Goal: Task Accomplishment & Management: Manage account settings

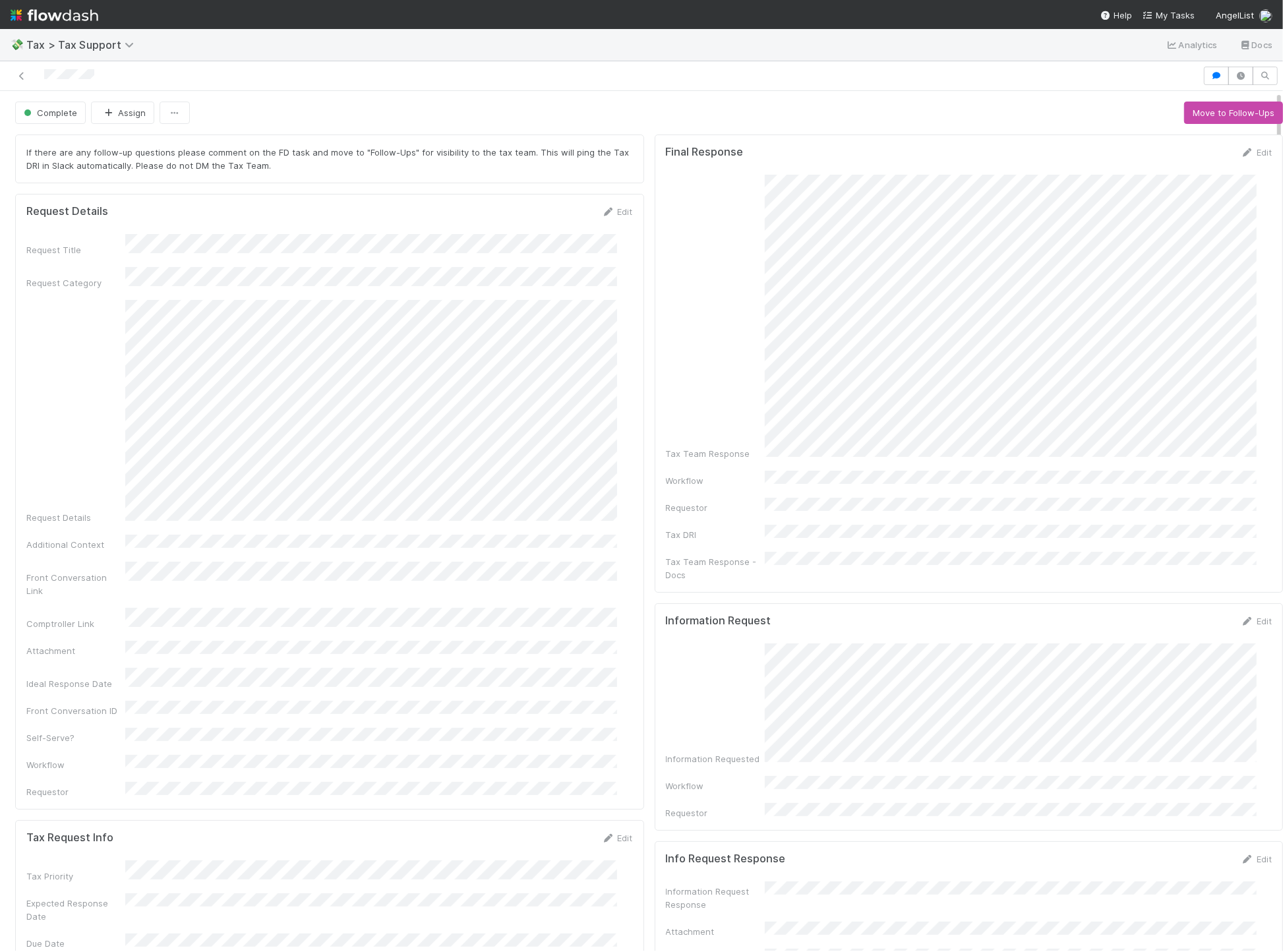
click at [624, 450] on div "Request Details Edit Request Title Request Category Request Details Additional …" at bounding box center [330, 502] width 629 height 615
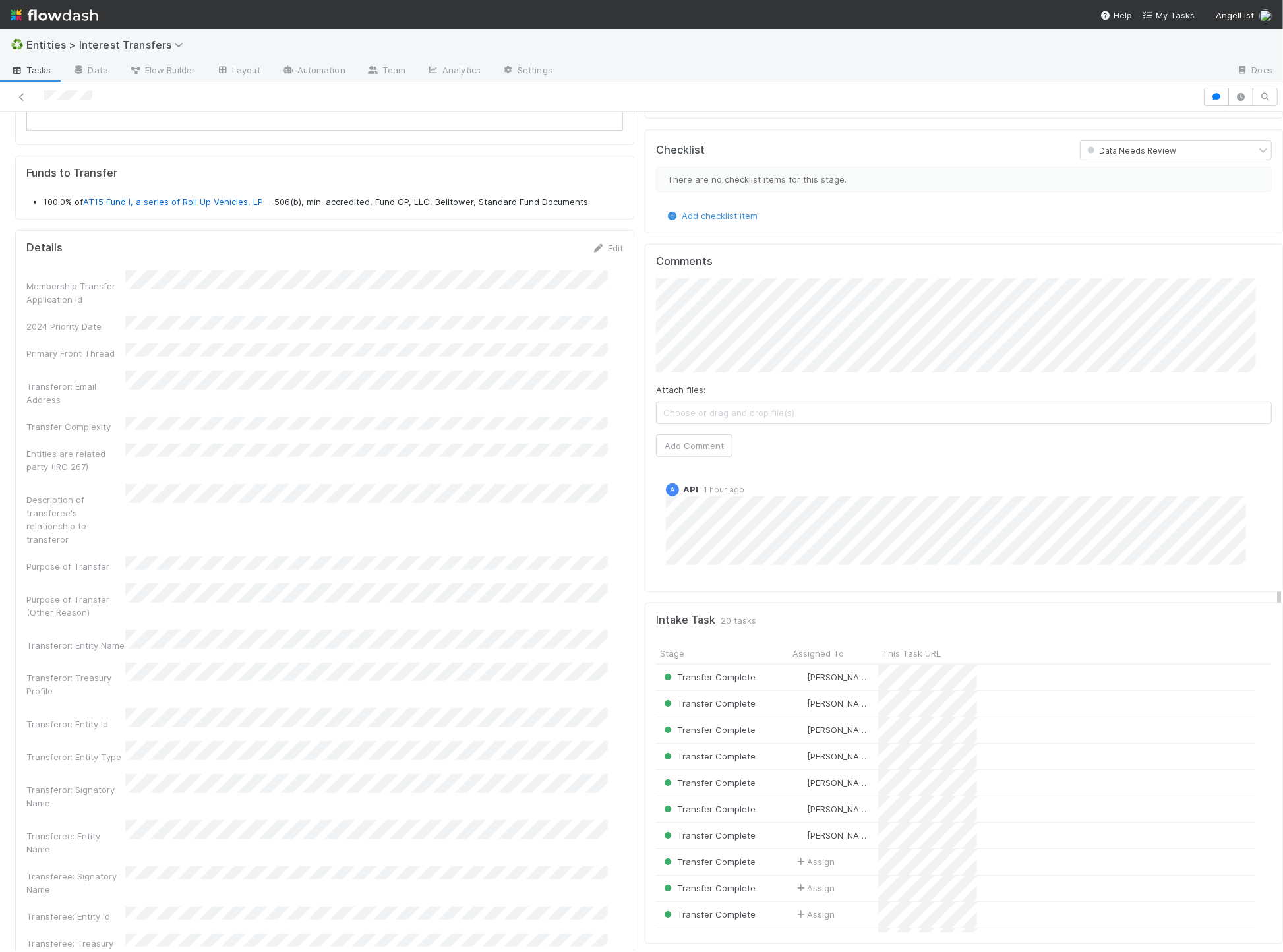
scroll to position [253, 586]
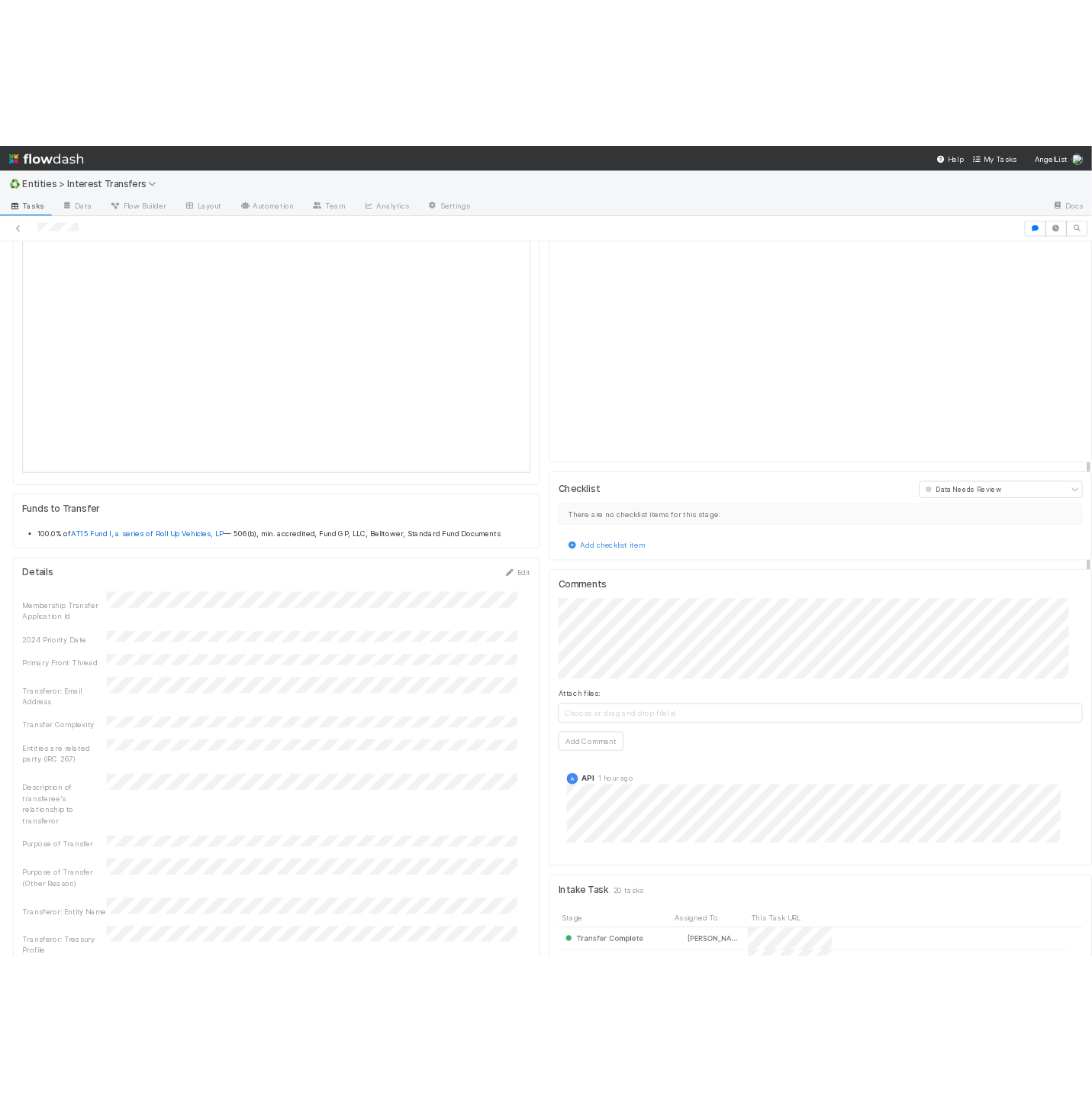
scroll to position [683, 0]
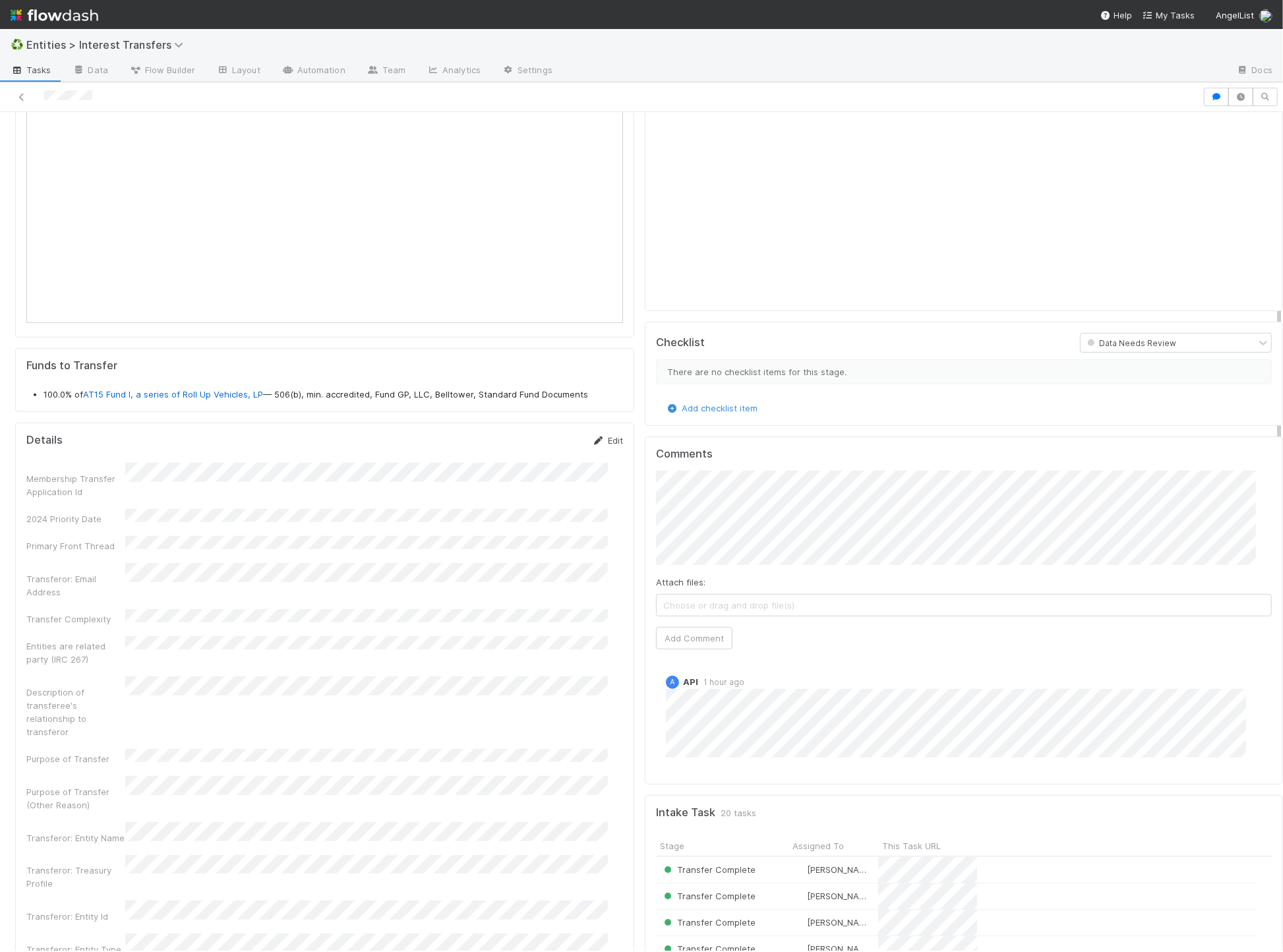
click at [600, 446] on link "Edit" at bounding box center [607, 441] width 31 height 11
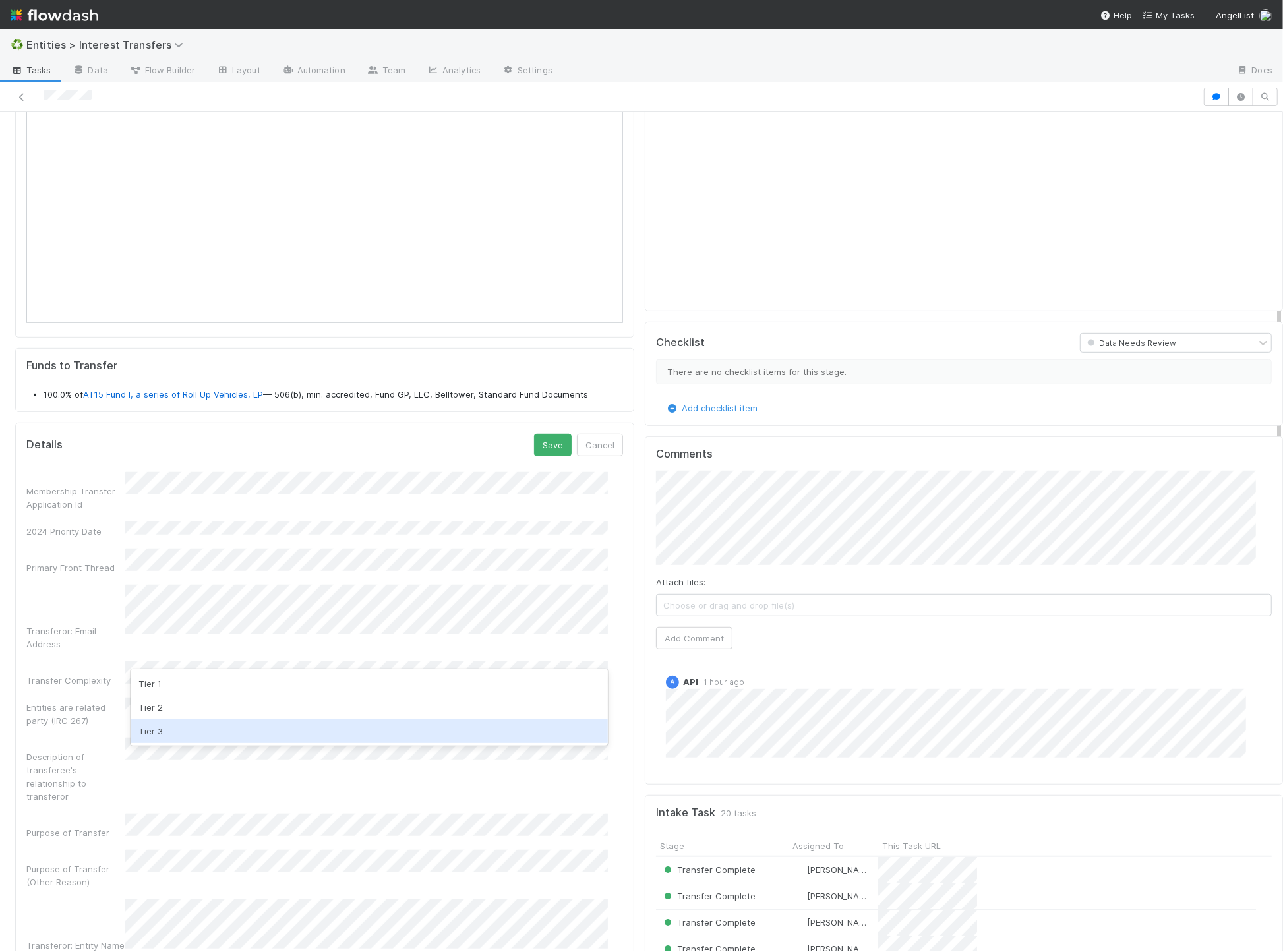
drag, startPoint x: 231, startPoint y: 721, endPoint x: 254, endPoint y: 706, distance: 27.5
click at [231, 721] on div "Tier 3" at bounding box center [369, 731] width 477 height 24
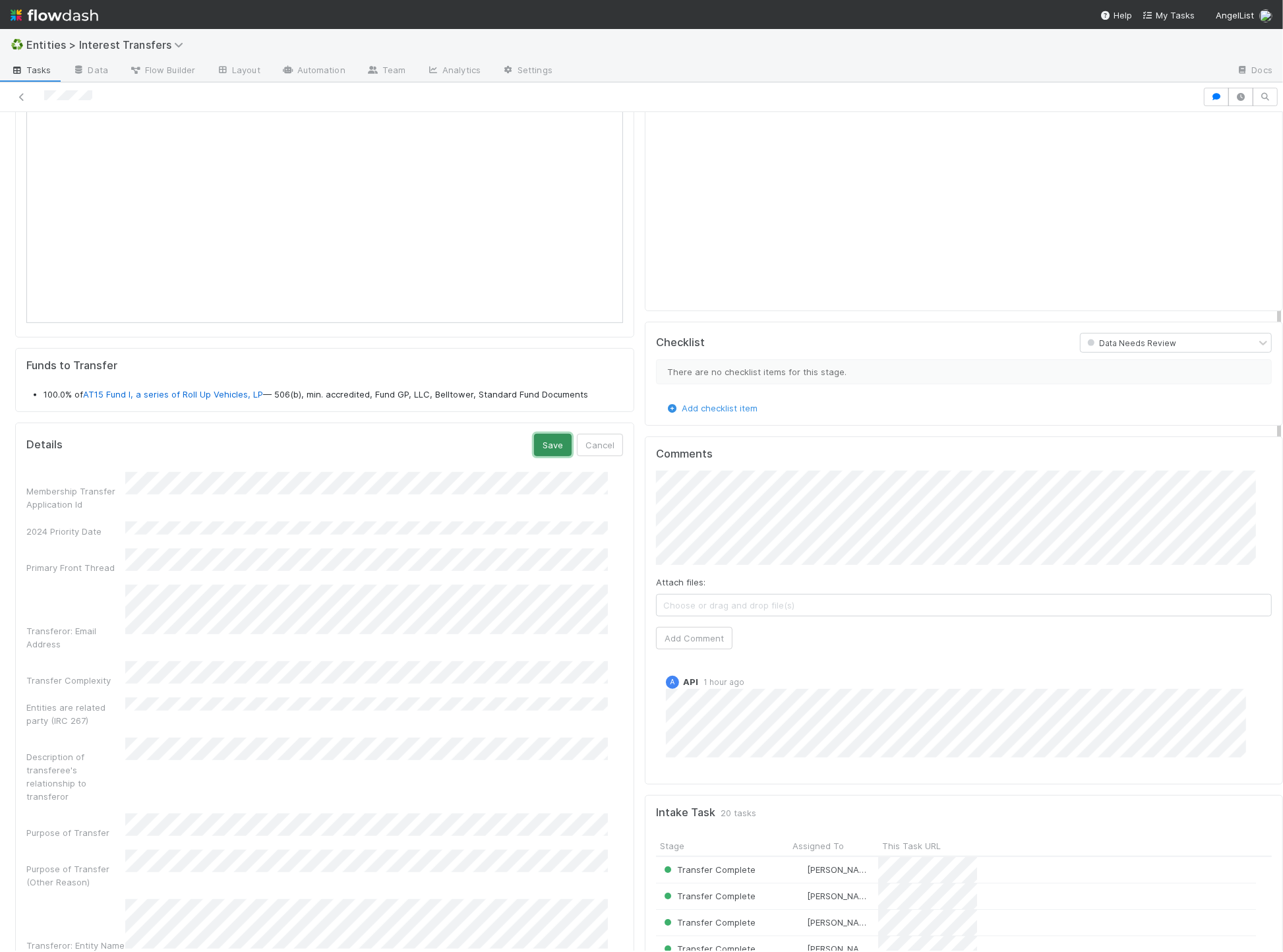
click at [540, 453] on button "Save" at bounding box center [552, 444] width 37 height 22
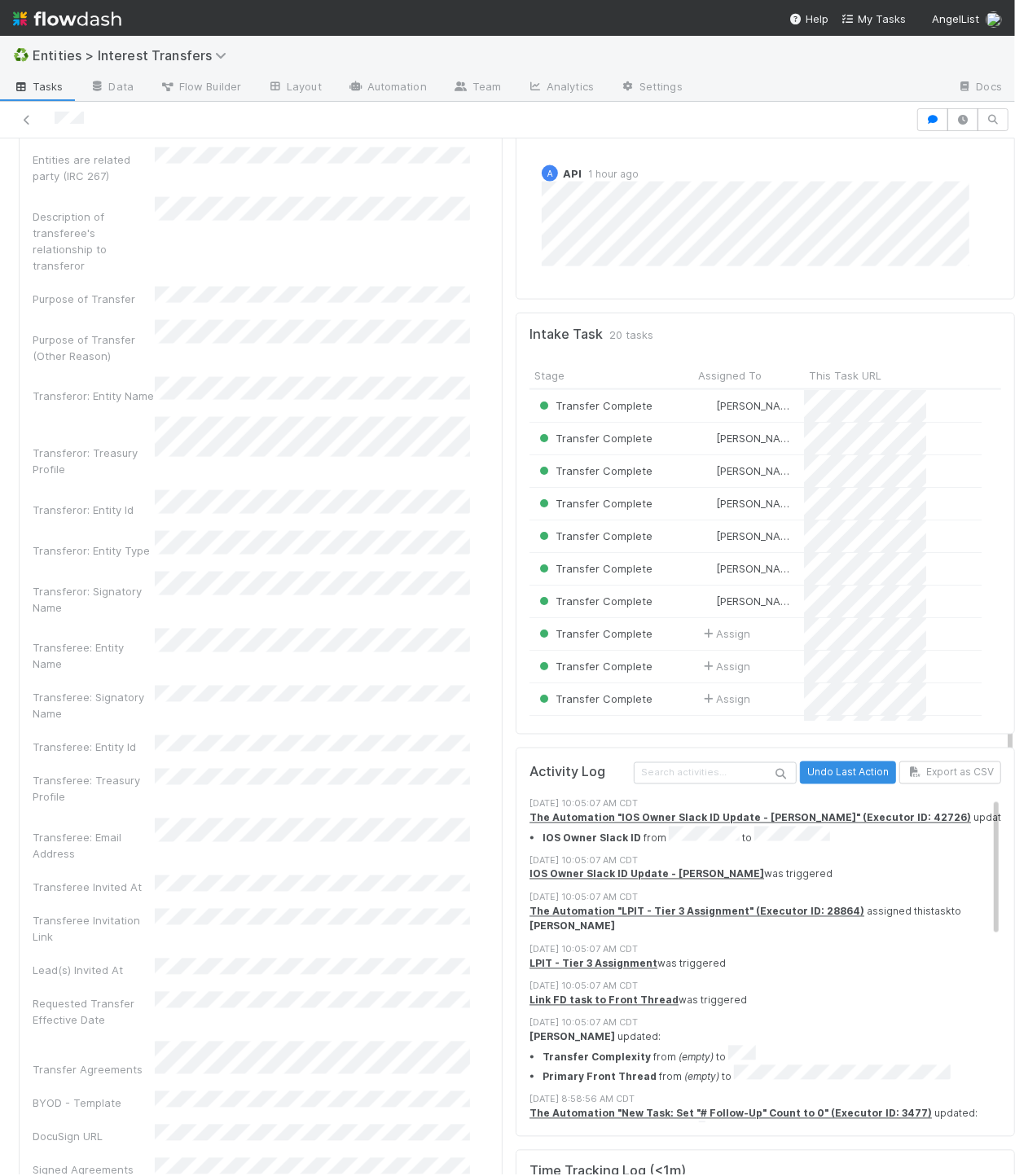
scroll to position [1533, 0]
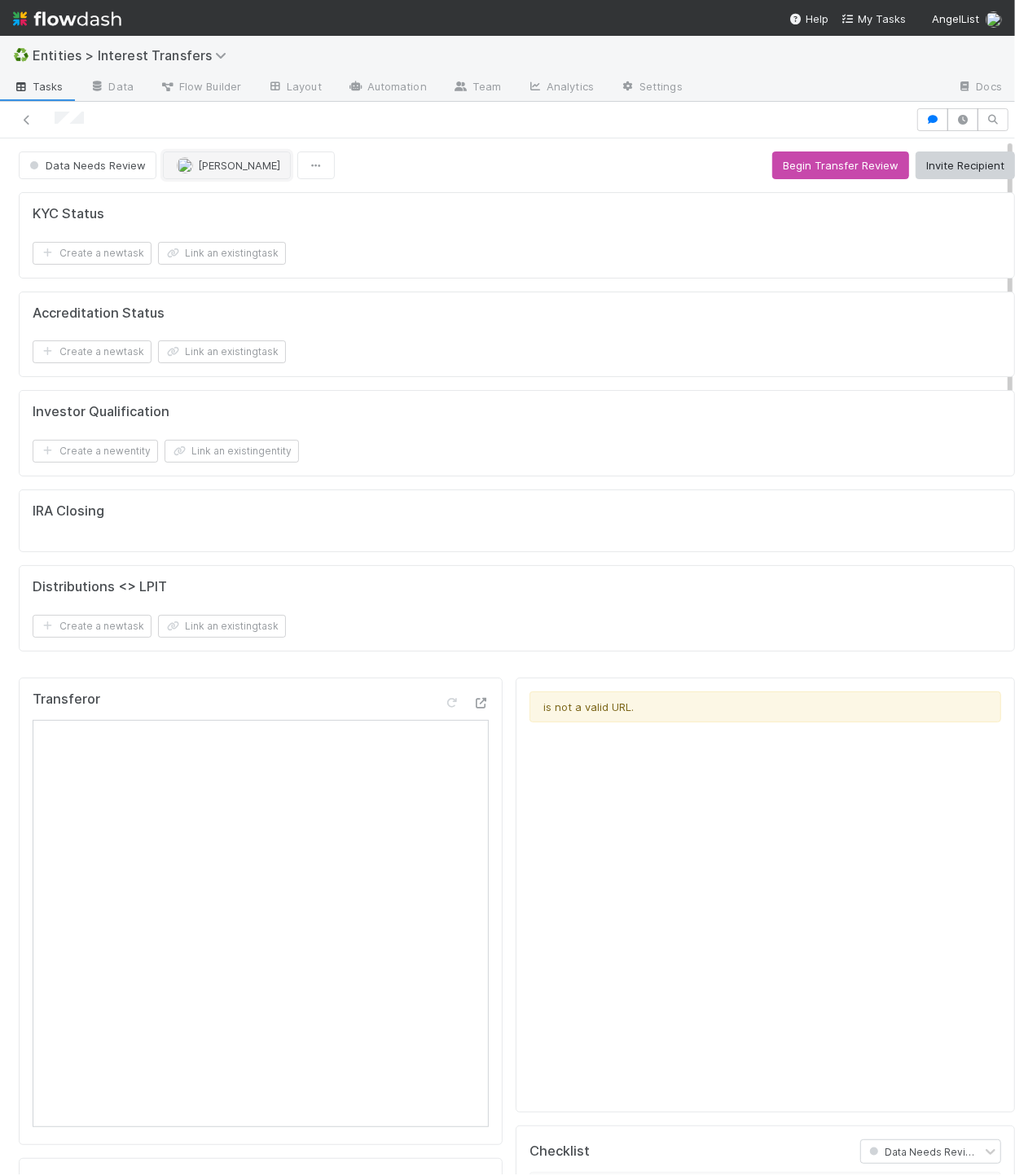
scroll to position [313, 433]
click at [208, 161] on span "[PERSON_NAME]" at bounding box center [239, 165] width 82 height 13
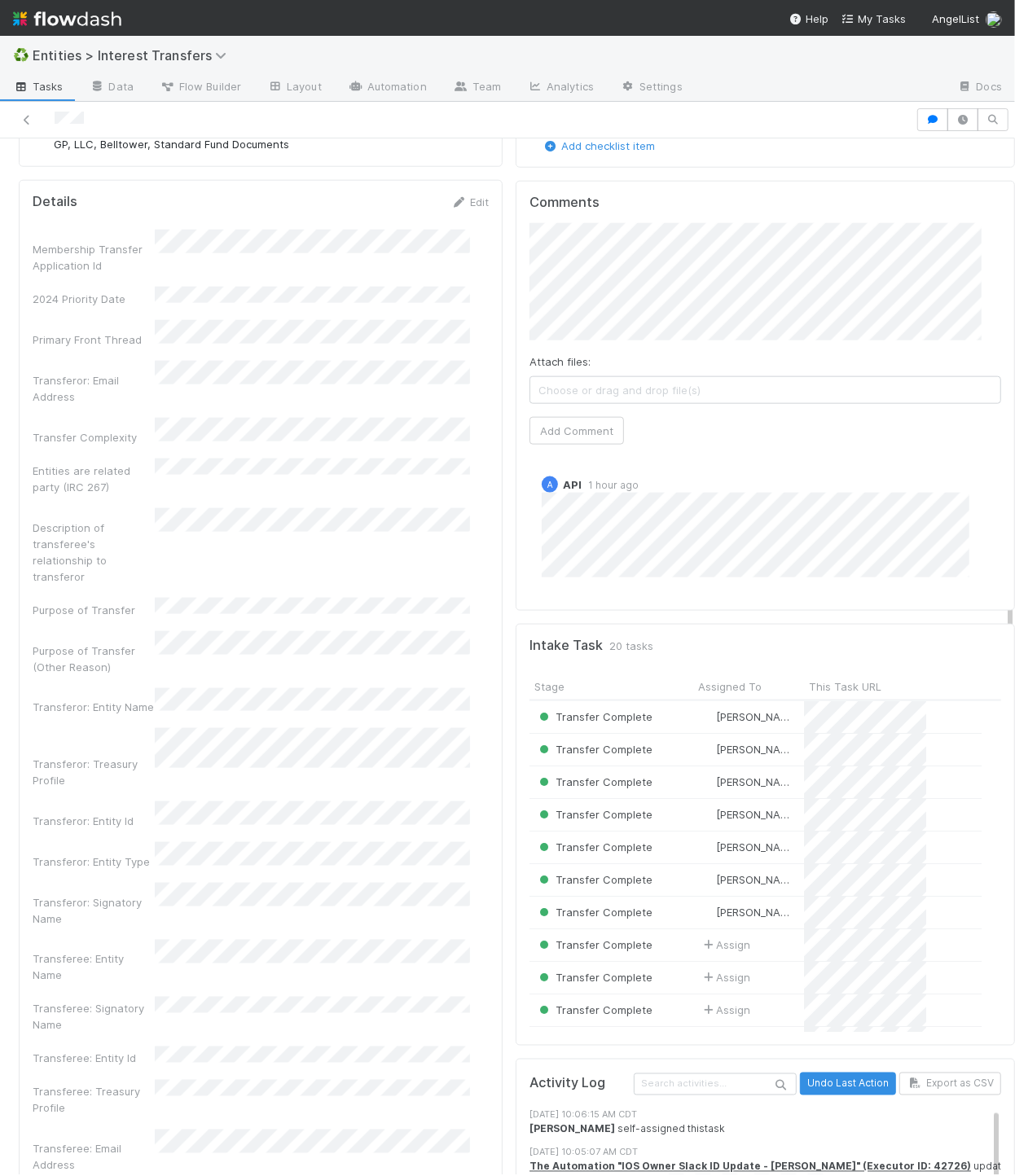
scroll to position [915, 0]
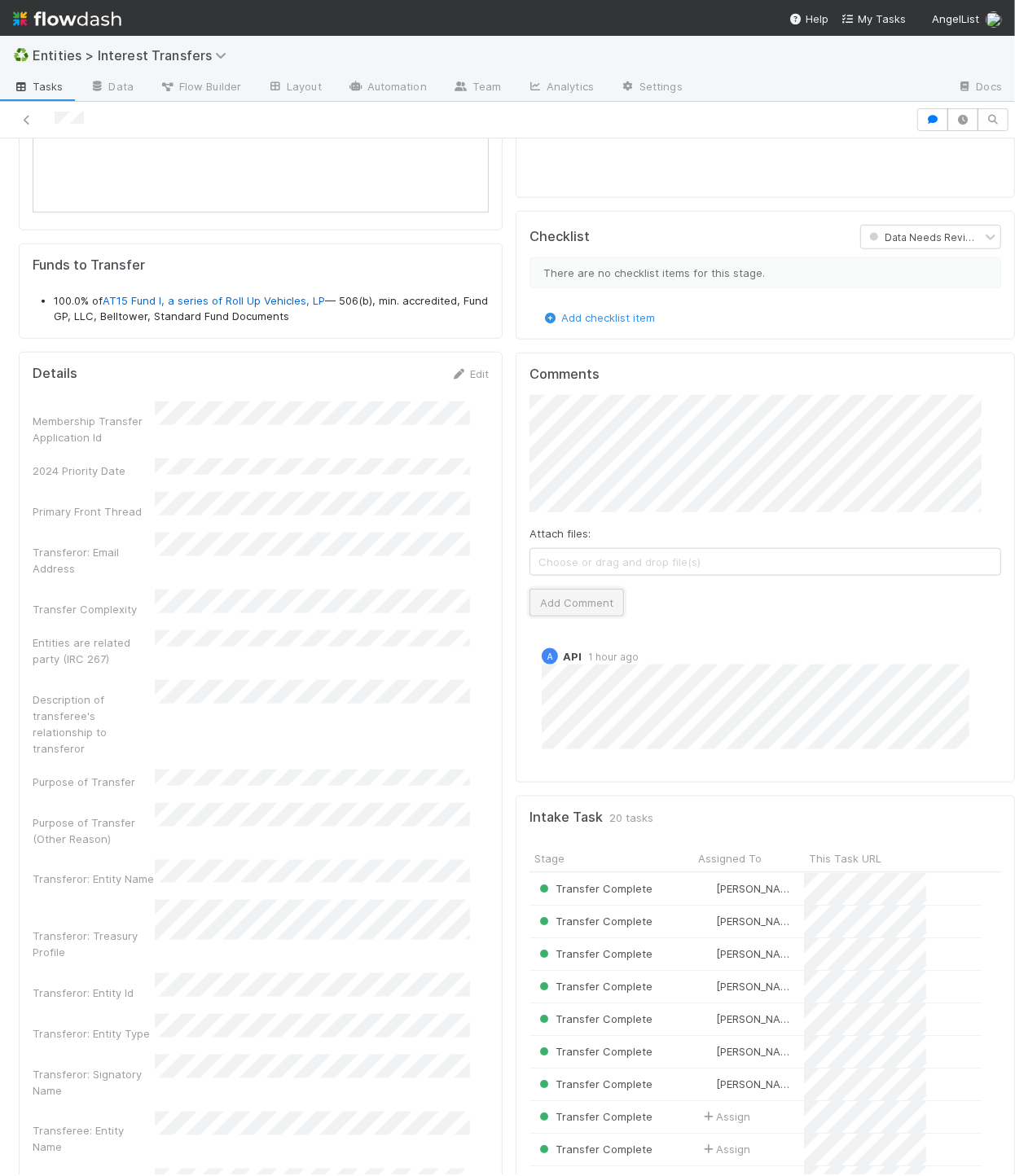
click at [543, 617] on button "Add Comment" at bounding box center [576, 602] width 94 height 27
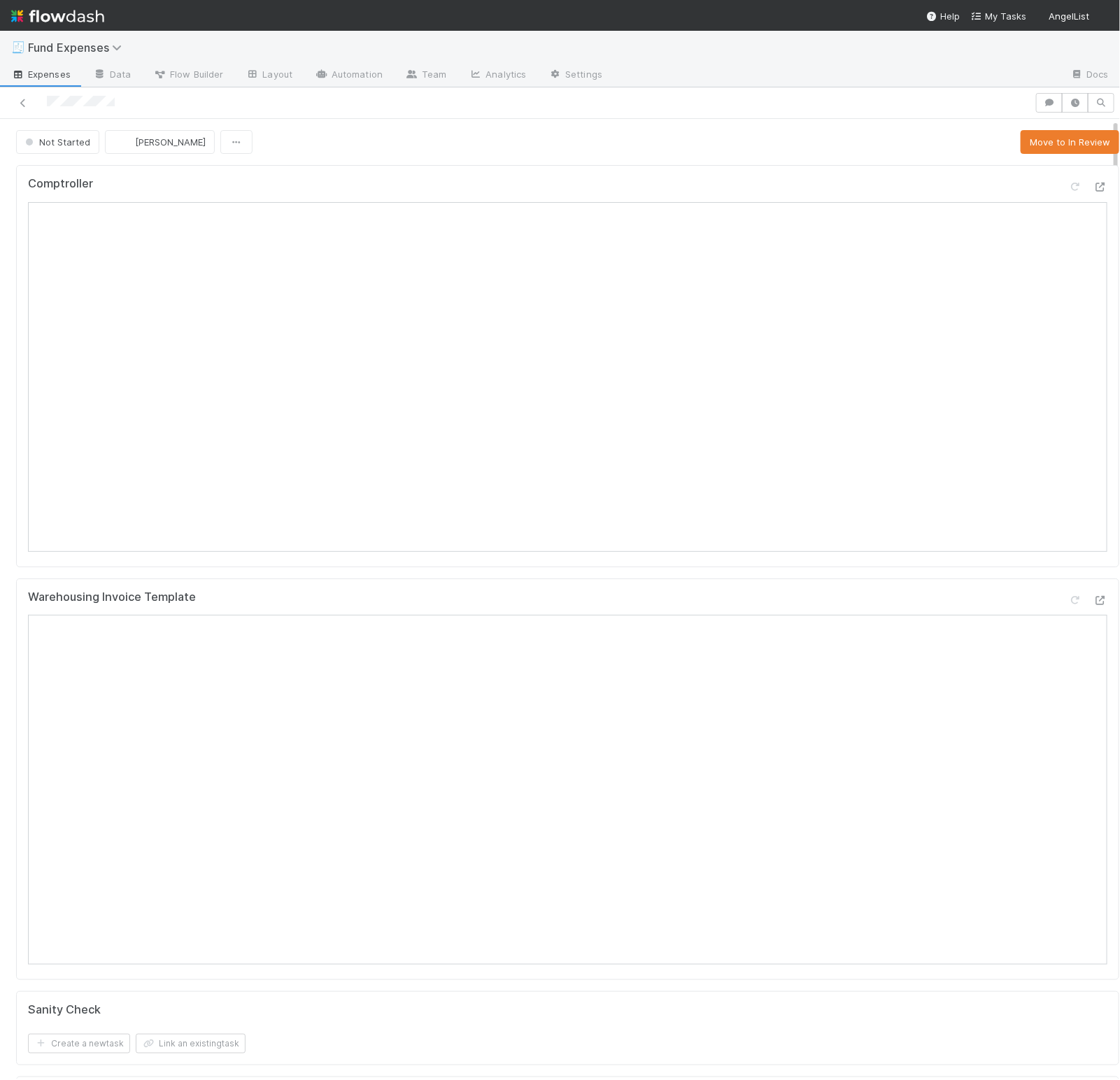
click at [1021, 151] on button "Move to In Review" at bounding box center [1071, 142] width 99 height 23
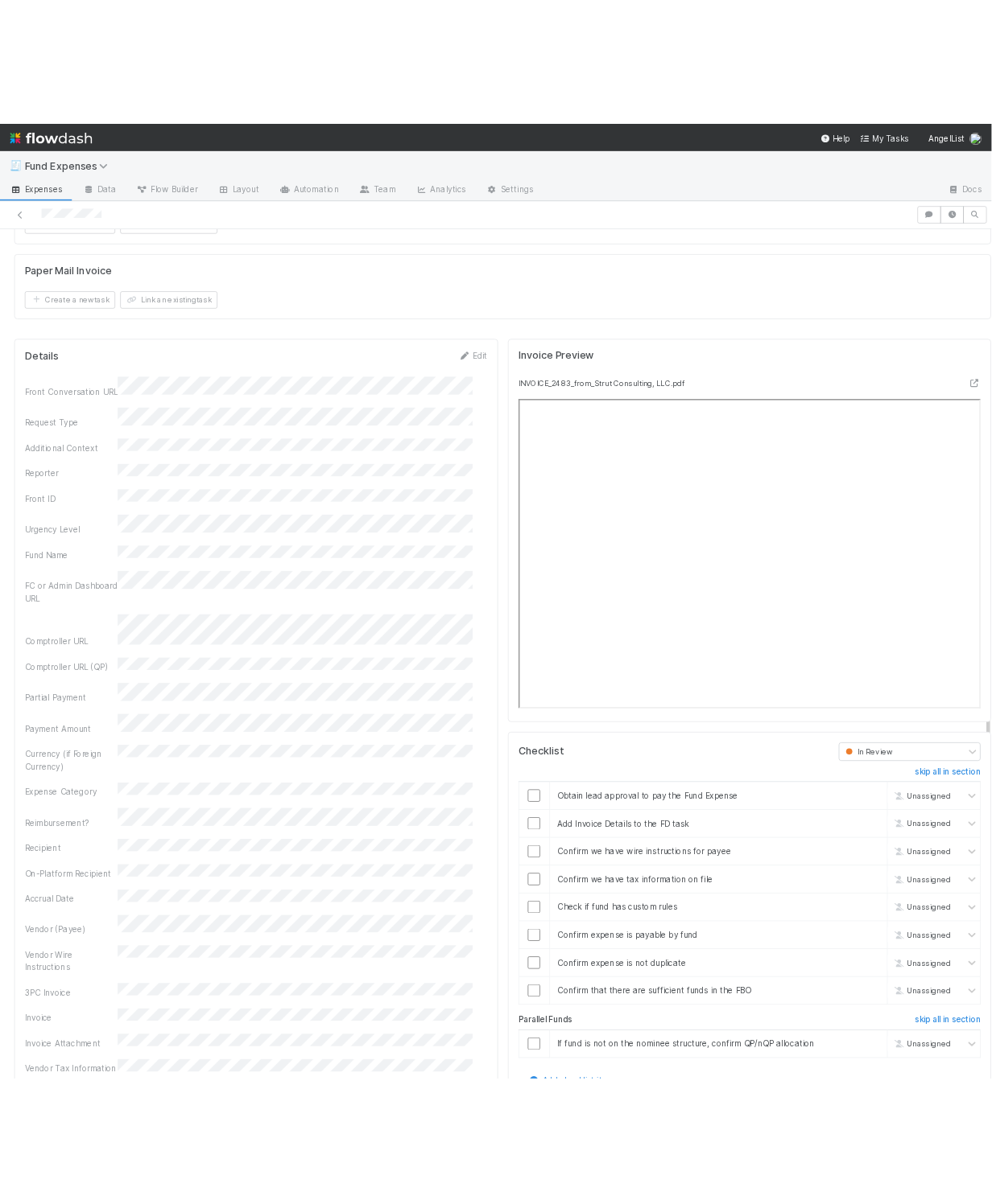
scroll to position [1407, 0]
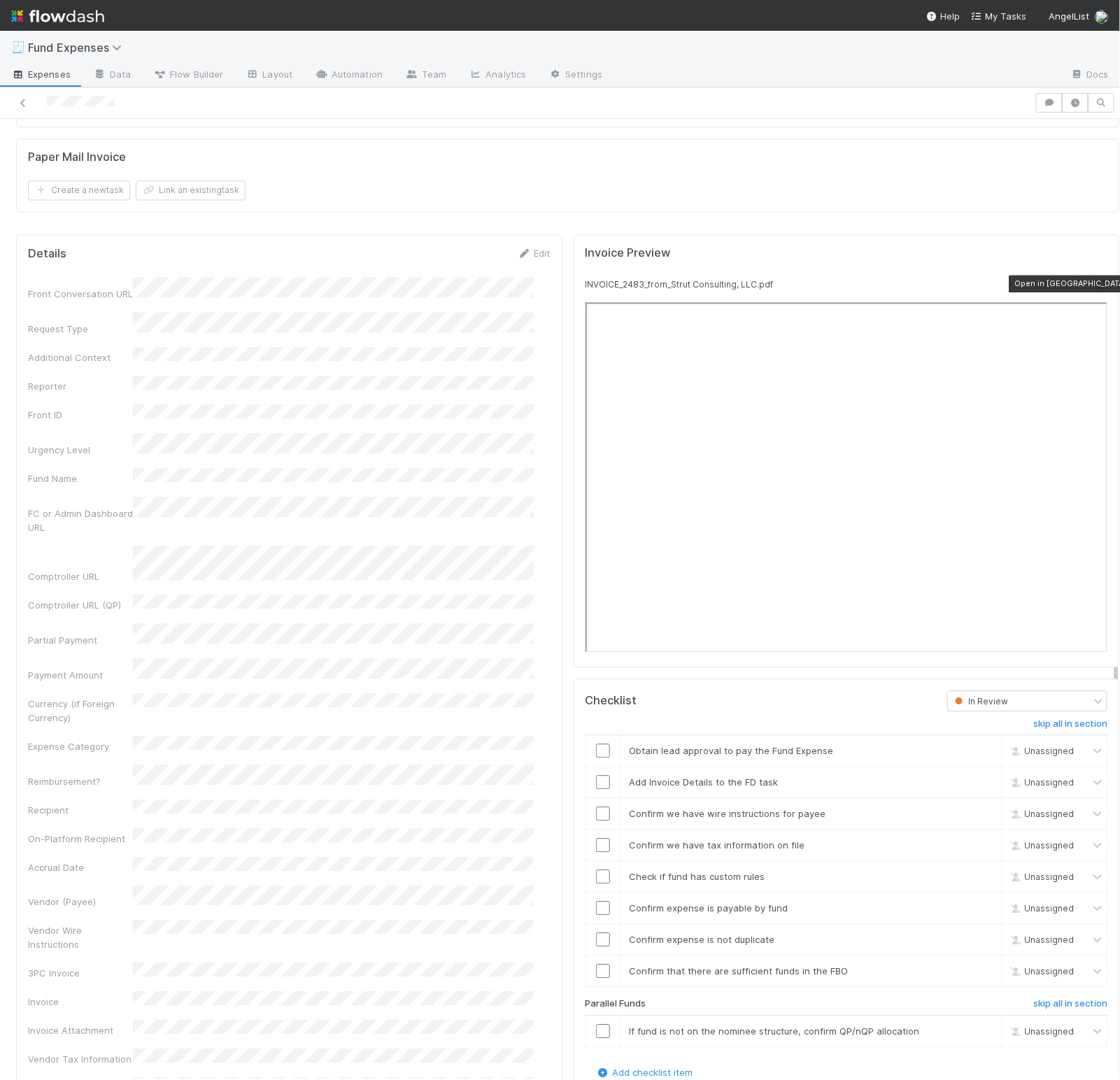
click at [446, 201] on form "Paper Mail Invoice Create a new task Link an existing task" at bounding box center [568, 176] width 1079 height 50
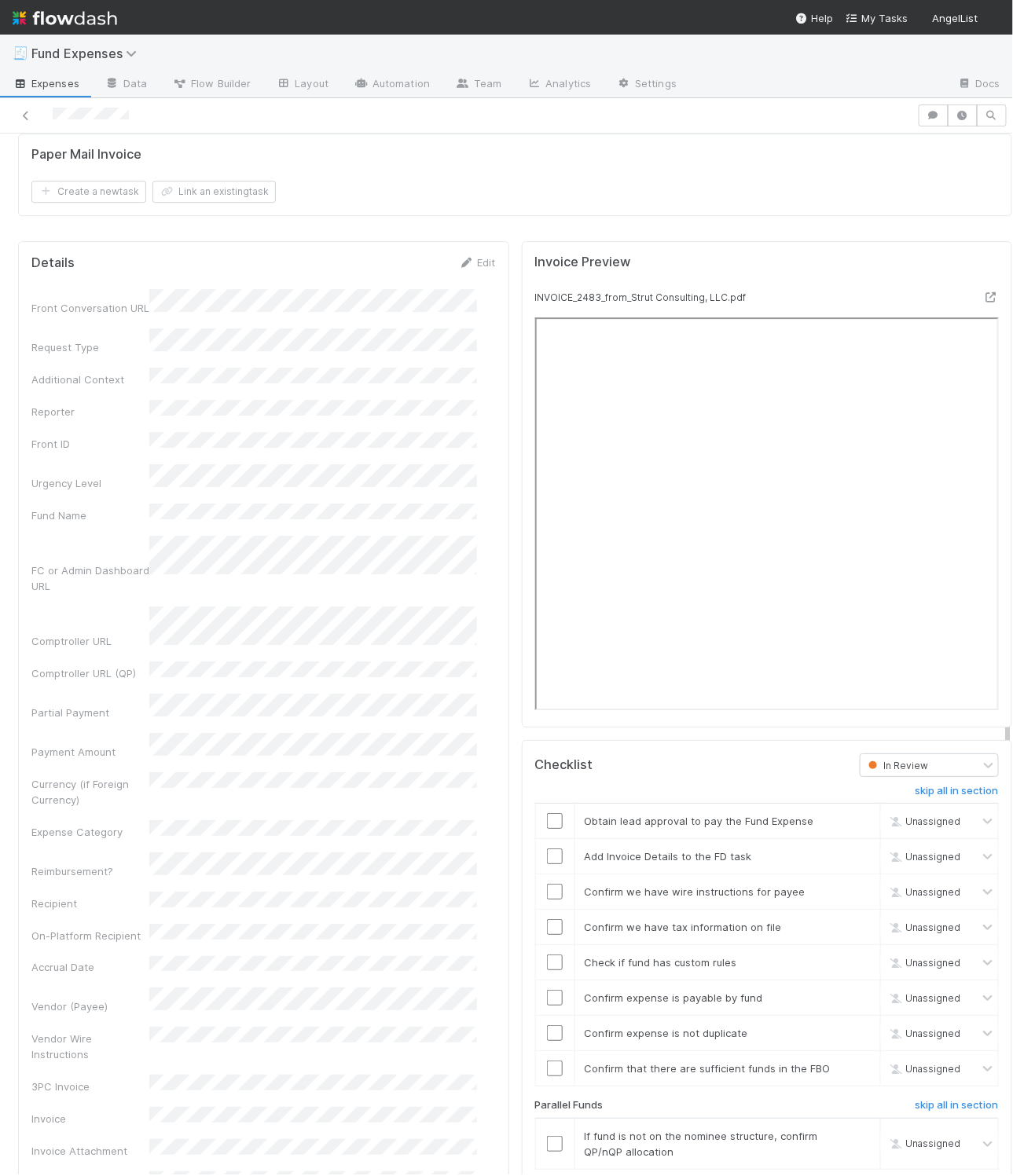
scroll to position [1405, 0]
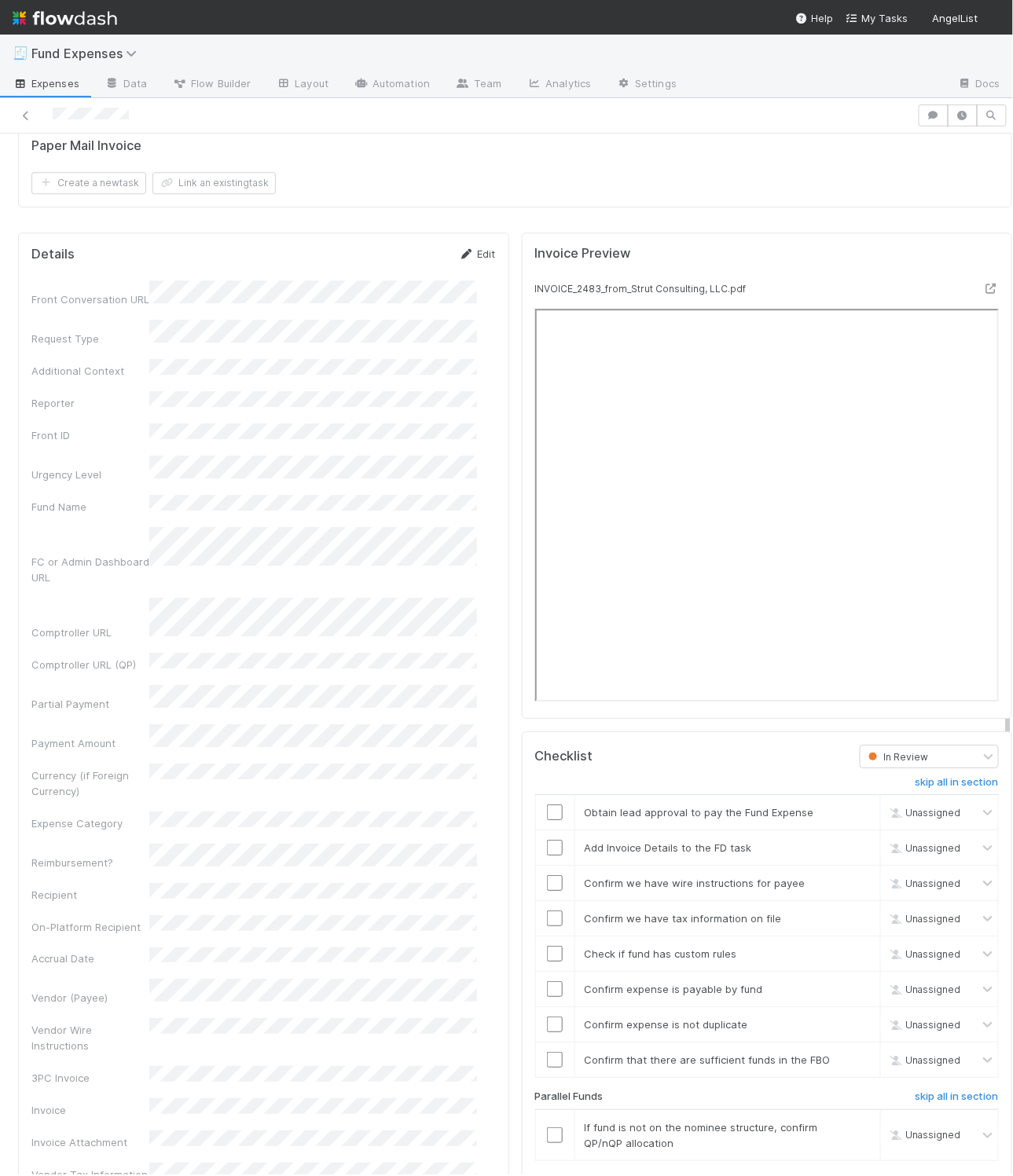
click at [476, 260] on link "Edit" at bounding box center [477, 254] width 37 height 13
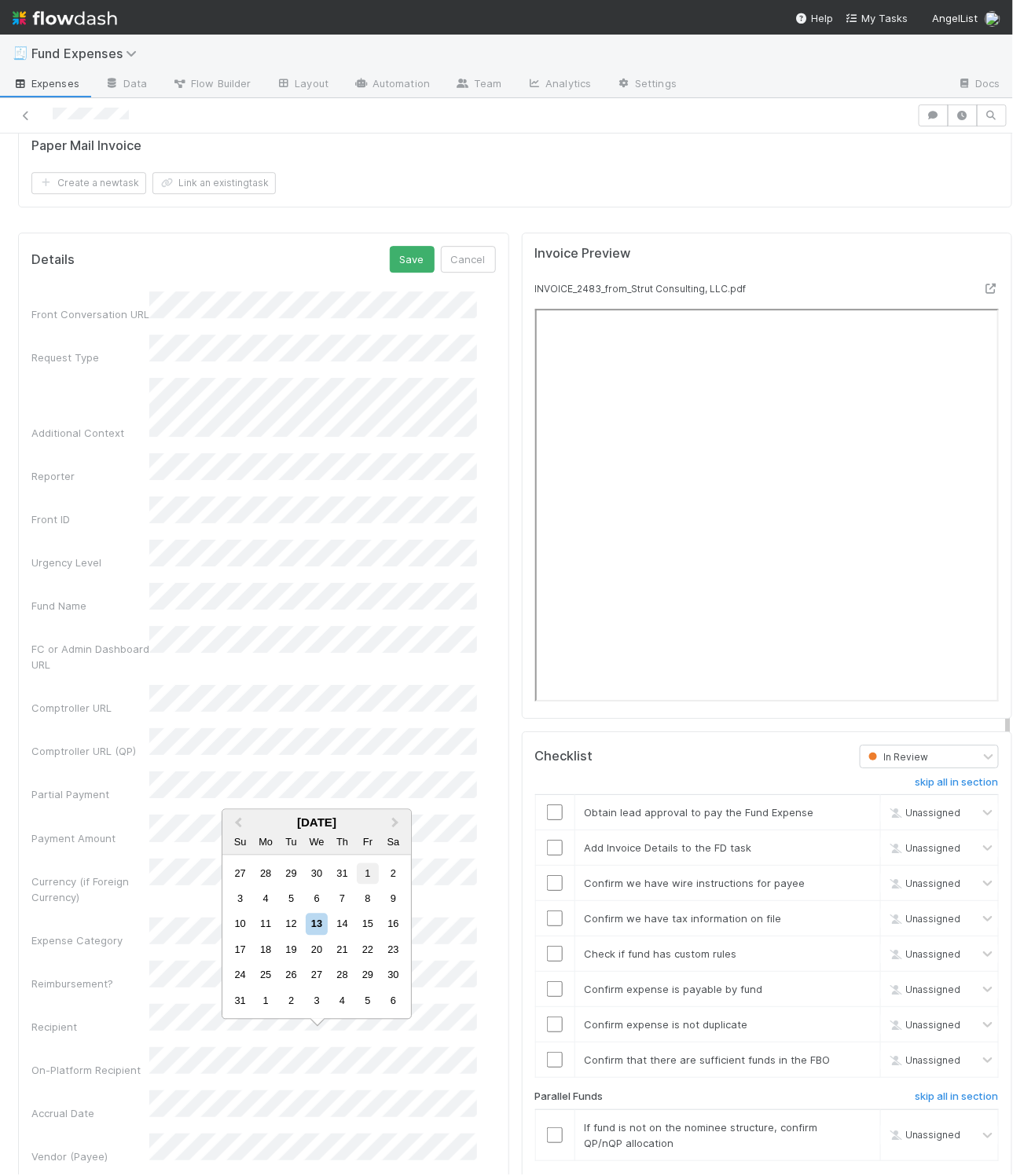
click at [371, 871] on div "1" at bounding box center [367, 873] width 21 height 21
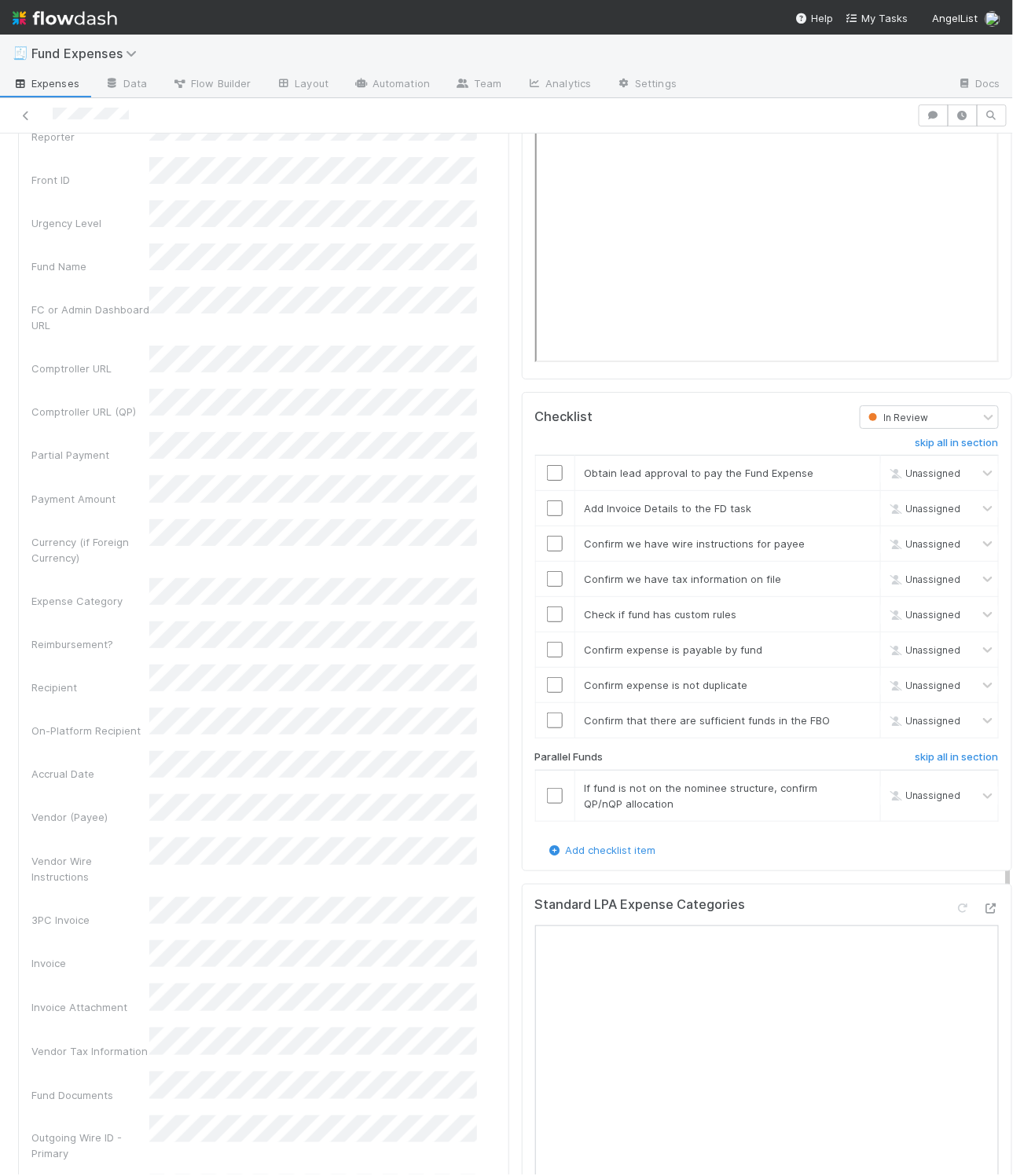
scroll to position [1744, 0]
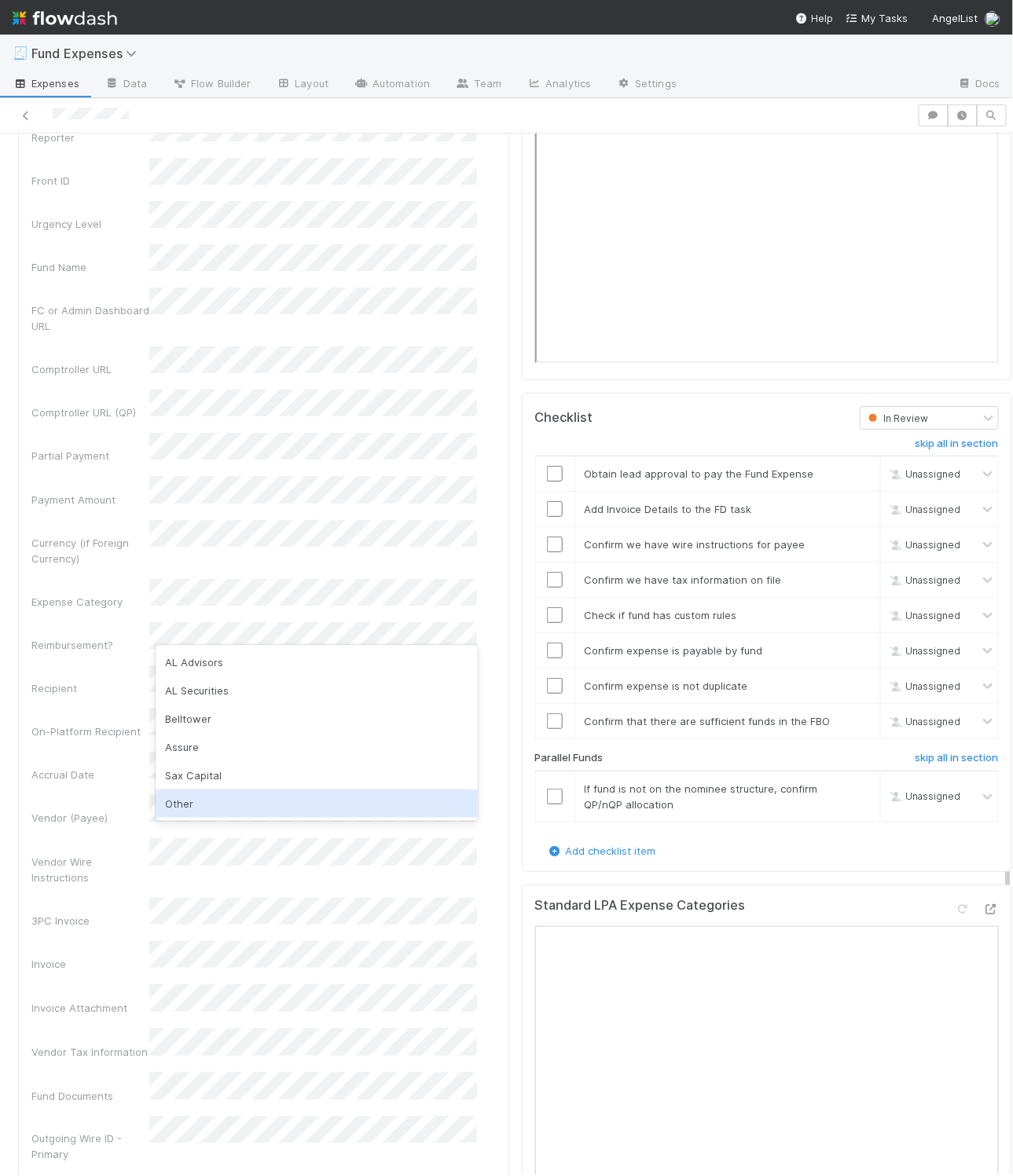
click at [200, 807] on div "Other" at bounding box center [316, 804] width 321 height 28
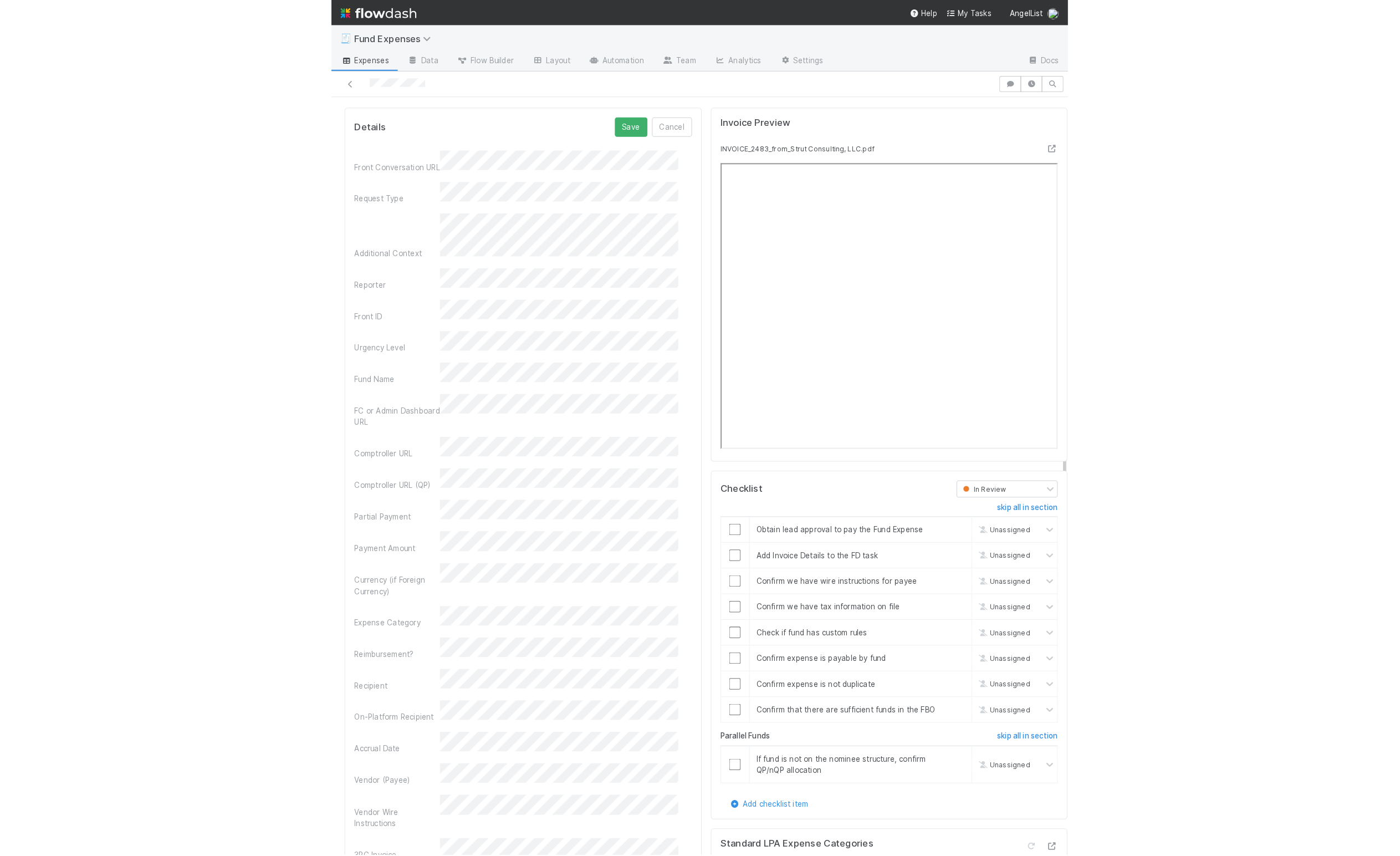
scroll to position [1047, 0]
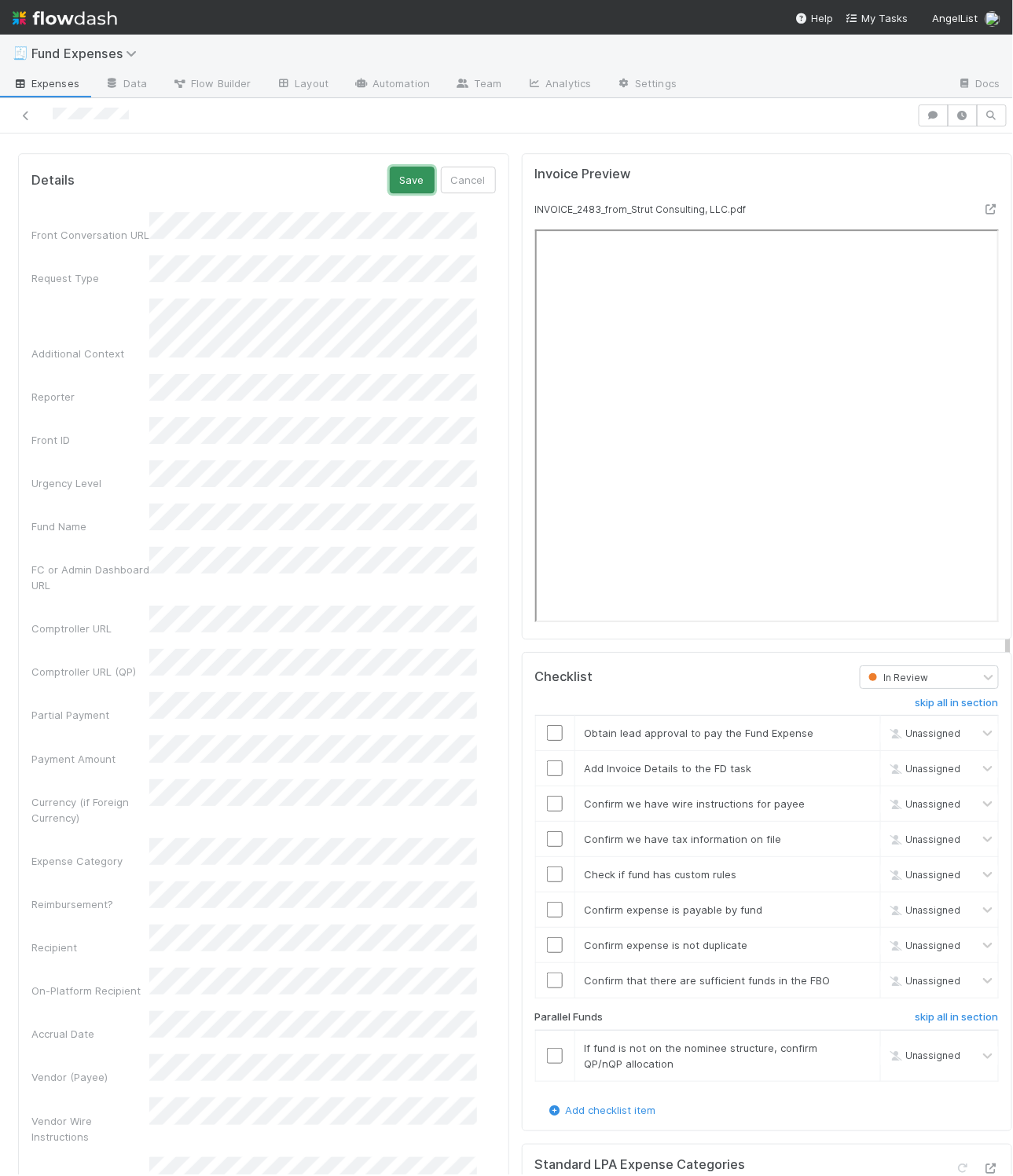
click at [390, 193] on button "Save" at bounding box center [411, 179] width 45 height 26
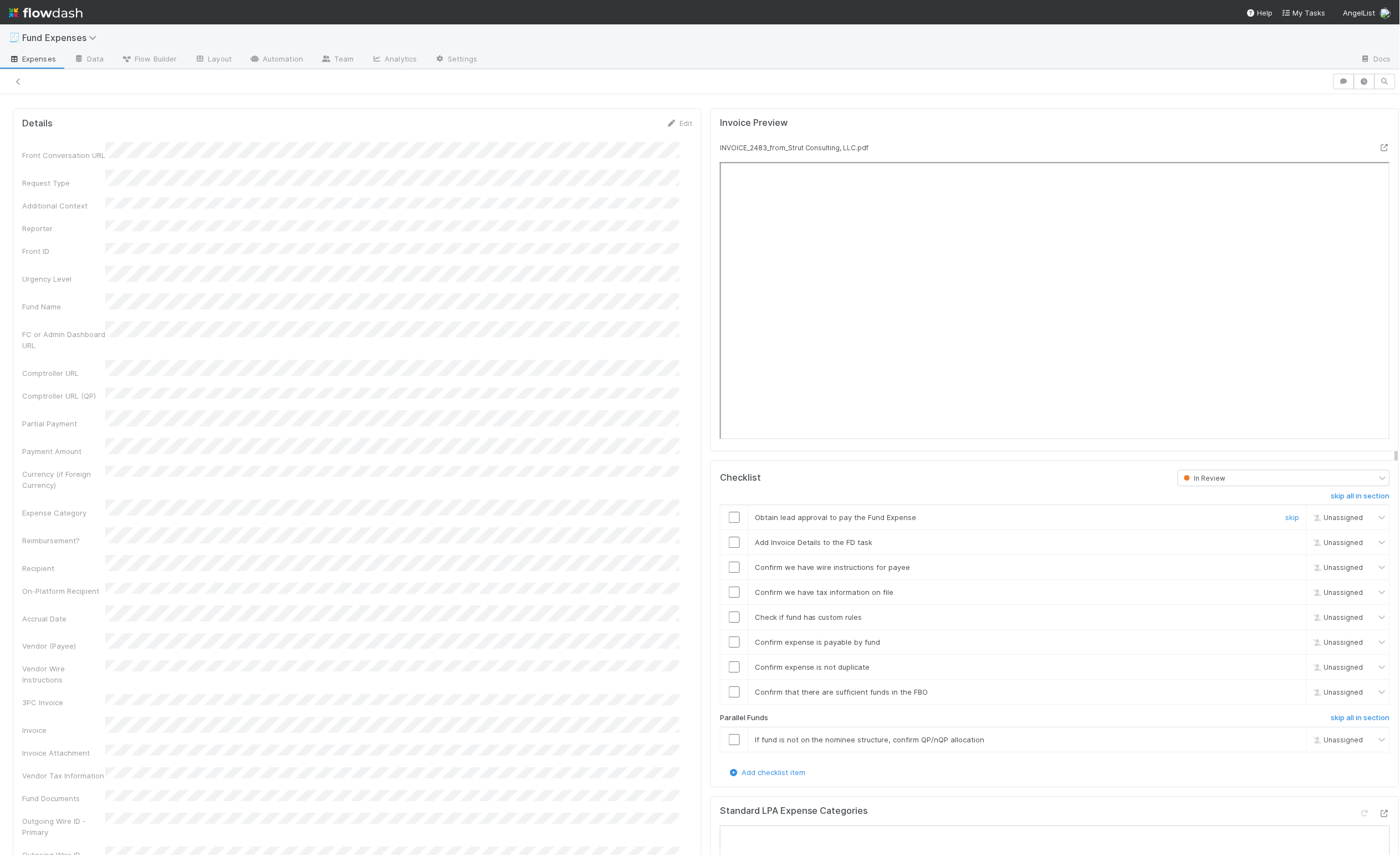
click at [682, 523] on input "checkbox" at bounding box center [734, 517] width 11 height 11
drag, startPoint x: 1268, startPoint y: 752, endPoint x: 1262, endPoint y: 759, distance: 9.2
click at [682, 744] on link "skip" at bounding box center [1293, 740] width 14 height 9
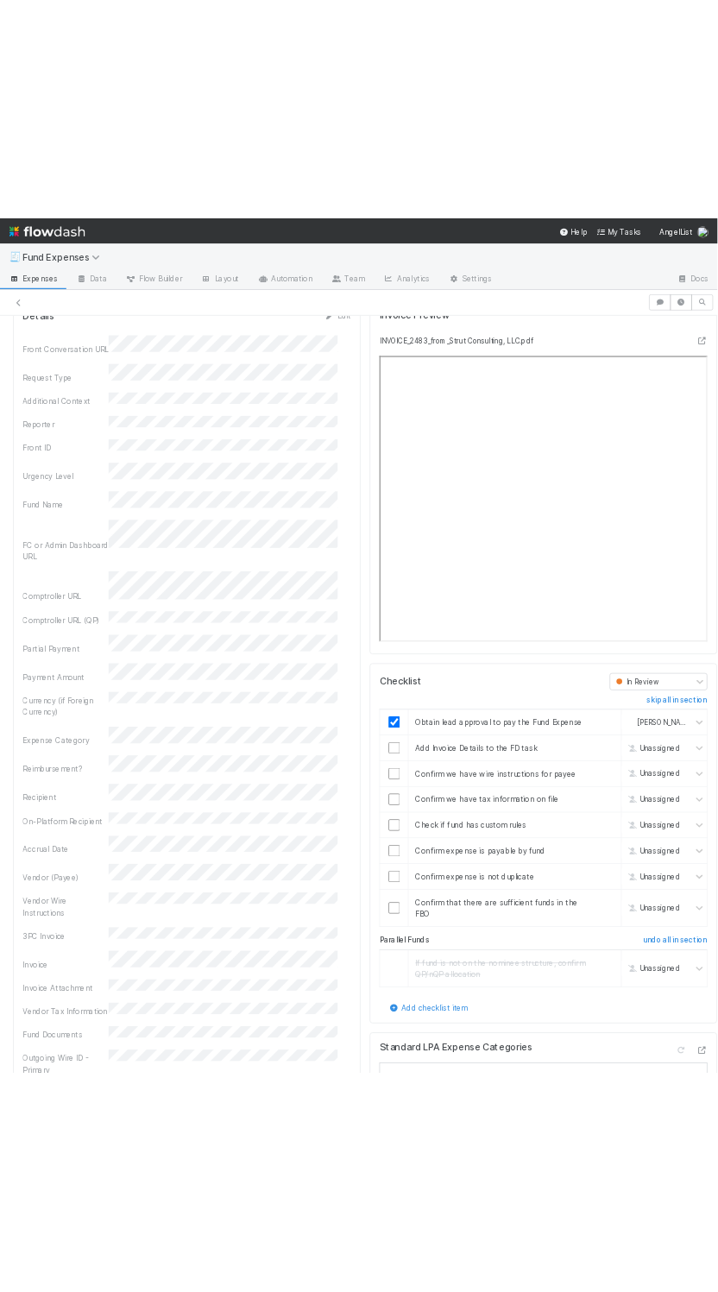
scroll to position [1765, 0]
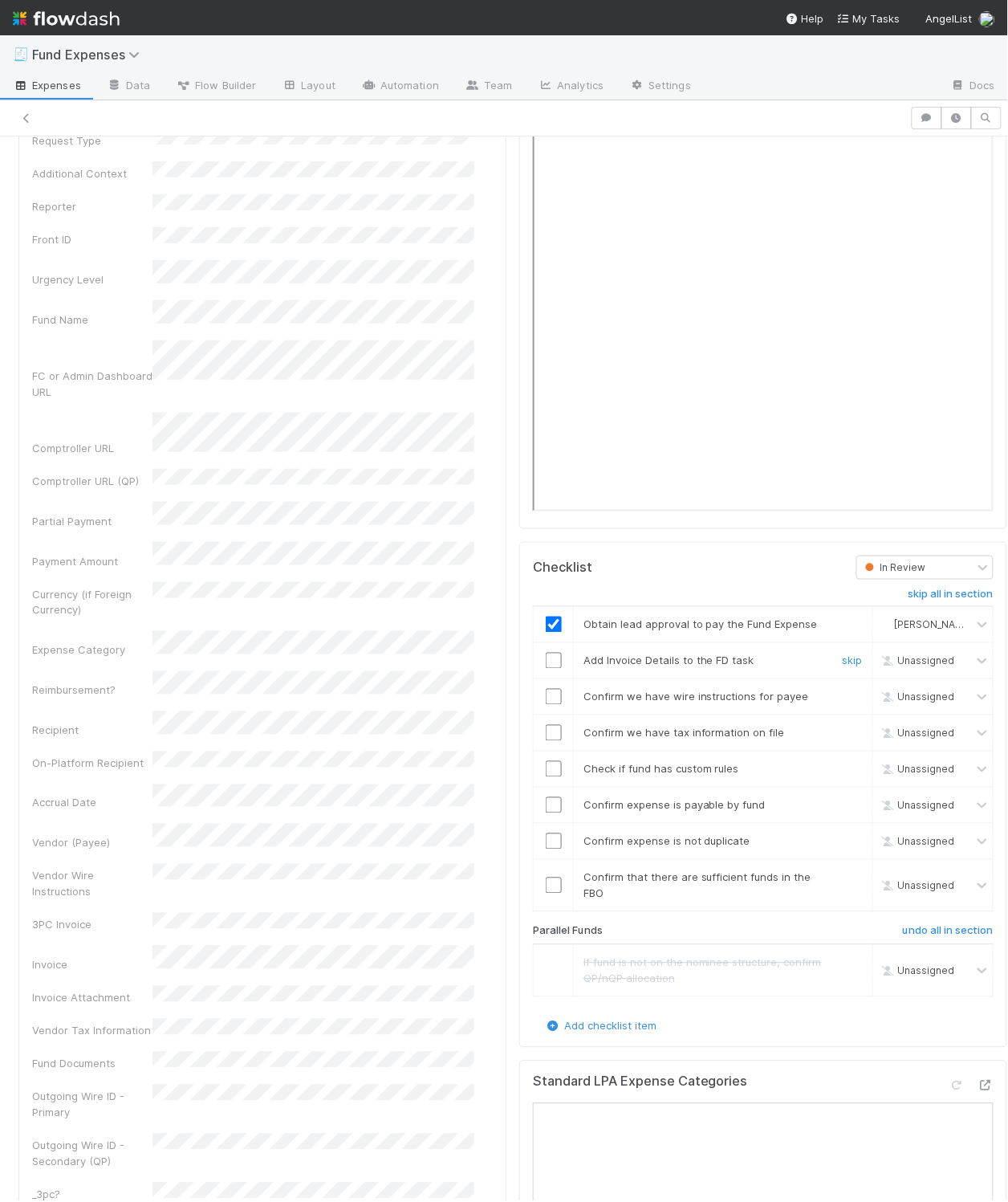
click at [546, 669] on input "checkbox" at bounding box center [553, 661] width 16 height 16
click at [546, 705] on input "checkbox" at bounding box center [553, 697] width 16 height 16
click at [546, 741] on input "checkbox" at bounding box center [553, 733] width 16 height 16
click at [546, 778] on input "checkbox" at bounding box center [553, 768] width 16 height 16
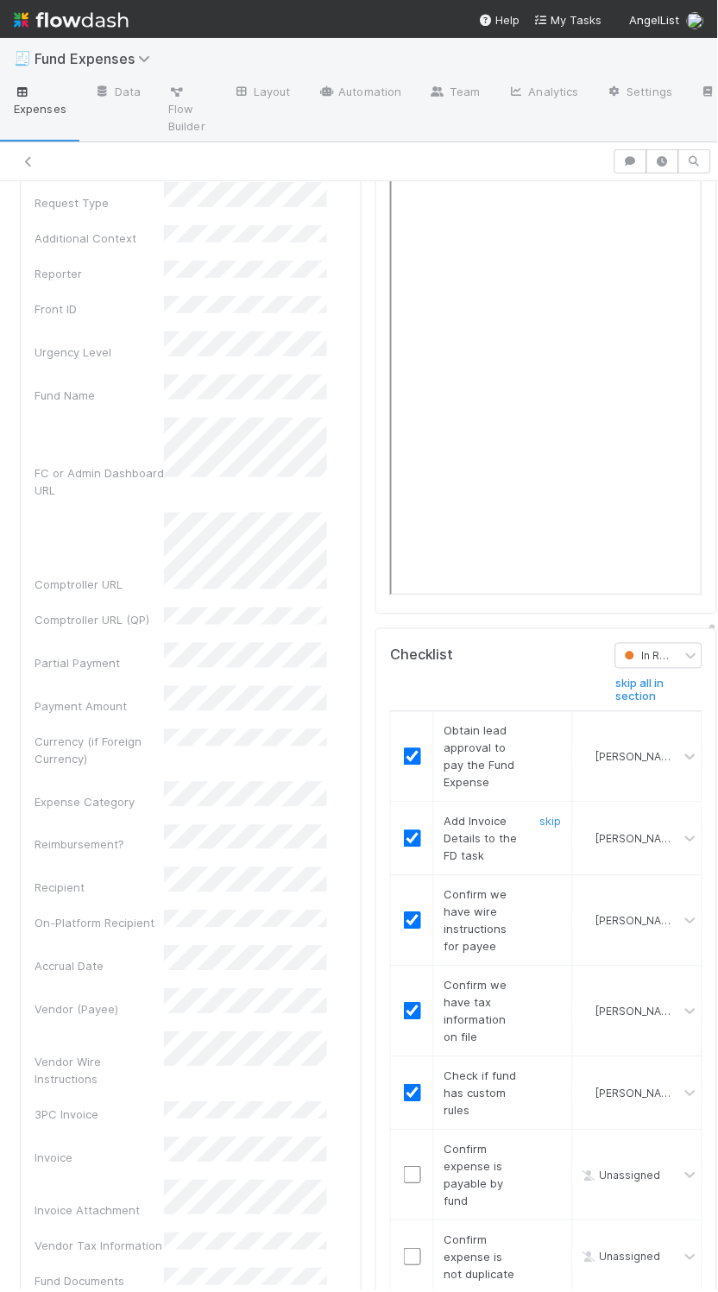
scroll to position [1782, 0]
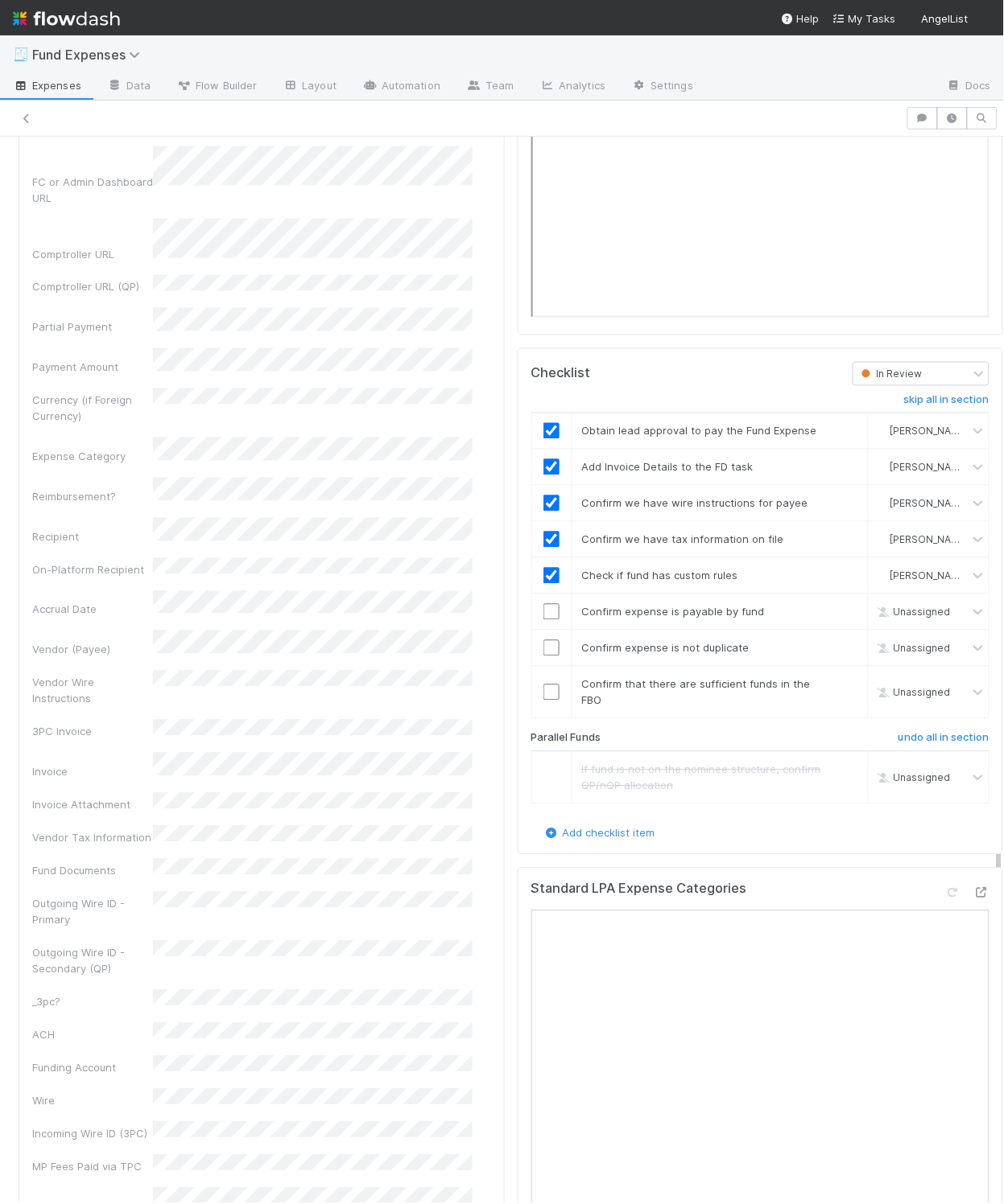
scroll to position [1781, 0]
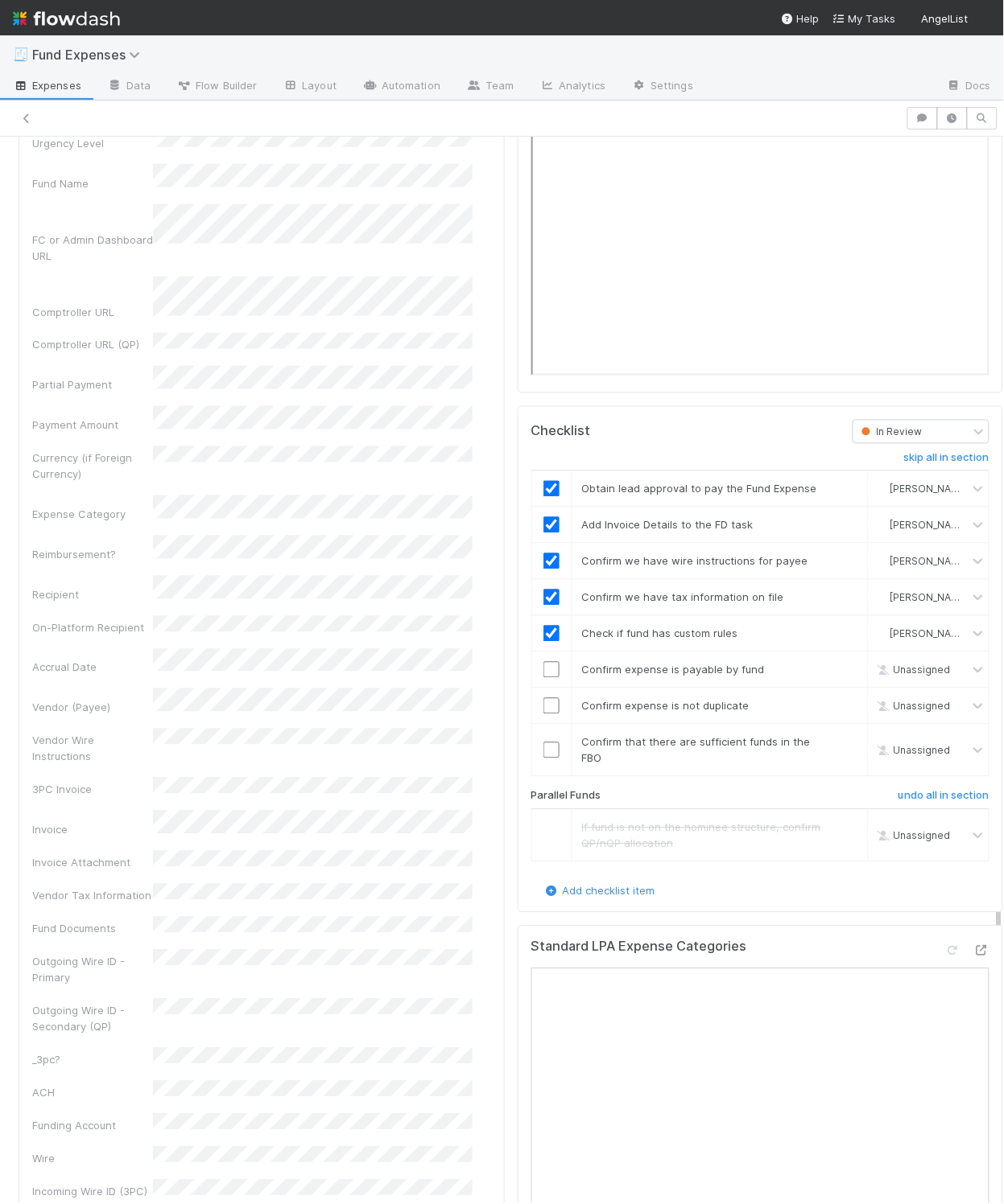
click at [489, 621] on div "Details Edit Front Conversation URL Request Type Additional Context Reporter Fr…" at bounding box center [261, 893] width 499 height 2007
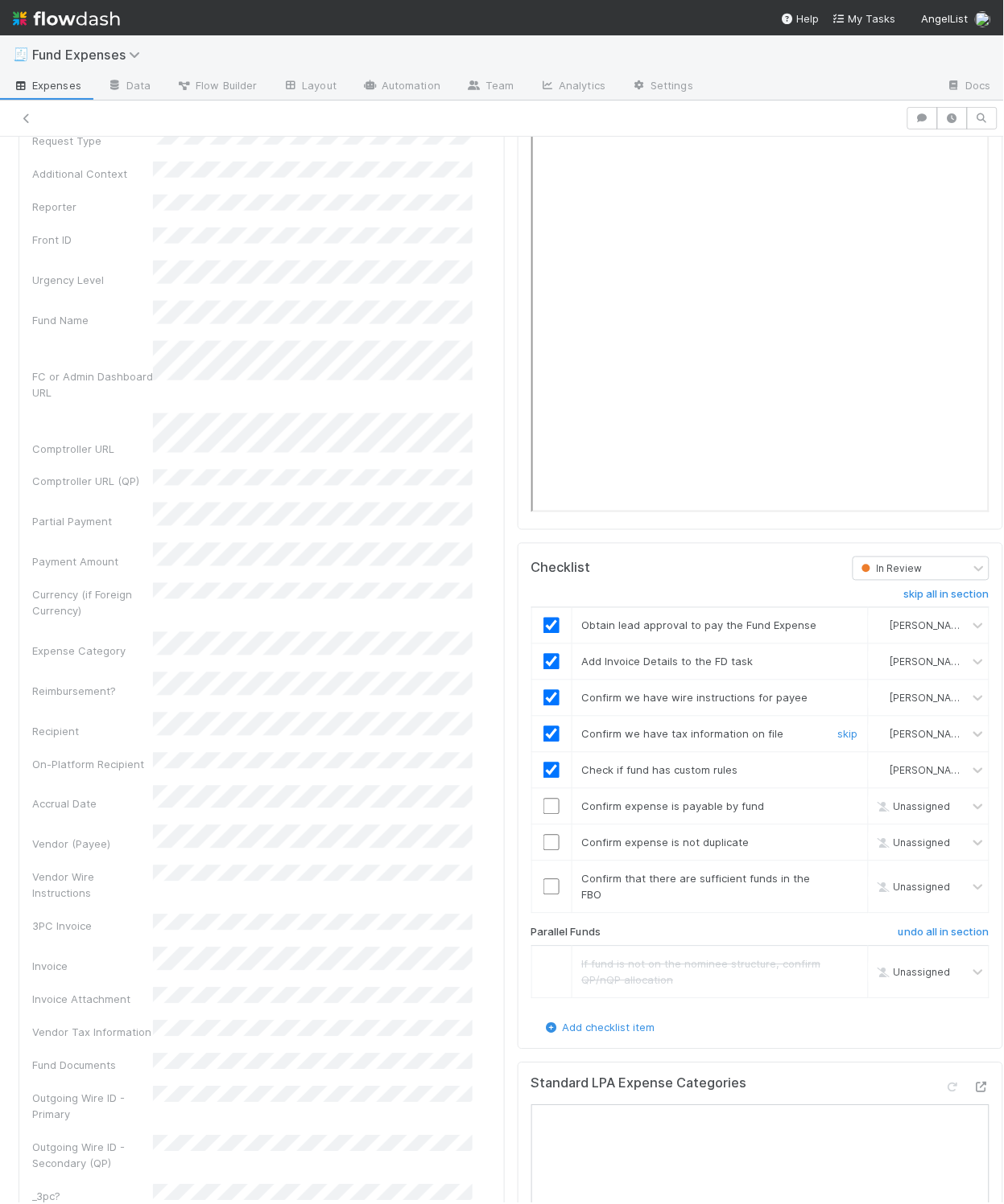
scroll to position [1647, 0]
click at [543, 813] on input "checkbox" at bounding box center [551, 804] width 16 height 16
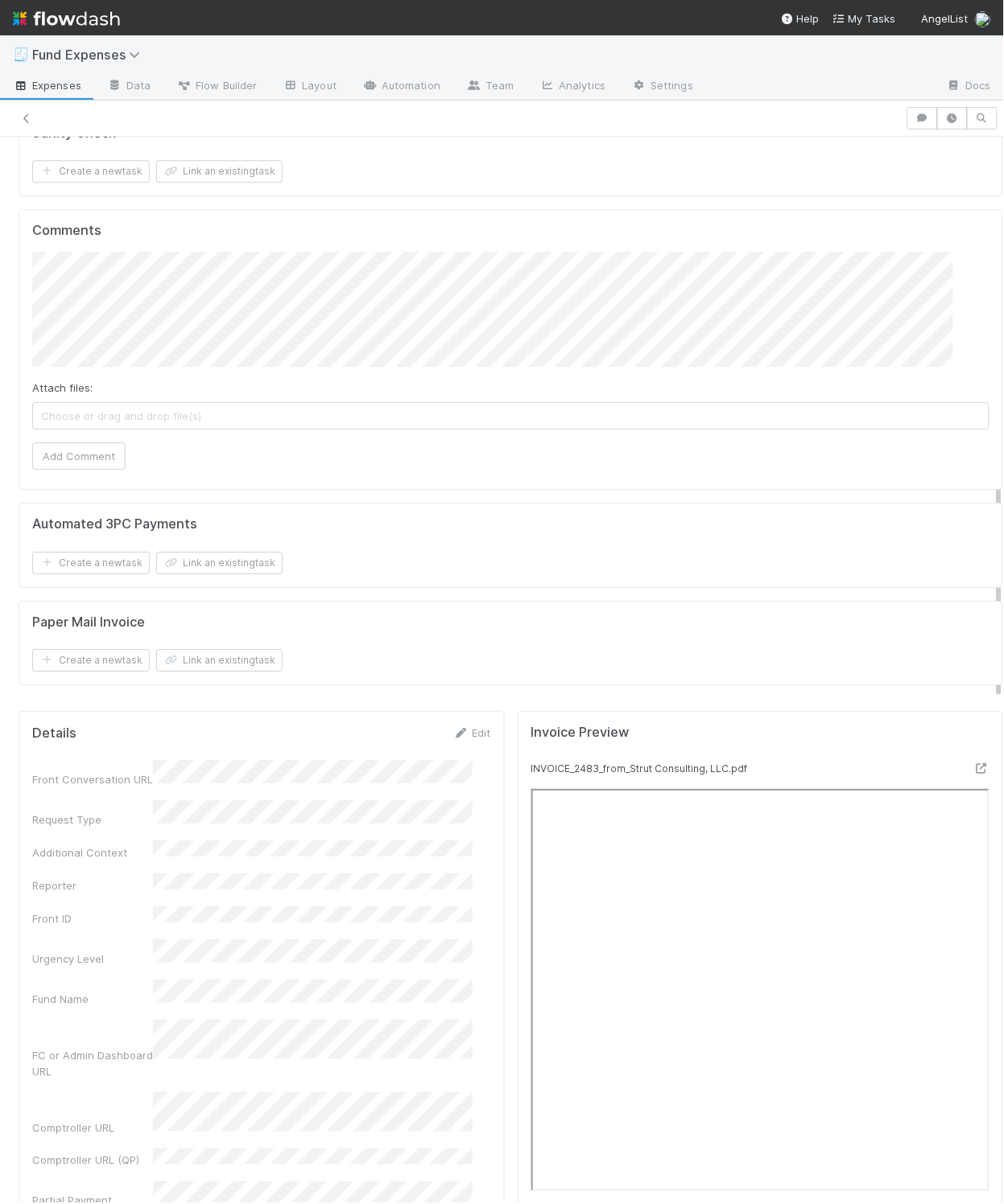
scroll to position [1046, 0]
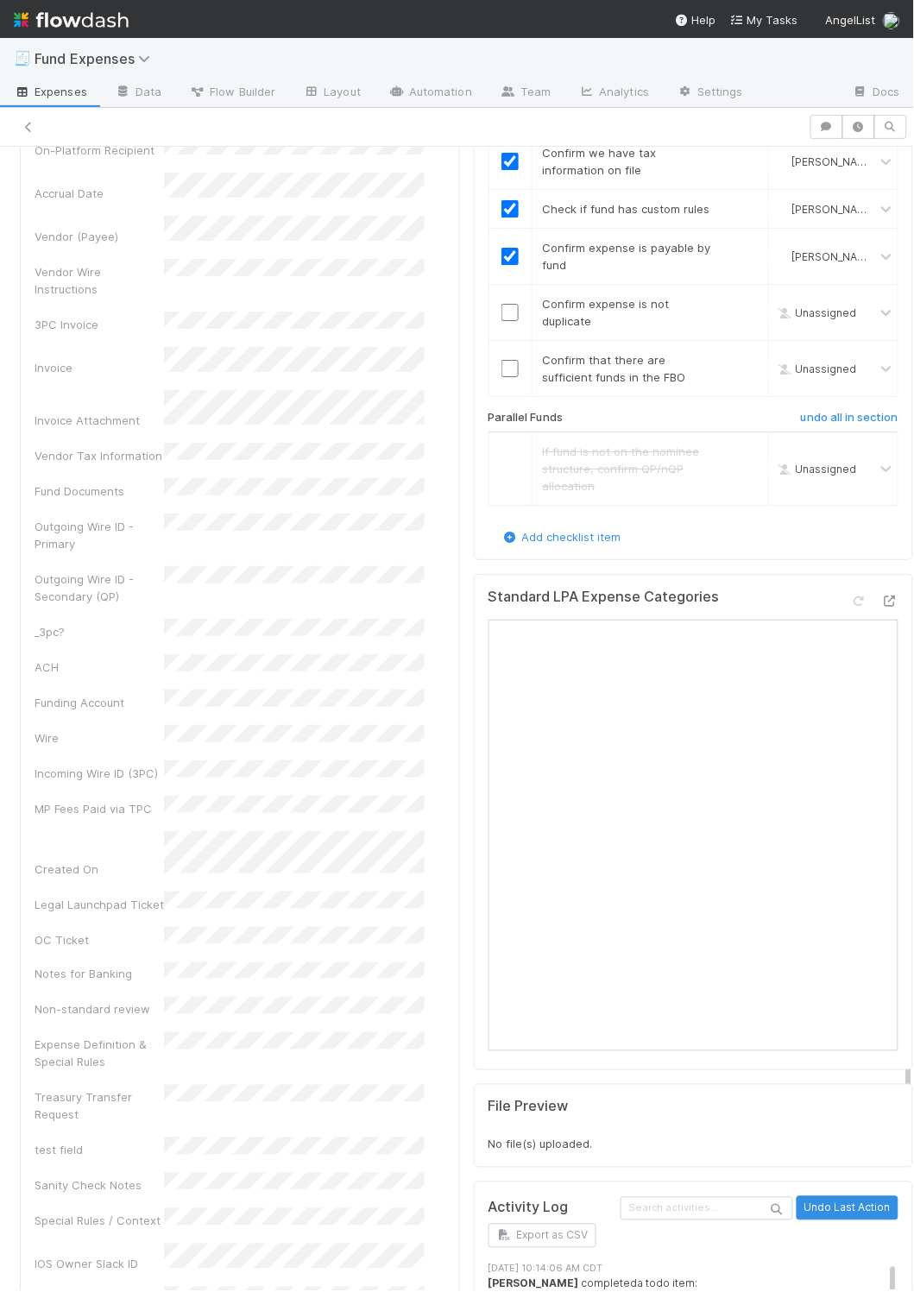
scroll to position [2280, 0]
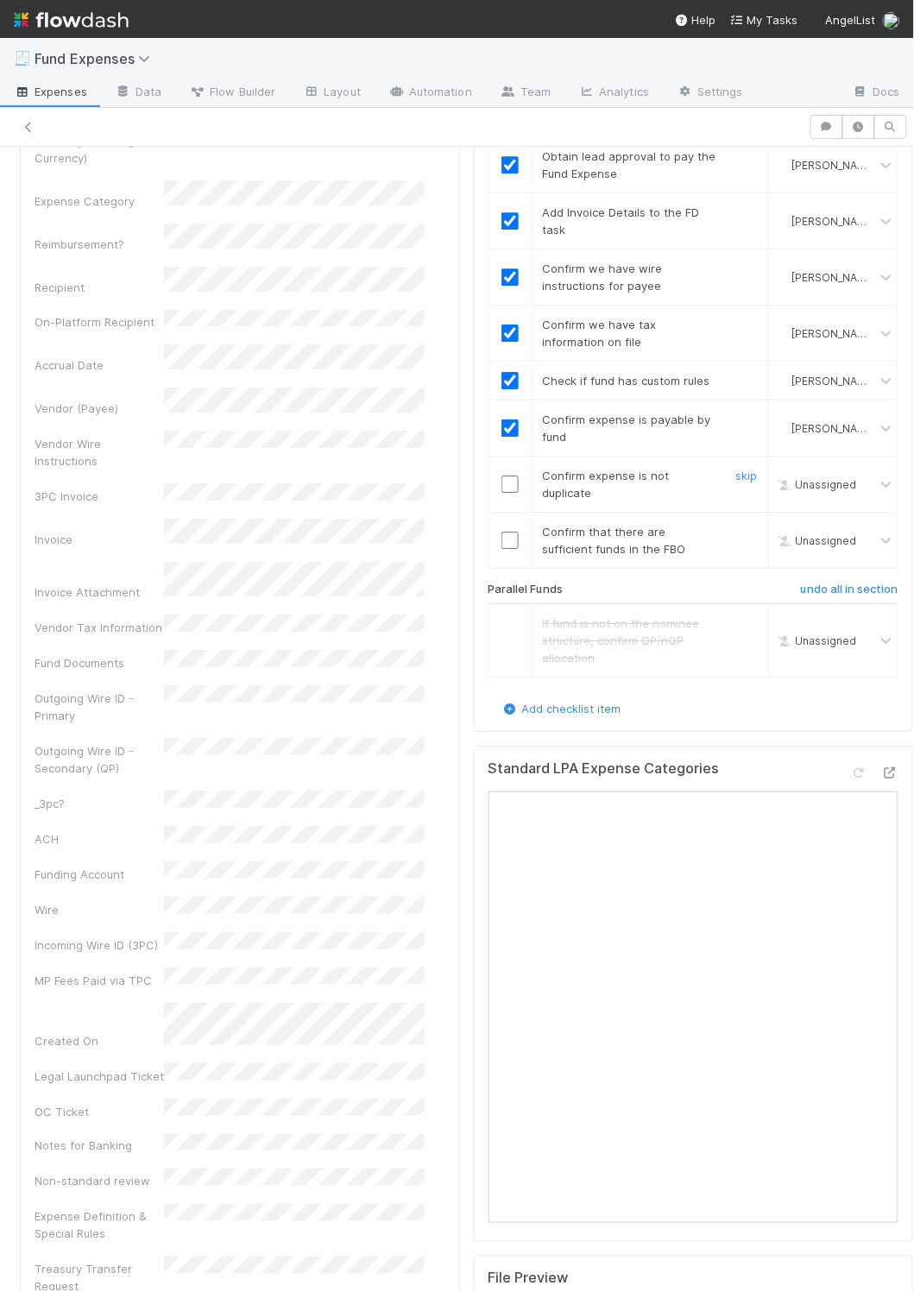
click at [502, 493] on input "checkbox" at bounding box center [510, 484] width 17 height 17
click at [502, 549] on input "checkbox" at bounding box center [510, 540] width 17 height 17
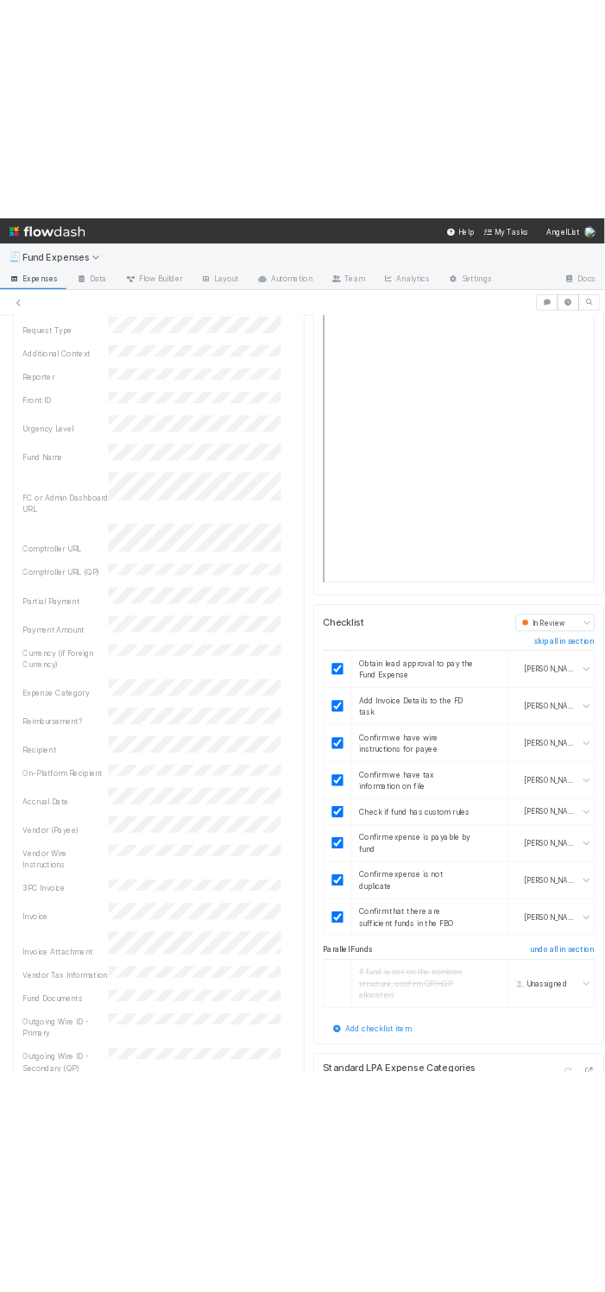
scroll to position [1766, 0]
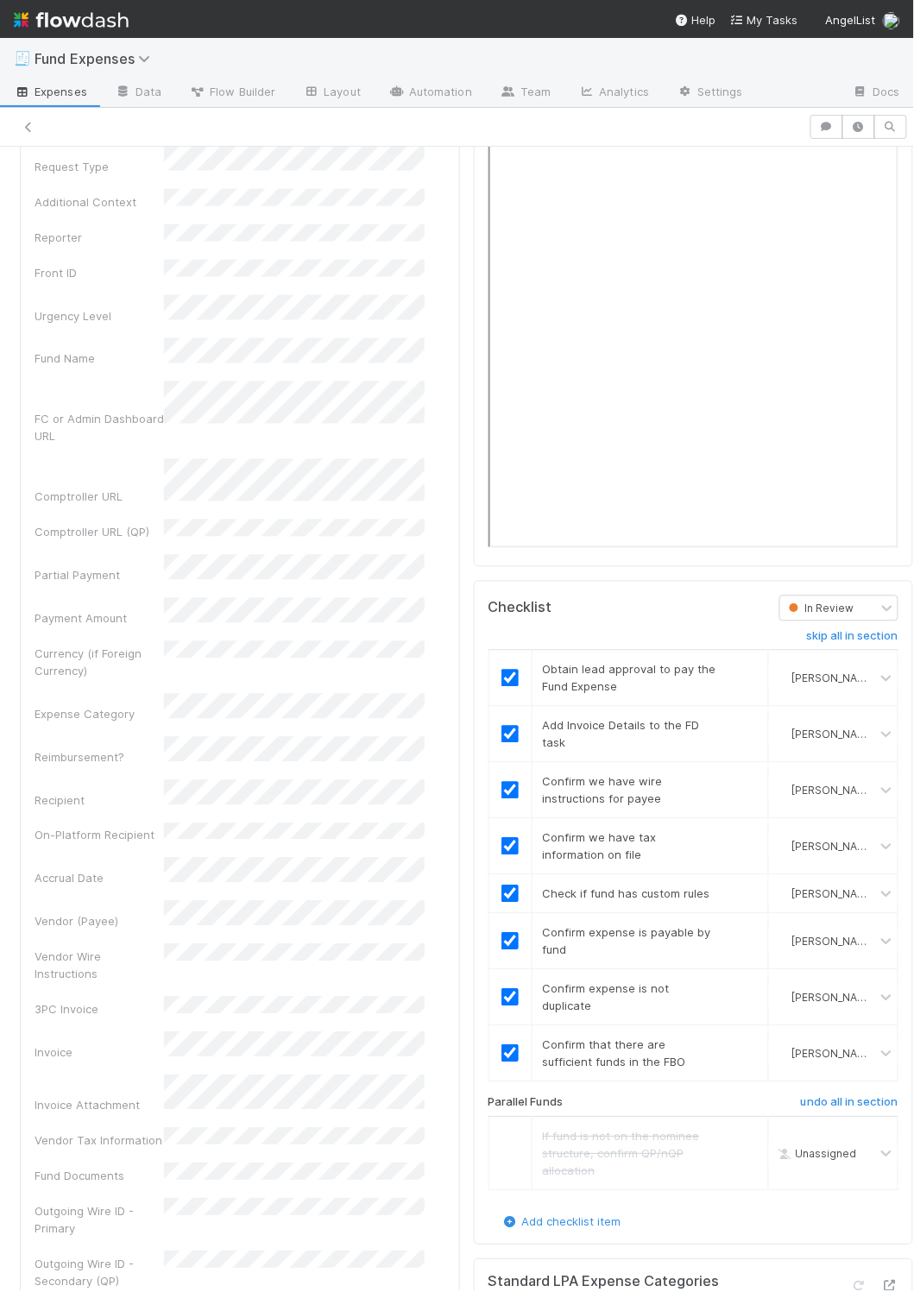
click at [595, 608] on div "Checklist In Review skip all in section Obtain lead approval to pay the Fund Ex…" at bounding box center [694, 913] width 440 height 665
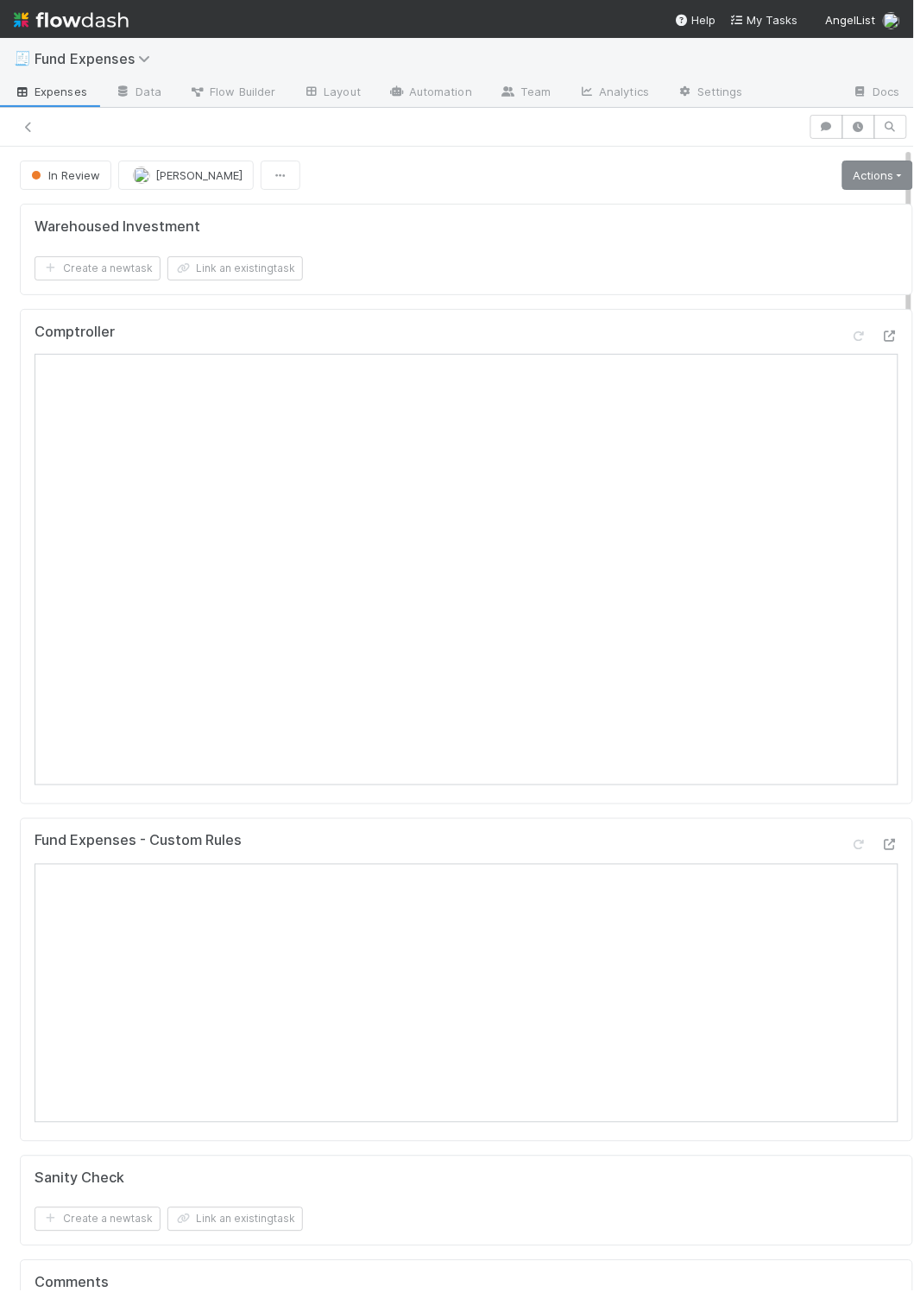
drag, startPoint x: 877, startPoint y: 162, endPoint x: 850, endPoint y: 174, distance: 29.4
click at [875, 163] on div "In Review Linda Ortiz Actions Move to Transfer money Return to expense submitte…" at bounding box center [466, 175] width 919 height 29
drag, startPoint x: 850, startPoint y: 174, endPoint x: 835, endPoint y: 185, distance: 18.7
click at [850, 174] on link "Actions" at bounding box center [878, 175] width 71 height 29
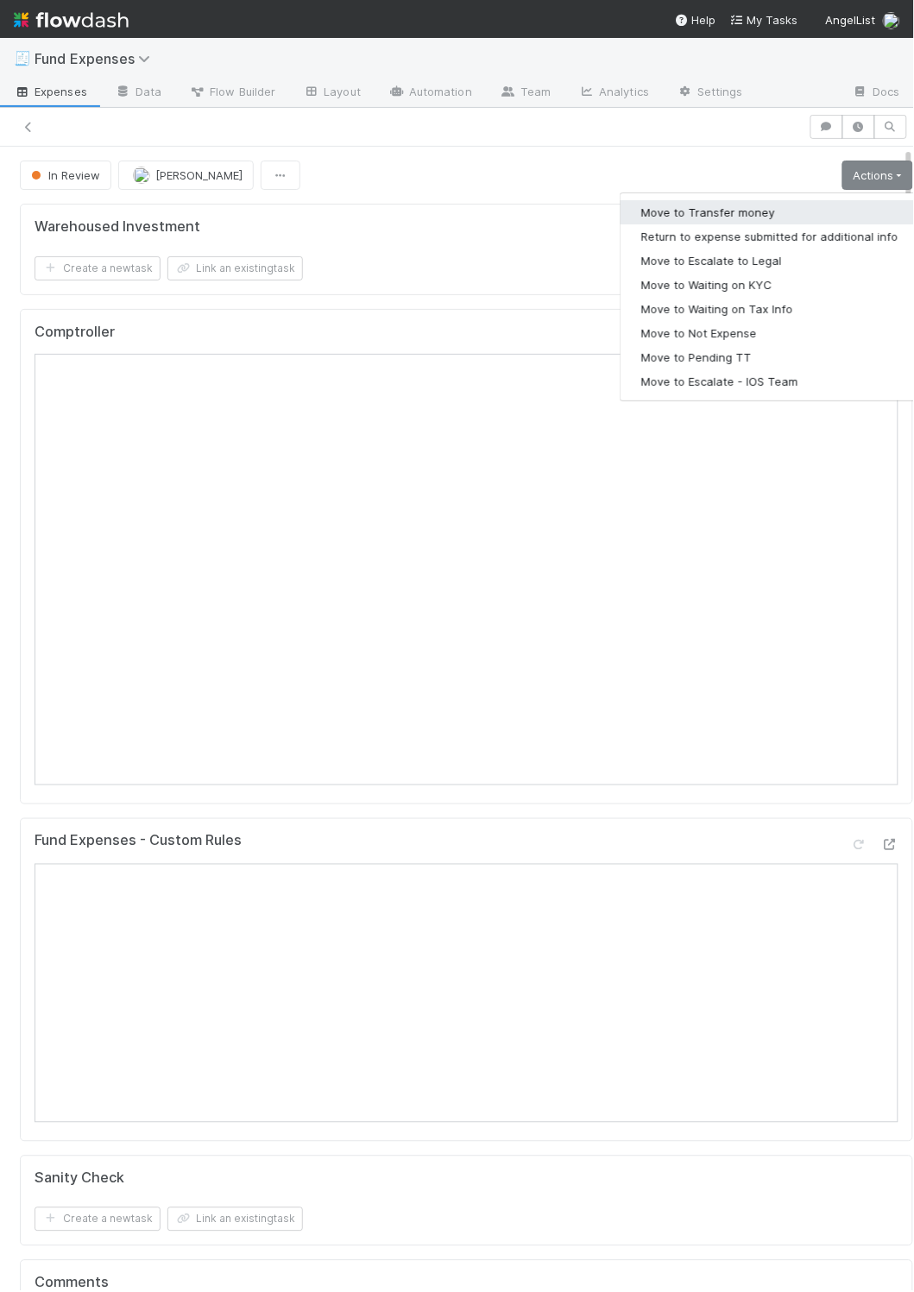
click at [780, 214] on button "Move to Transfer money" at bounding box center [770, 212] width 299 height 24
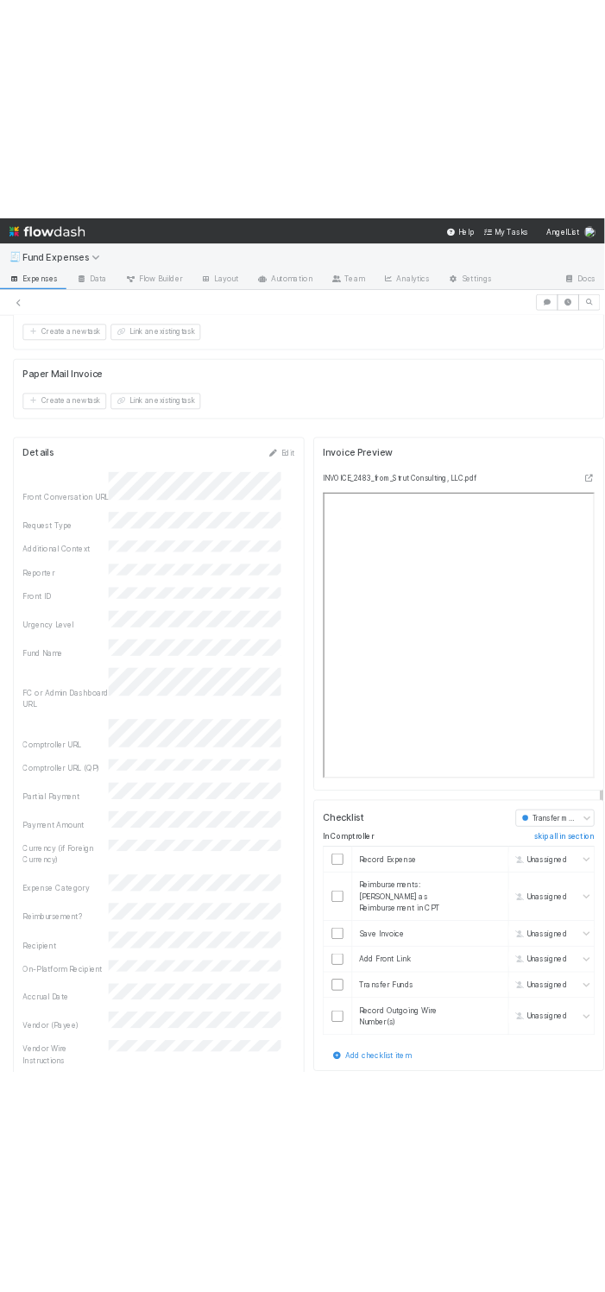
scroll to position [1662, 0]
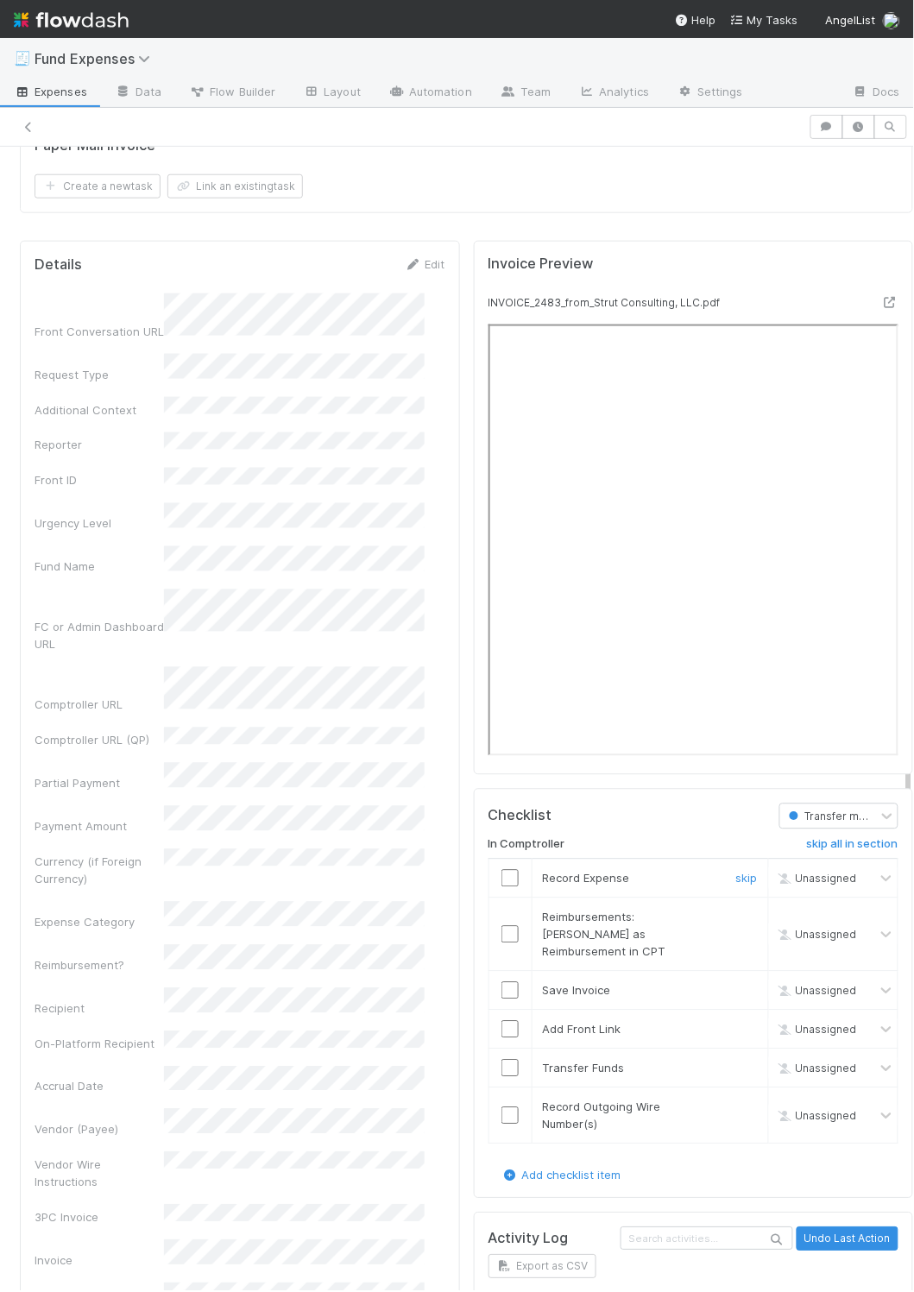
click at [502, 887] on input "checkbox" at bounding box center [510, 878] width 17 height 17
click at [736, 925] on link "skip" at bounding box center [747, 918] width 22 height 14
drag, startPoint x: 490, startPoint y: 989, endPoint x: 490, endPoint y: 1026, distance: 36.3
click at [502, 989] on input "checkbox" at bounding box center [510, 990] width 17 height 17
drag, startPoint x: 490, startPoint y: 1026, endPoint x: 495, endPoint y: 1041, distance: 15.6
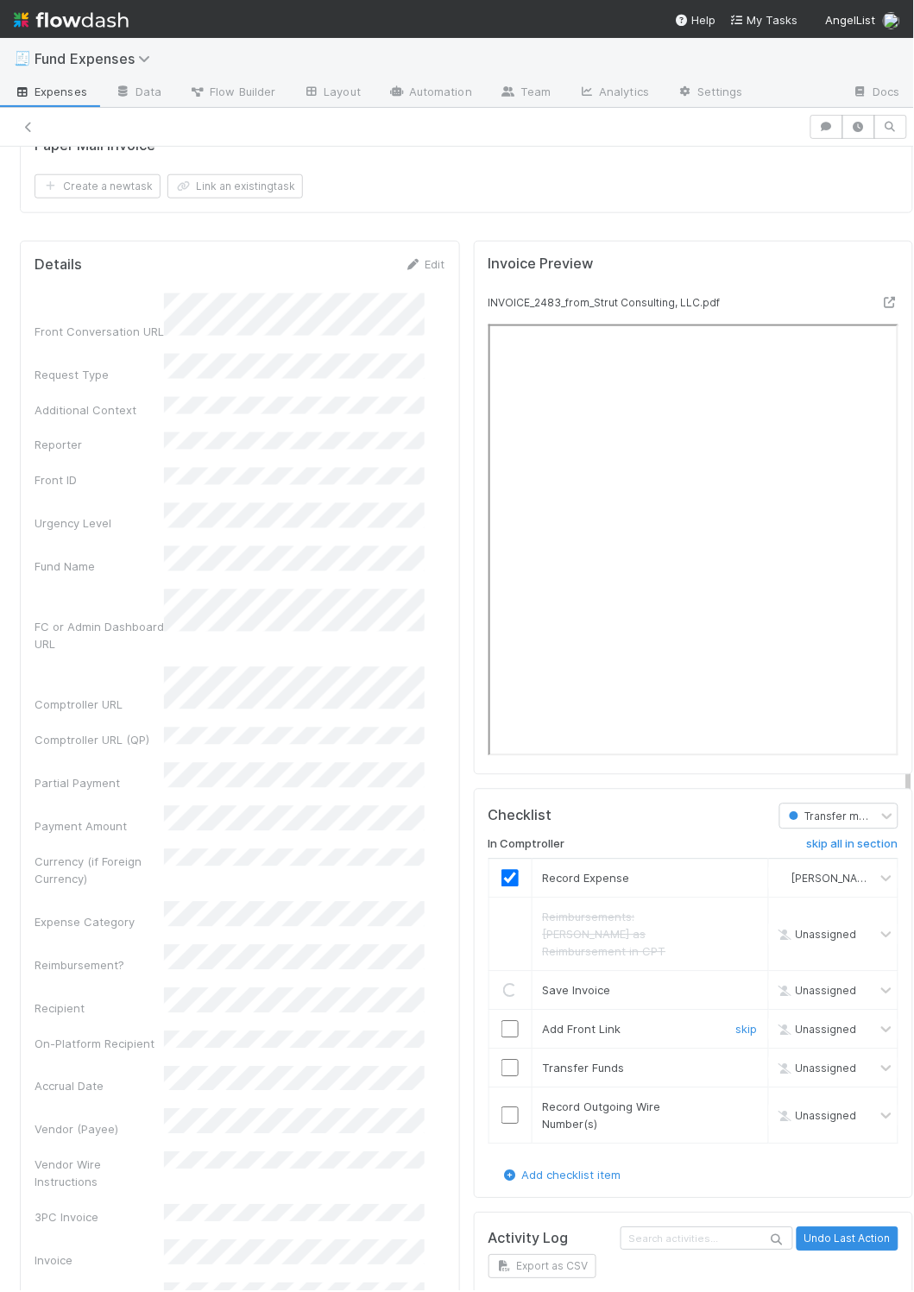
click at [502, 1028] on input "checkbox" at bounding box center [510, 1029] width 17 height 17
click at [502, 1063] on input "checkbox" at bounding box center [510, 1068] width 17 height 17
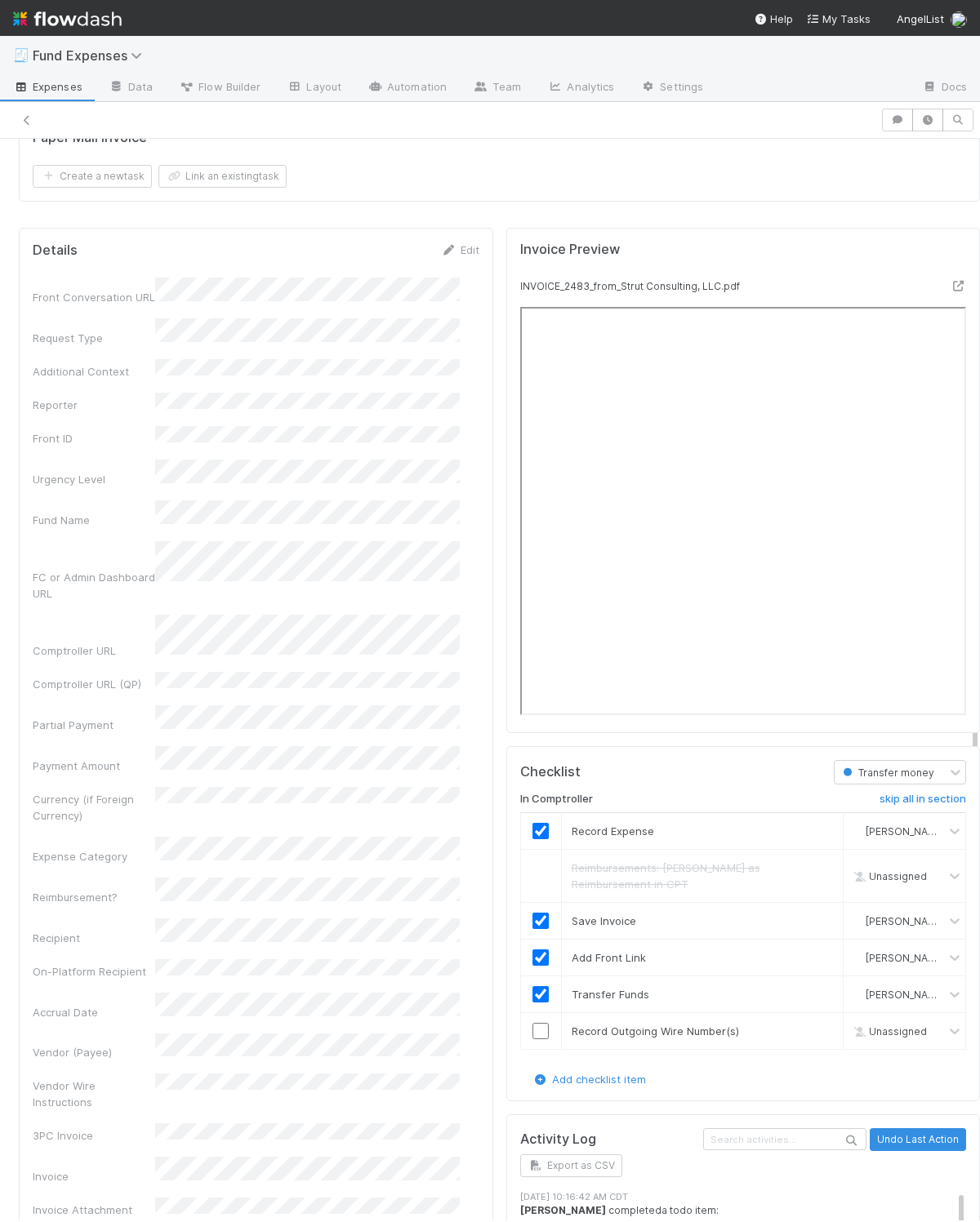
click at [844, 902] on td "Unassigned" at bounding box center [904, 876] width 122 height 53
click at [796, 893] on div at bounding box center [821, 876] width 49 height 33
click at [844, 902] on td "Unassigned" at bounding box center [904, 876] width 122 height 53
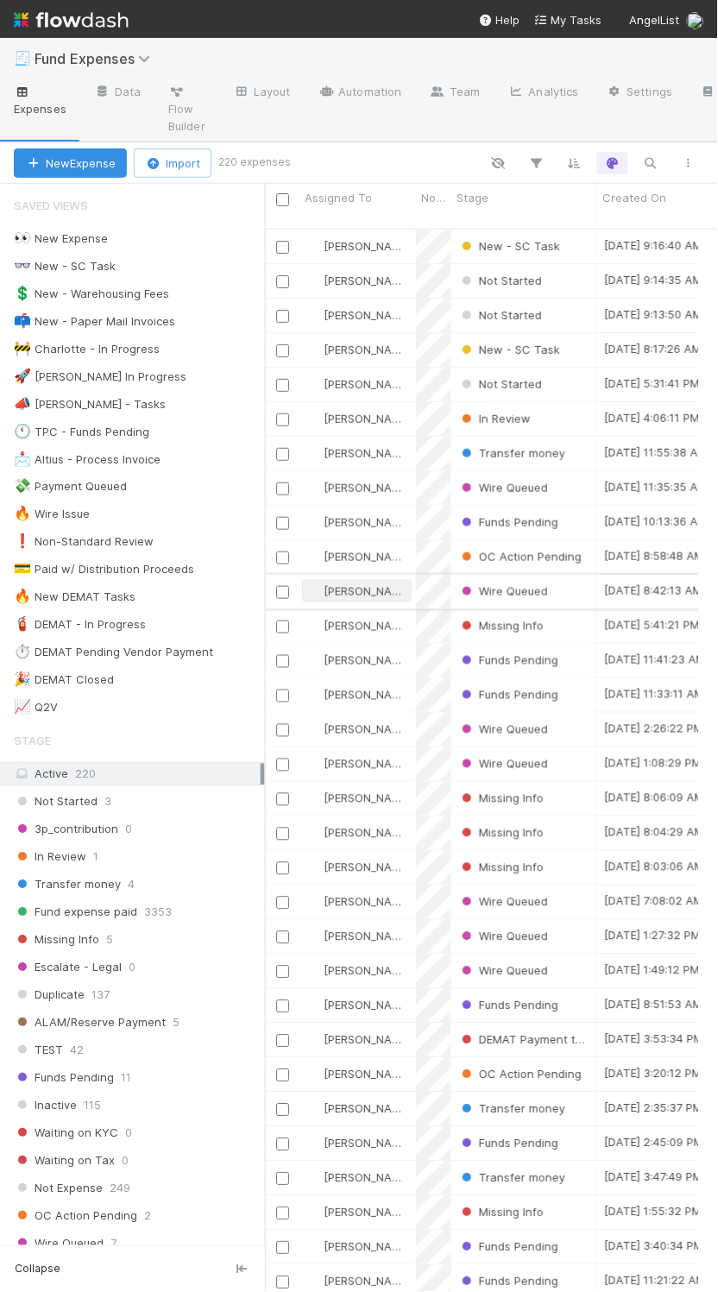
scroll to position [20, 20]
click at [654, 156] on icon "button" at bounding box center [650, 163] width 17 height 16
type input "2483"
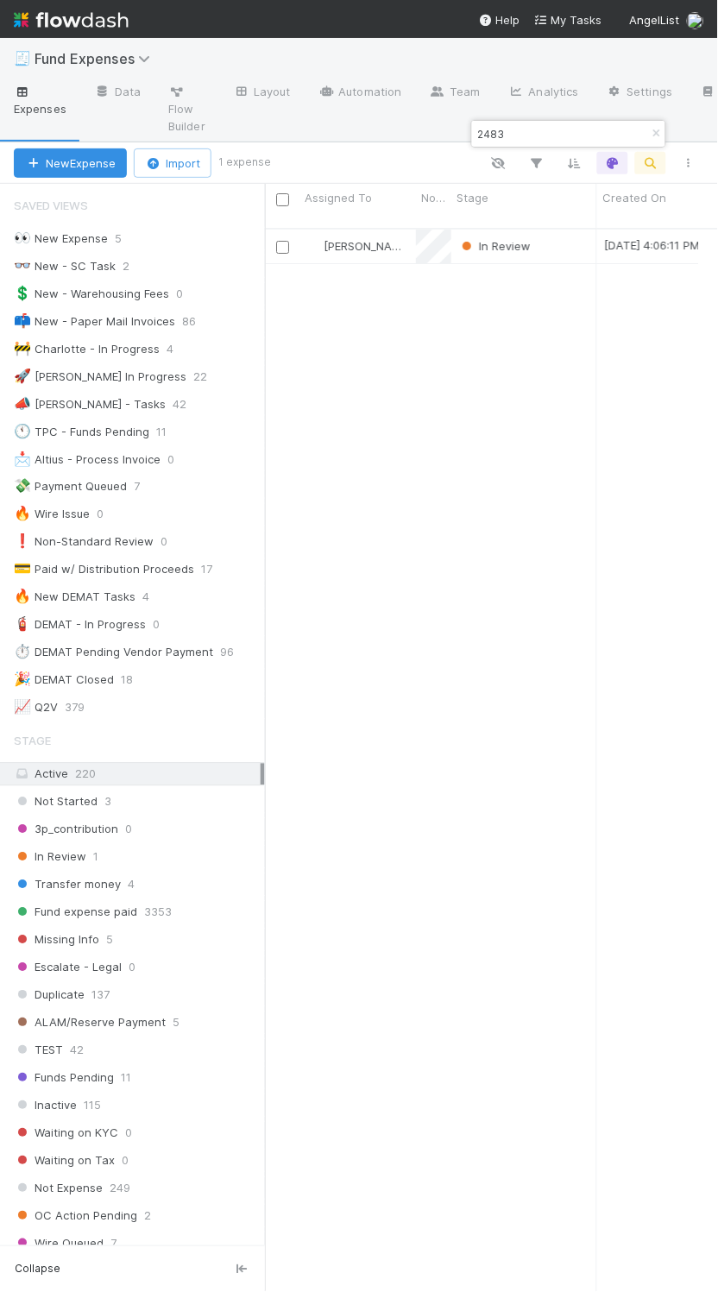
scroll to position [1058, 416]
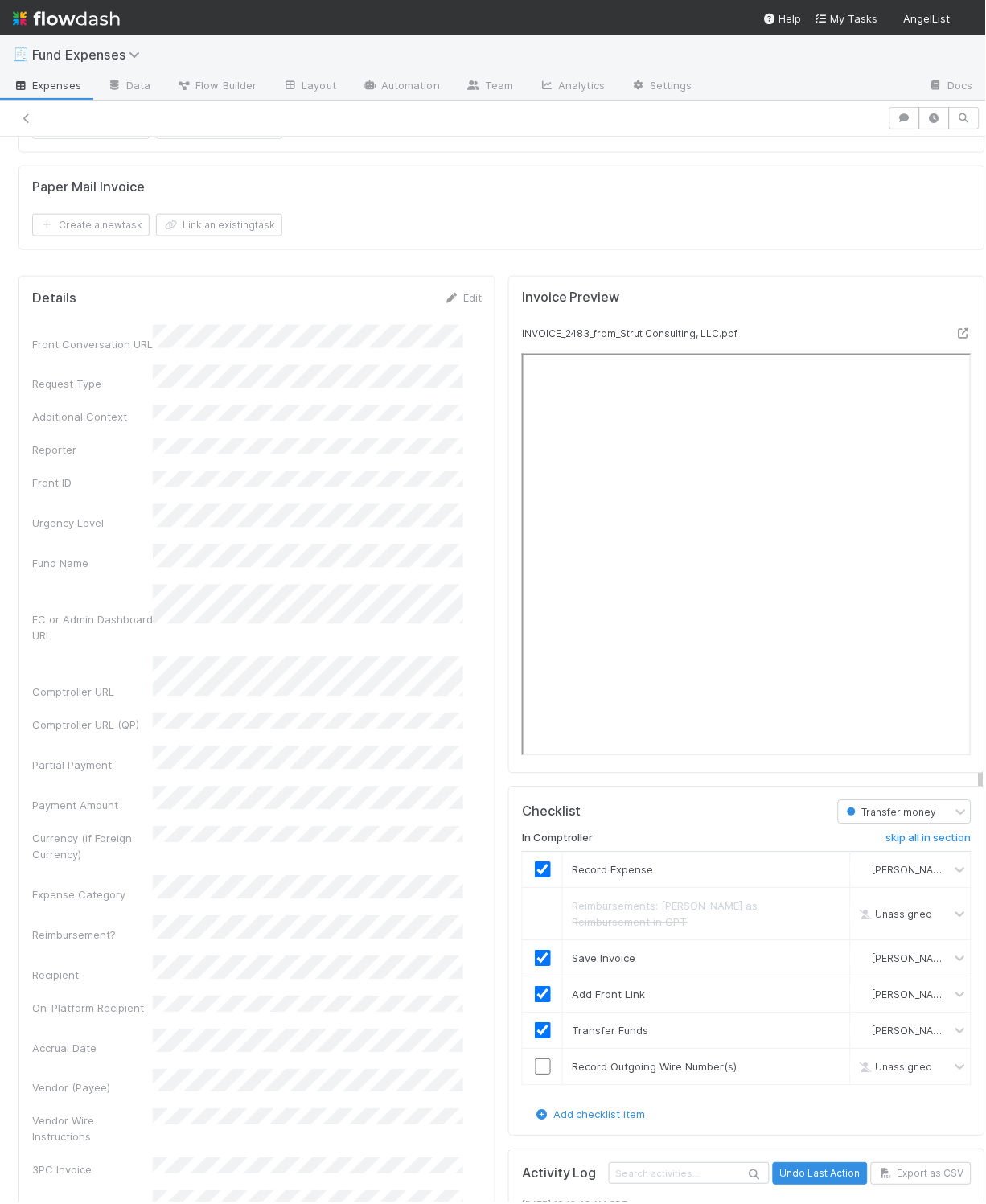
scroll to position [1574, 0]
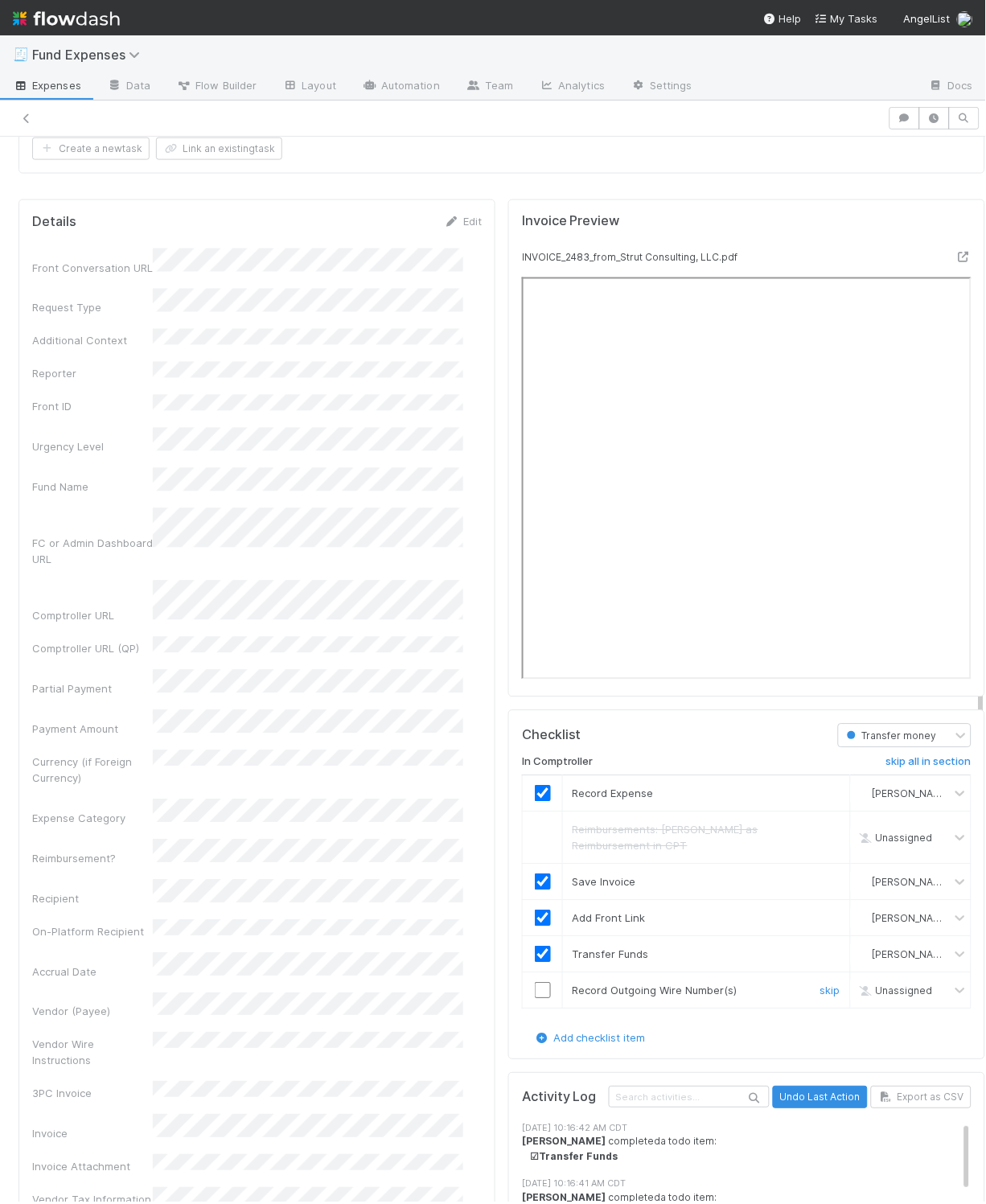
click at [535, 999] on input "checkbox" at bounding box center [542, 991] width 16 height 16
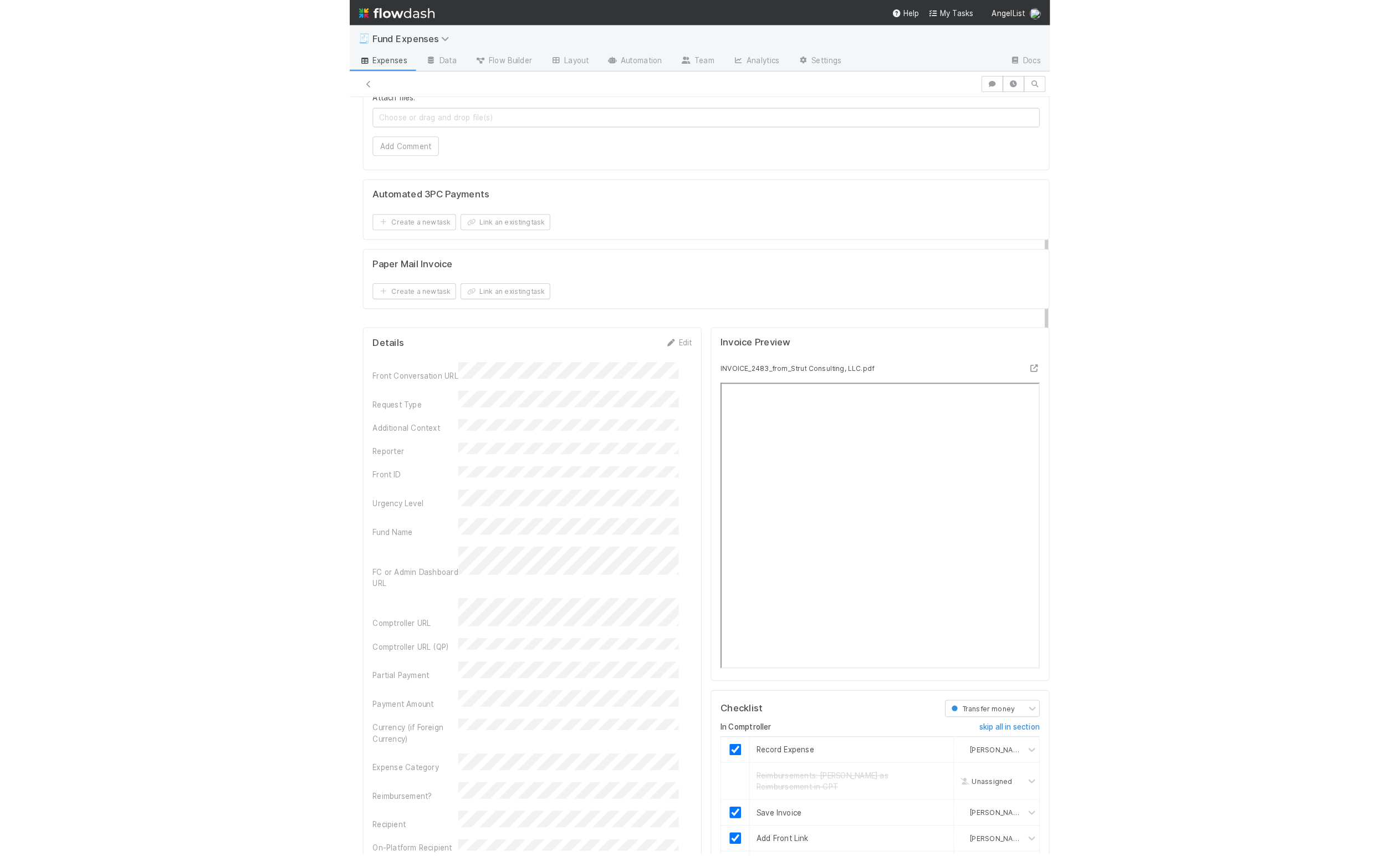
scroll to position [0, 0]
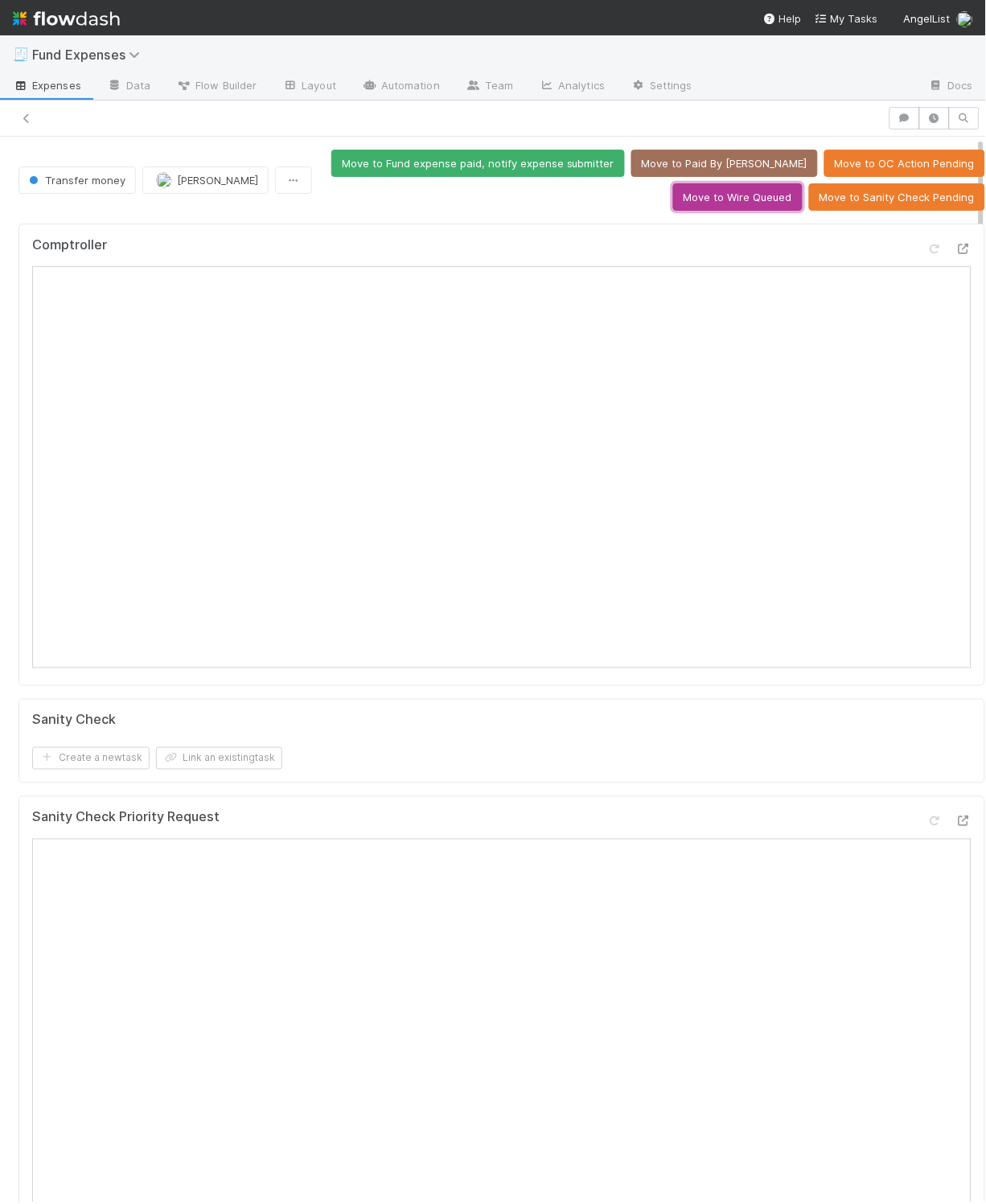
click at [719, 203] on button "Move to Wire Queued" at bounding box center [738, 197] width 130 height 27
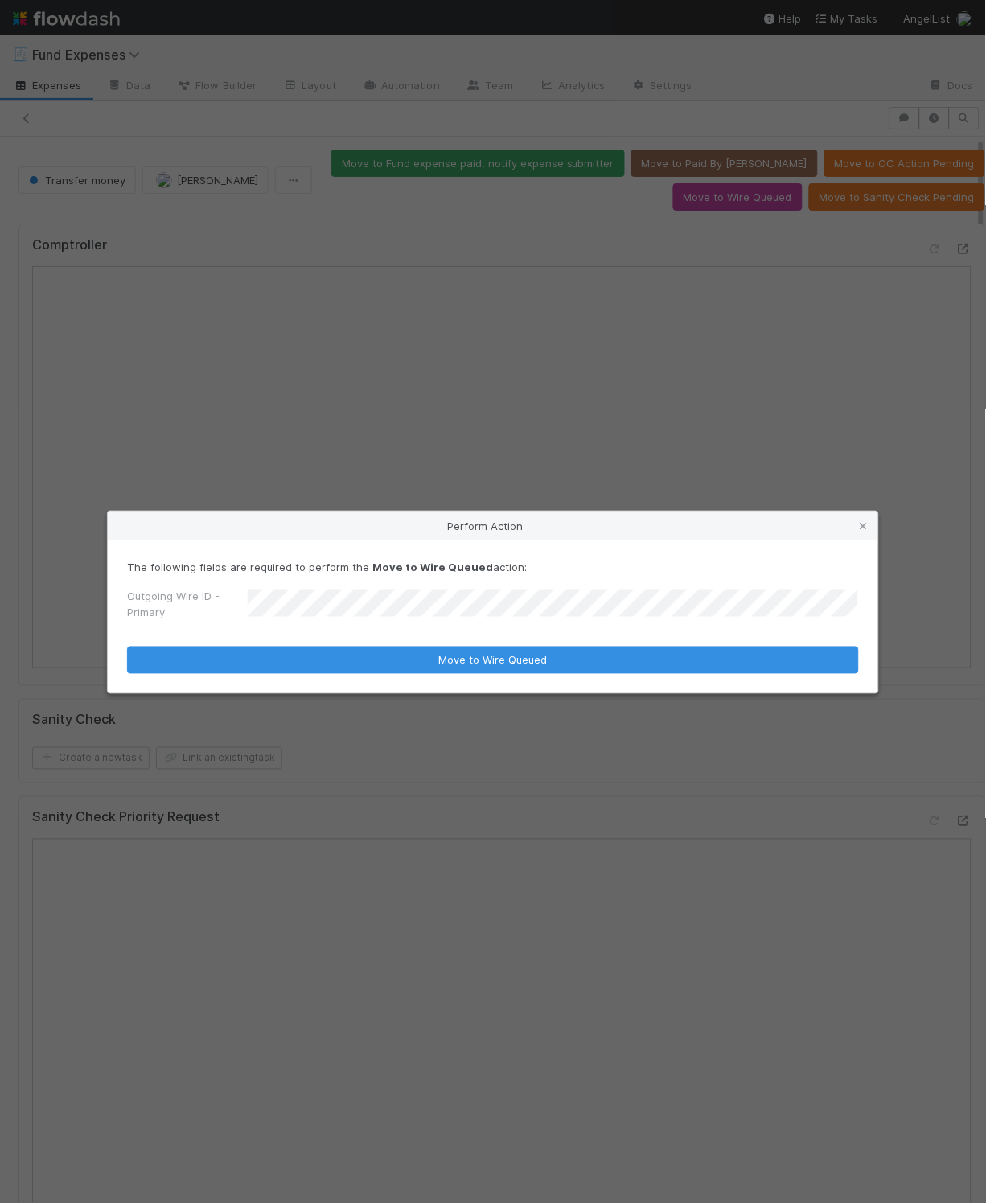
click at [127, 647] on button "Move to Wire Queued" at bounding box center [493, 660] width 733 height 27
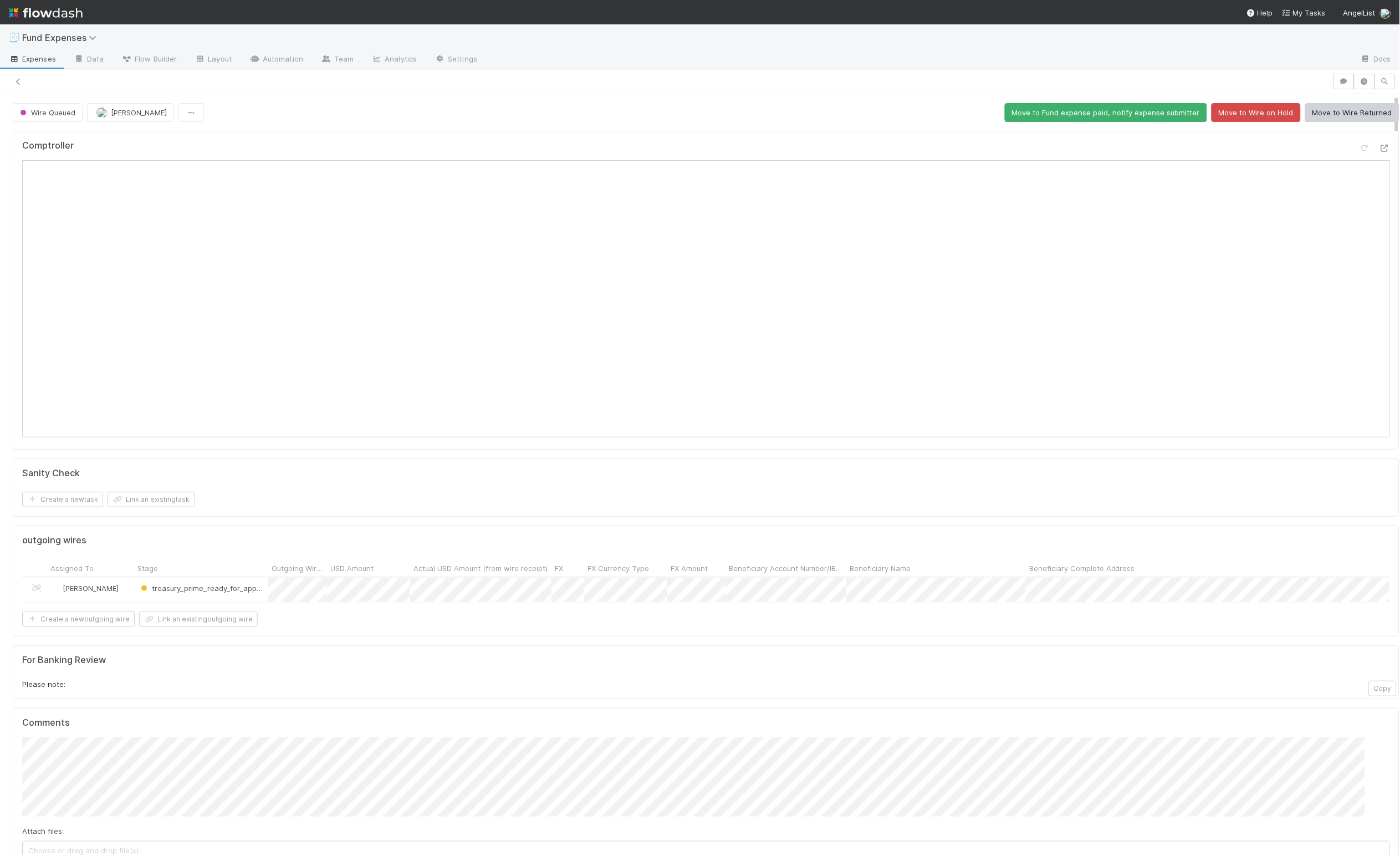
click at [302, 117] on div "Wire Queued Linda Ortiz Move to Fund expense paid, notify expense submitter Mov…" at bounding box center [706, 112] width 1387 height 19
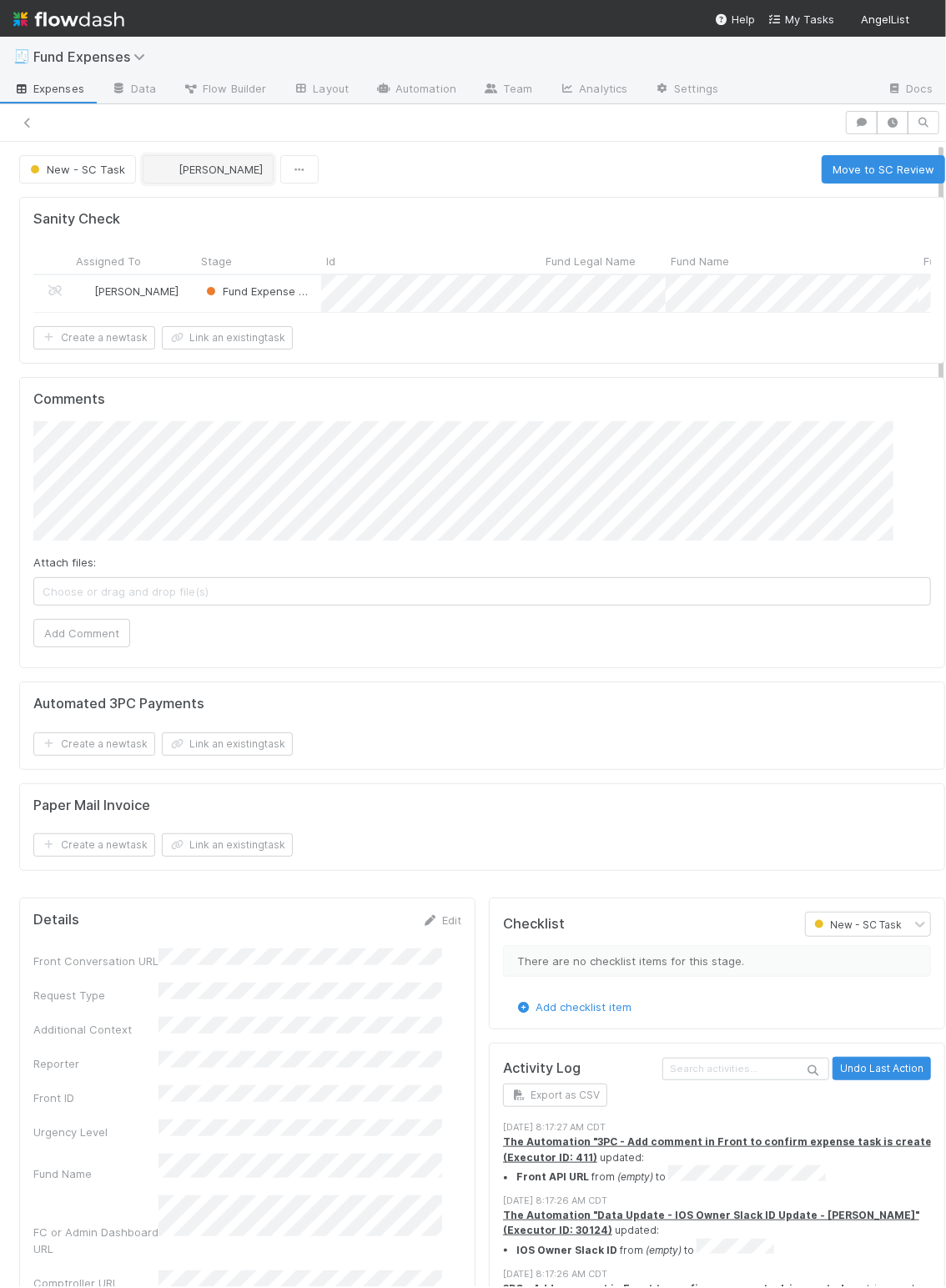
click at [208, 173] on span "[PERSON_NAME]" at bounding box center [220, 169] width 84 height 14
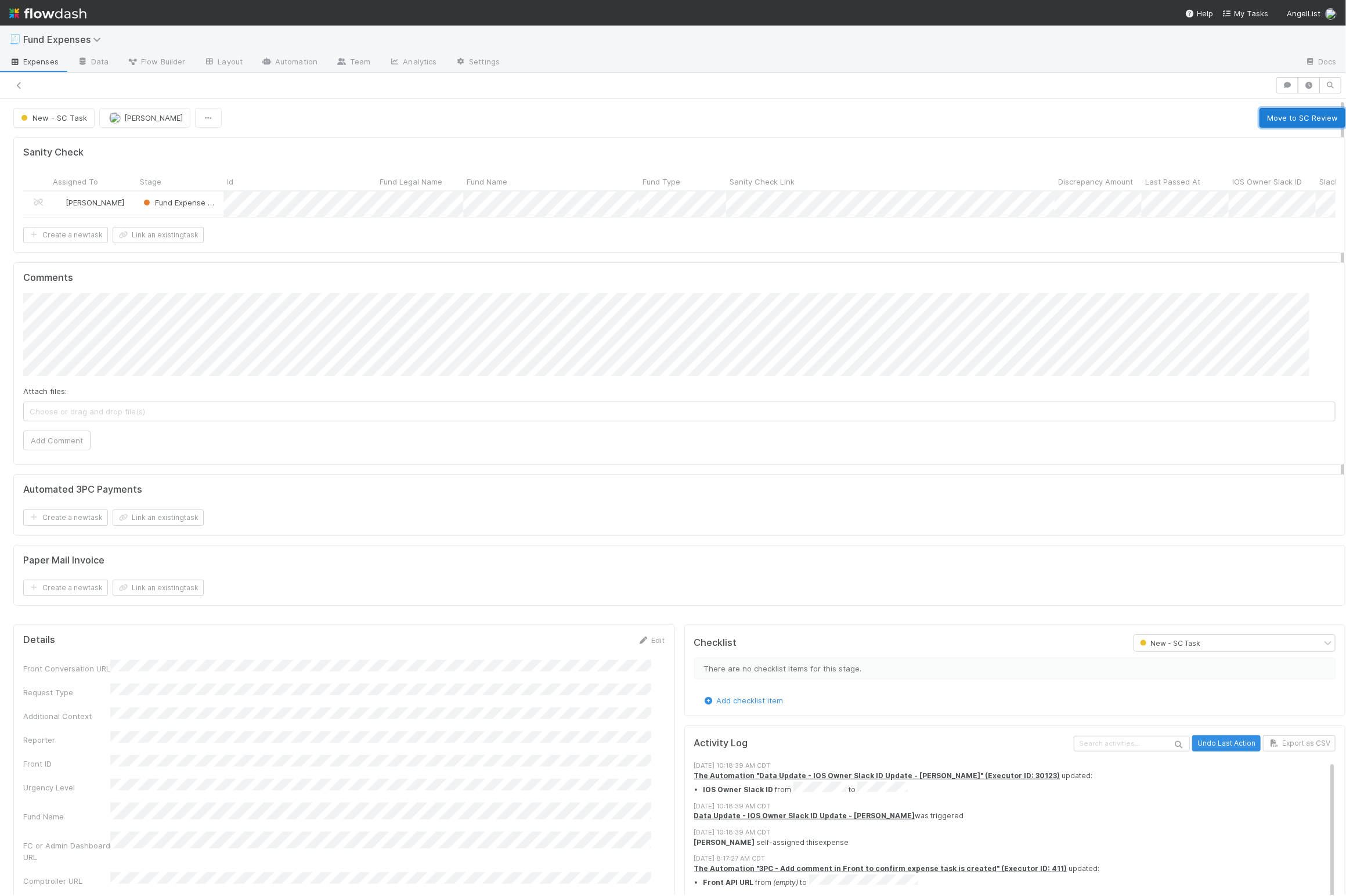
click at [1261, 108] on button "Move to SC Review" at bounding box center [1302, 118] width 86 height 19
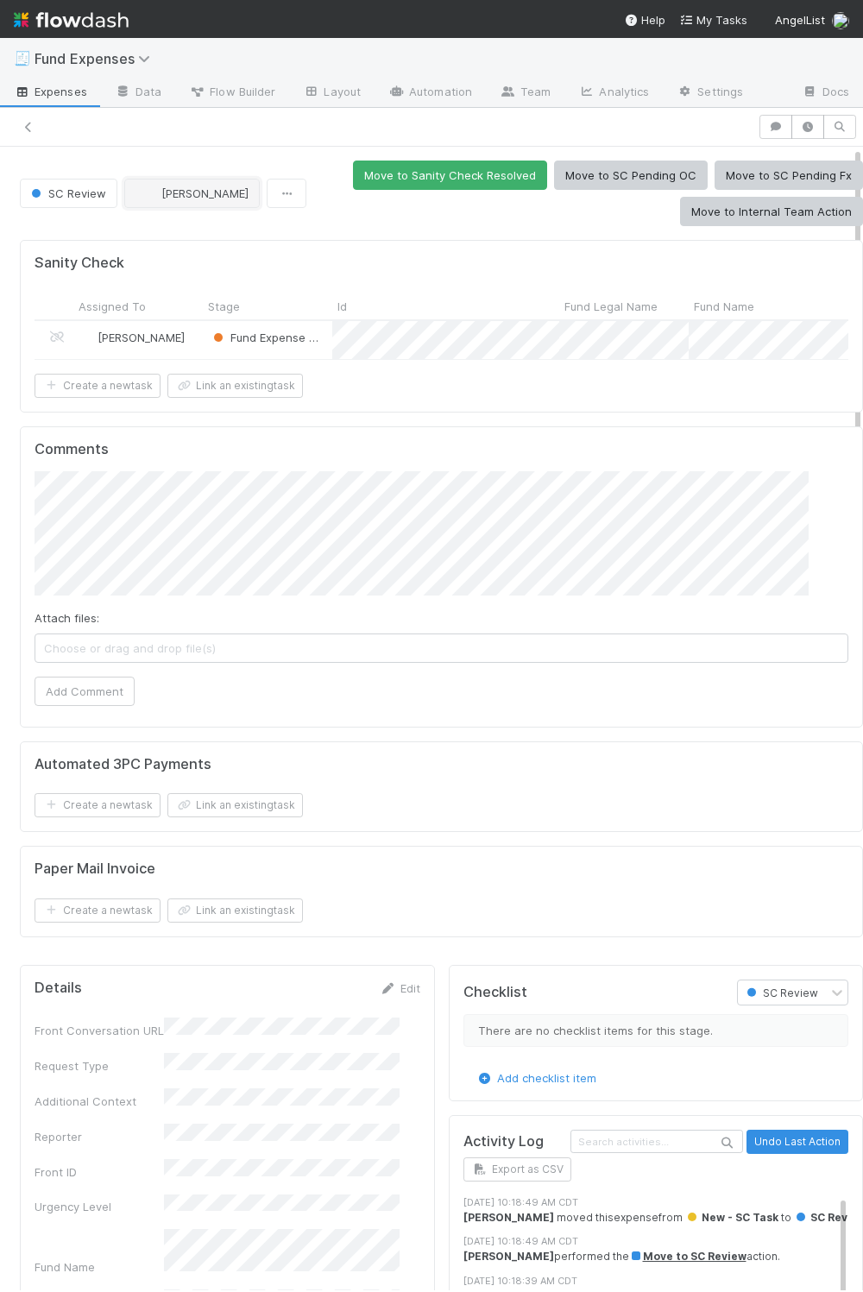
click at [188, 206] on button "[PERSON_NAME]" at bounding box center [192, 193] width 136 height 29
click at [194, 243] on span "[PERSON_NAME]" at bounding box center [193, 239] width 87 height 14
click at [73, 193] on span "SC Review" at bounding box center [67, 193] width 79 height 14
click at [186, 561] on div at bounding box center [431, 646] width 863 height 1292
click at [58, 183] on button "SC Review" at bounding box center [69, 193] width 98 height 29
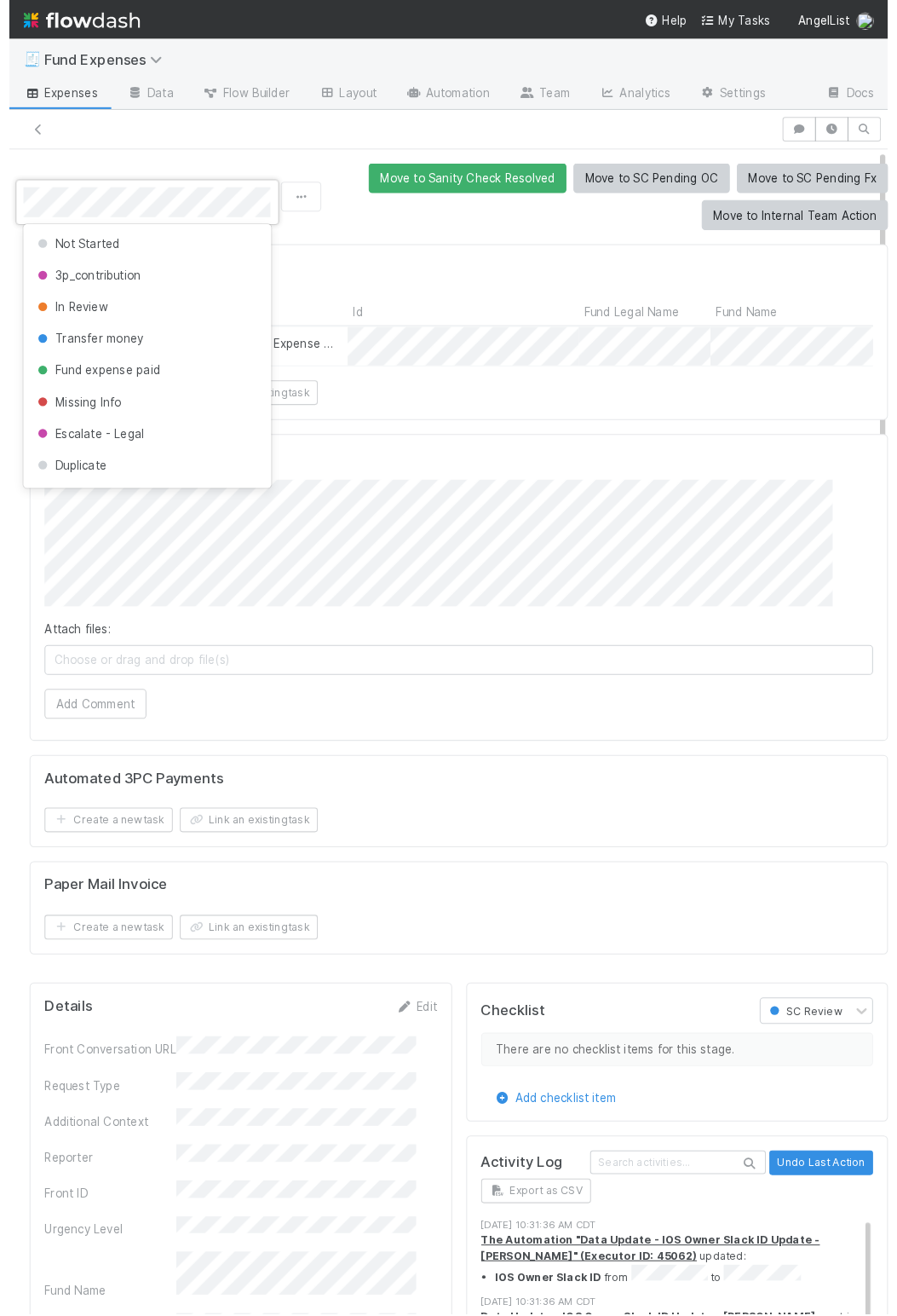
scroll to position [677, 0]
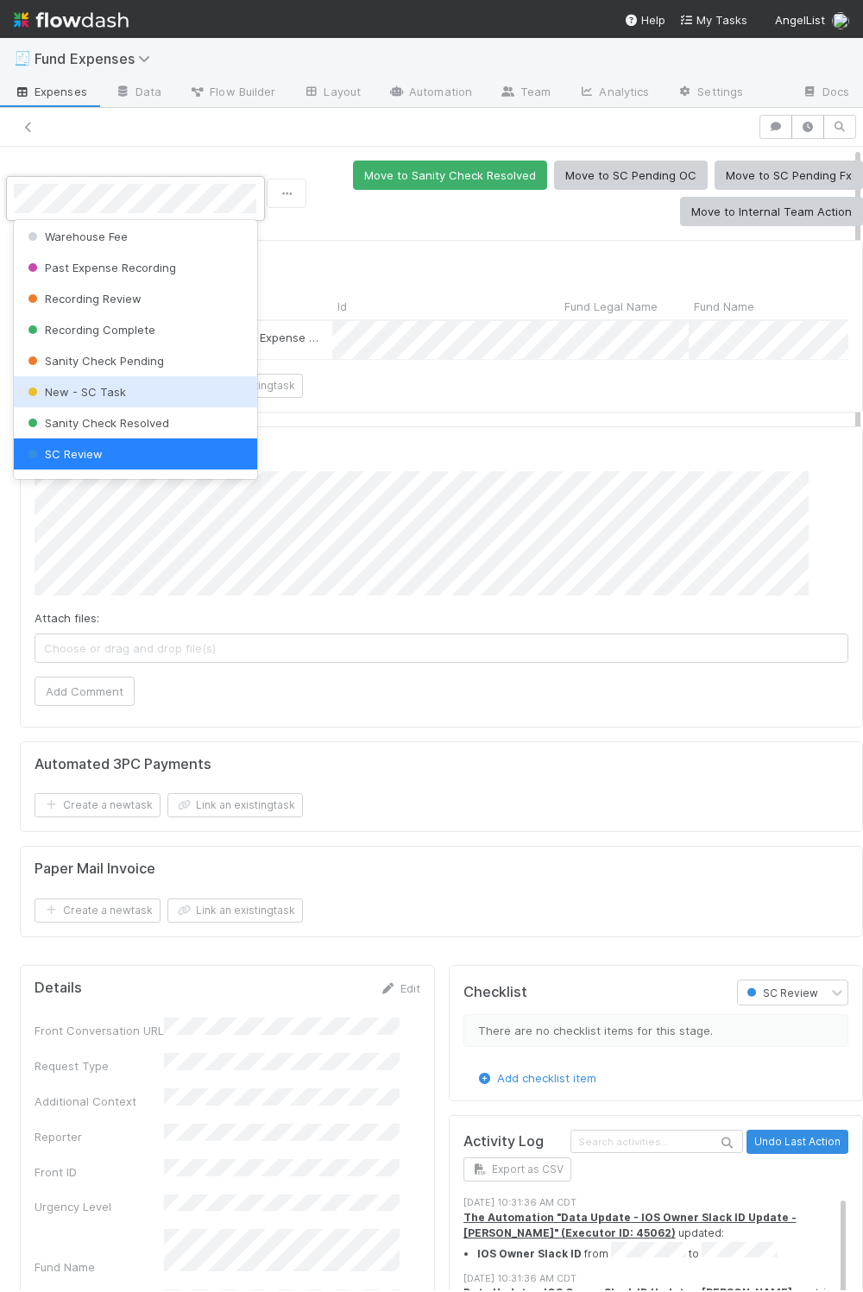
click at [97, 388] on span "New - SC Task" at bounding box center [75, 392] width 102 height 14
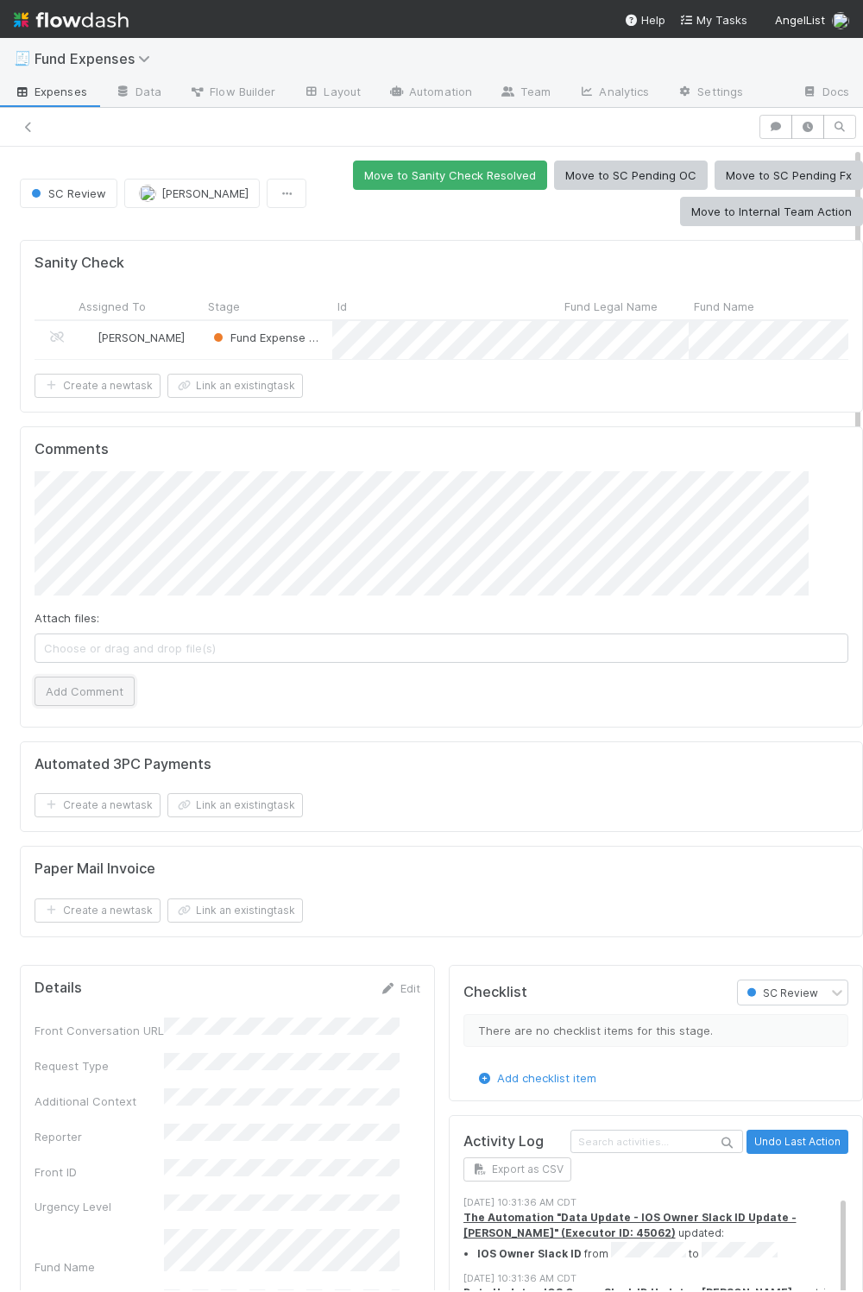
click at [98, 706] on button "Add Comment" at bounding box center [85, 691] width 100 height 29
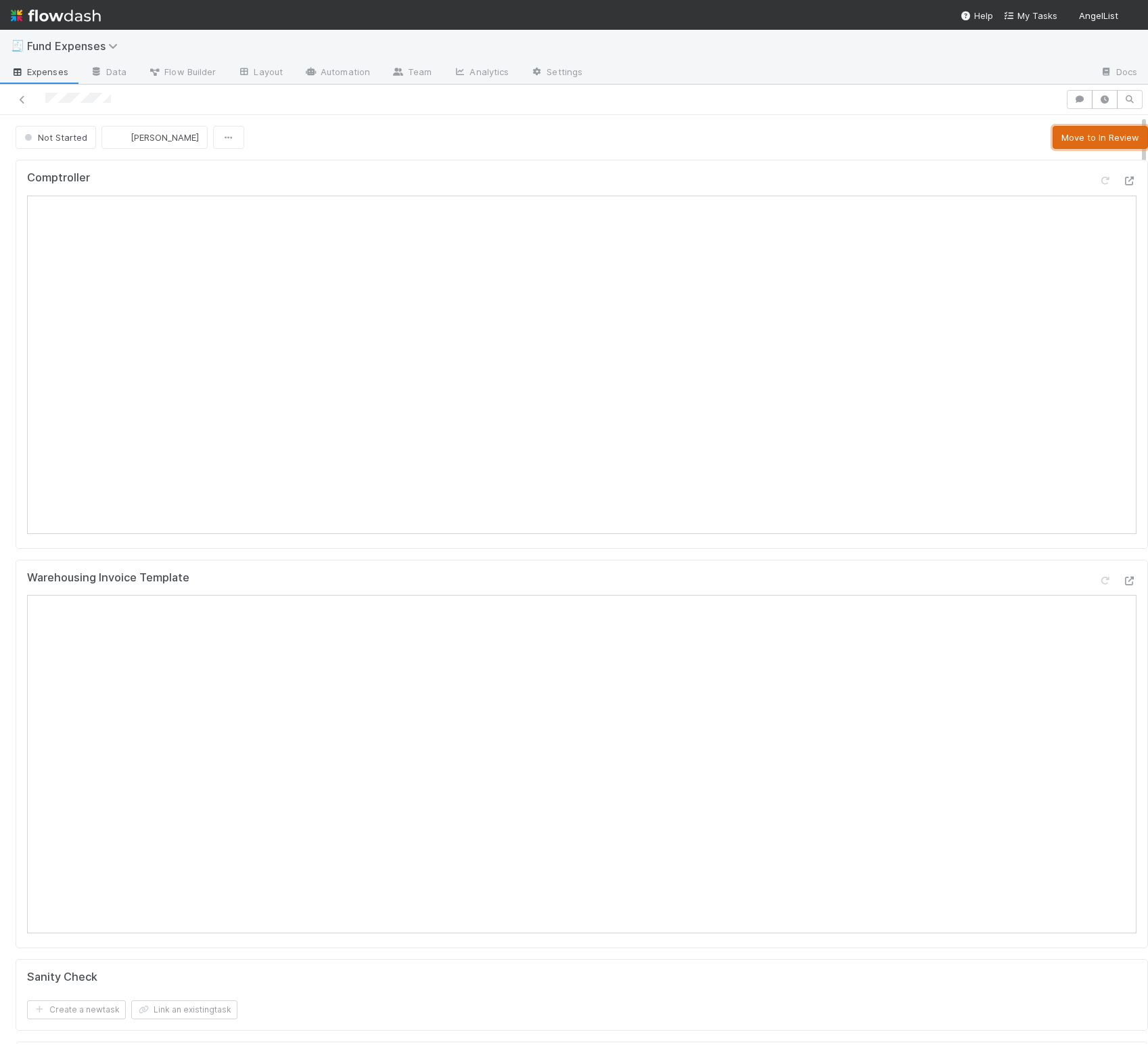
click at [712, 134] on button "Move to In Review" at bounding box center [1100, 137] width 96 height 23
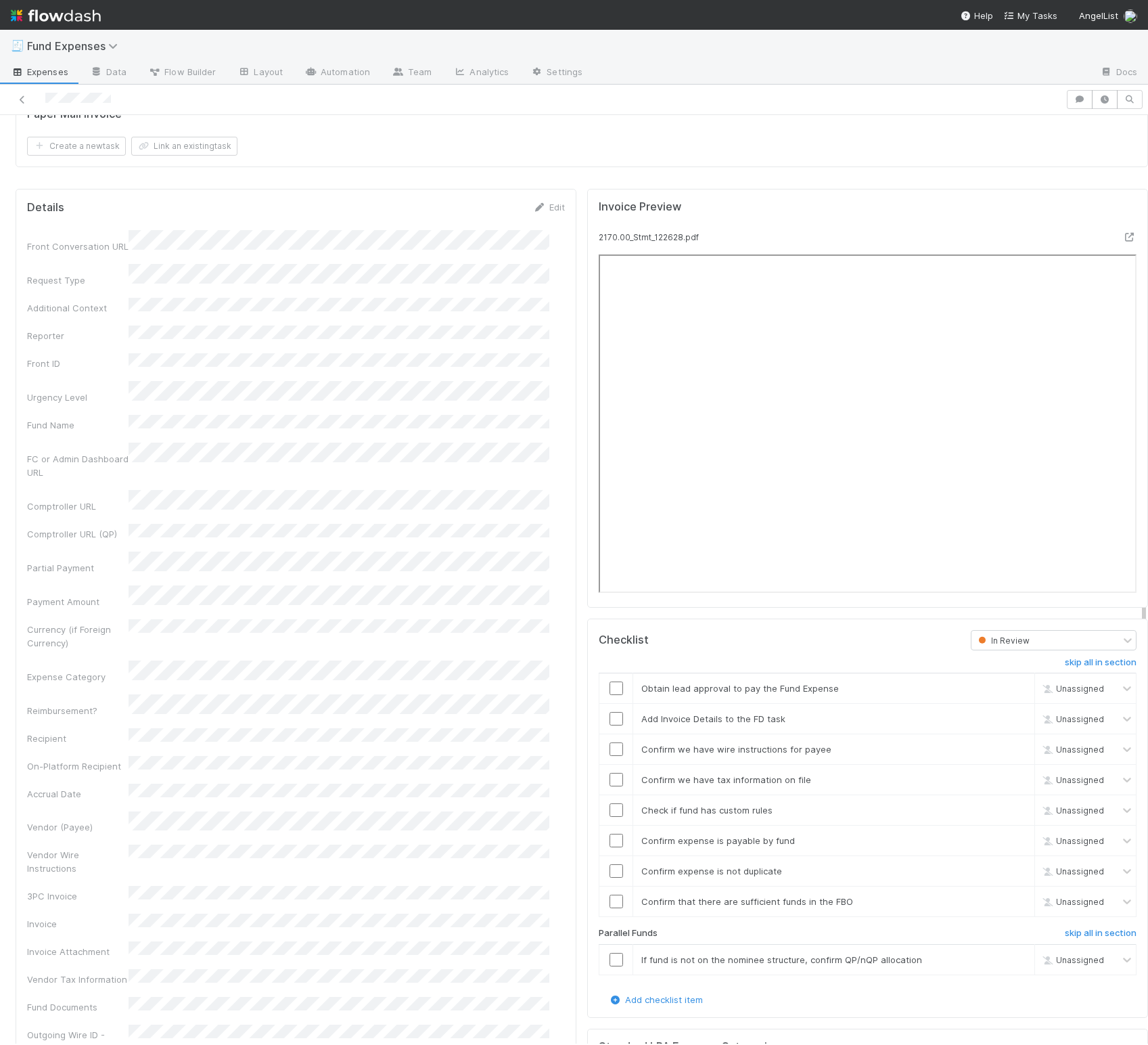
scroll to position [1224, 0]
click at [536, 210] on link "Edit" at bounding box center [549, 205] width 32 height 11
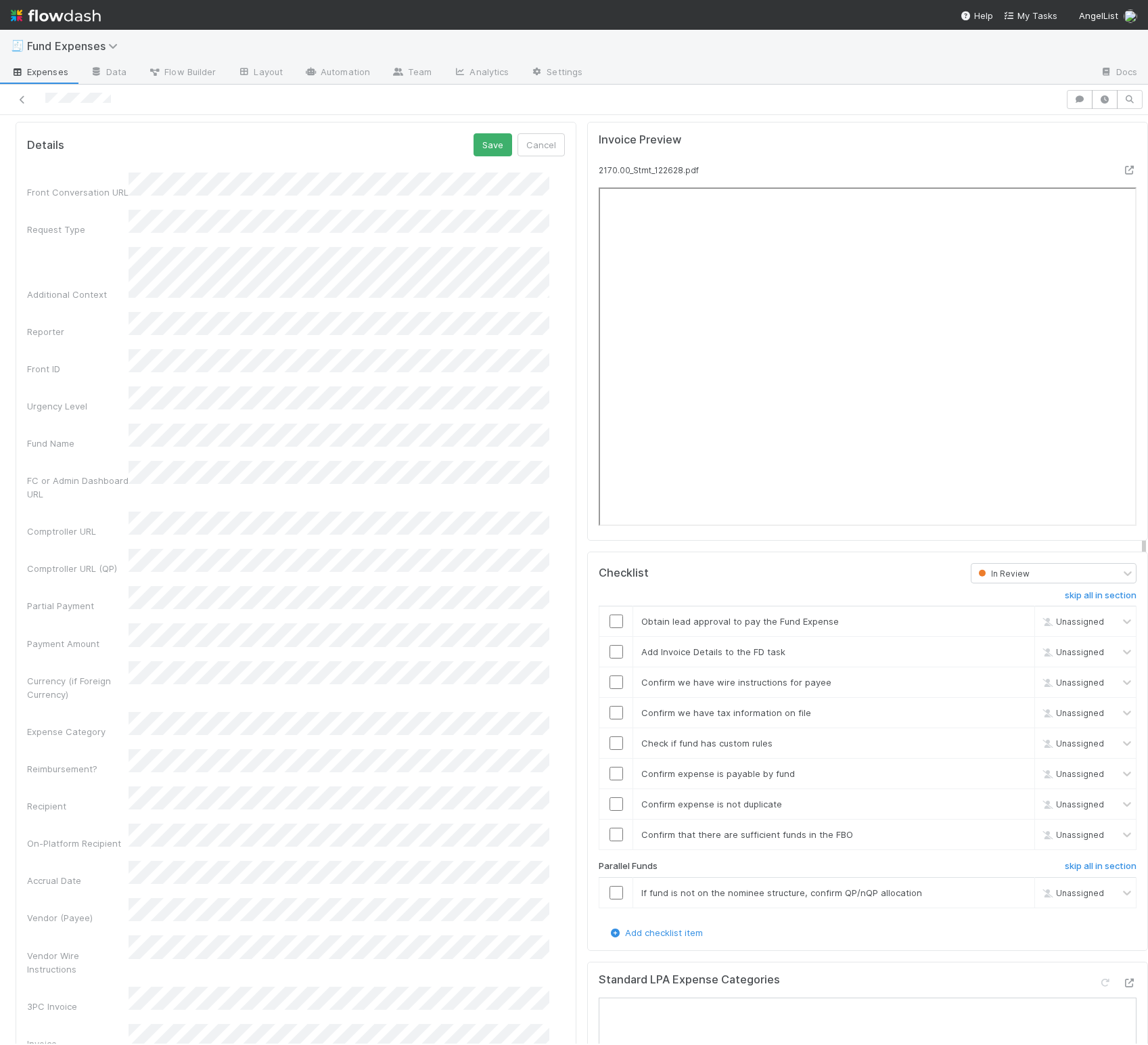
scroll to position [1295, 0]
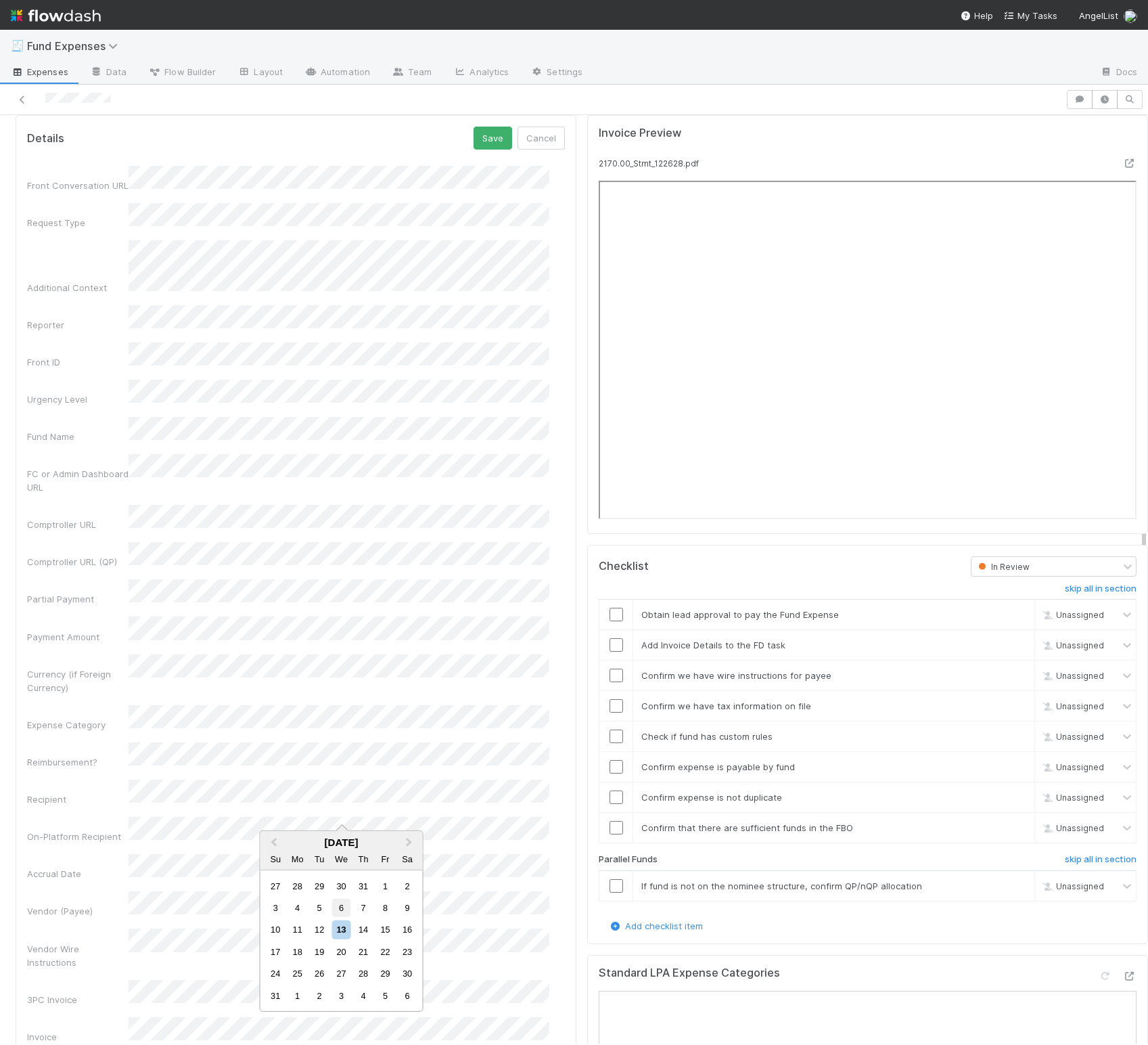
click at [339, 911] on div "6" at bounding box center [341, 907] width 18 height 18
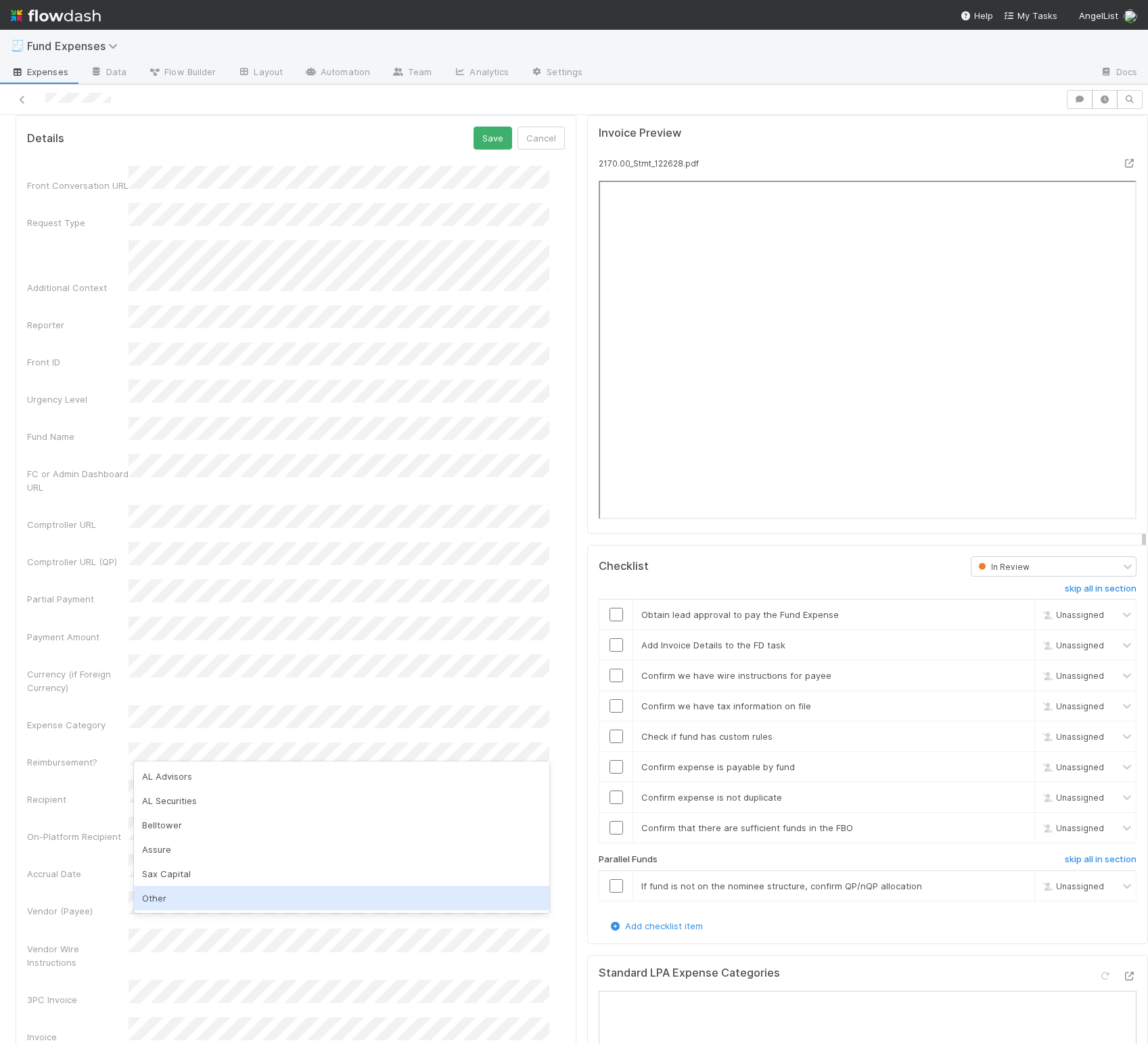
click at [174, 896] on div "Other" at bounding box center [342, 898] width 415 height 24
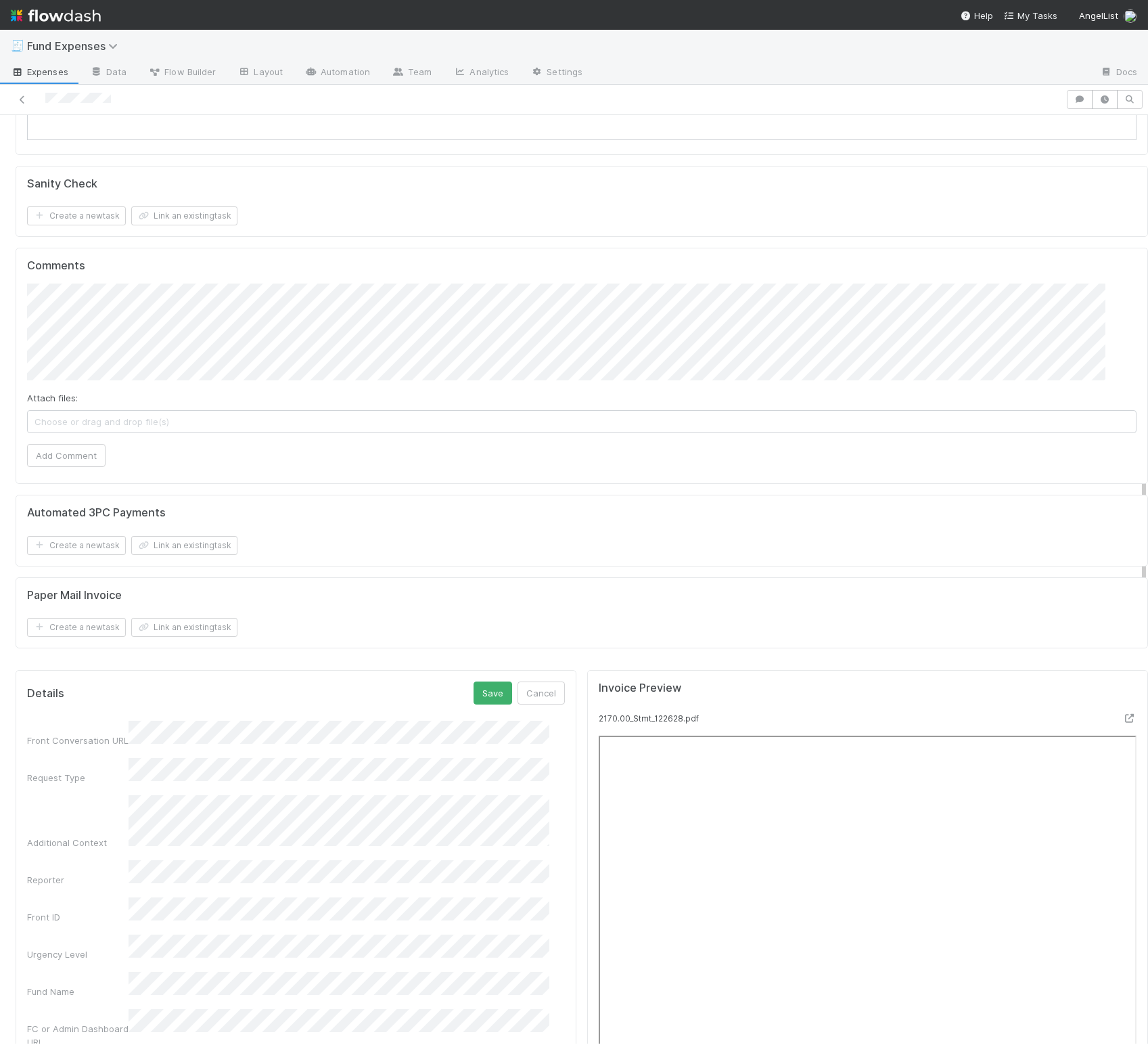
scroll to position [745, 0]
click at [489, 695] on button "Save" at bounding box center [492, 688] width 38 height 23
click at [575, 645] on div "Paper Mail Invoice Create a new task Link an existing task" at bounding box center [581, 609] width 1132 height 72
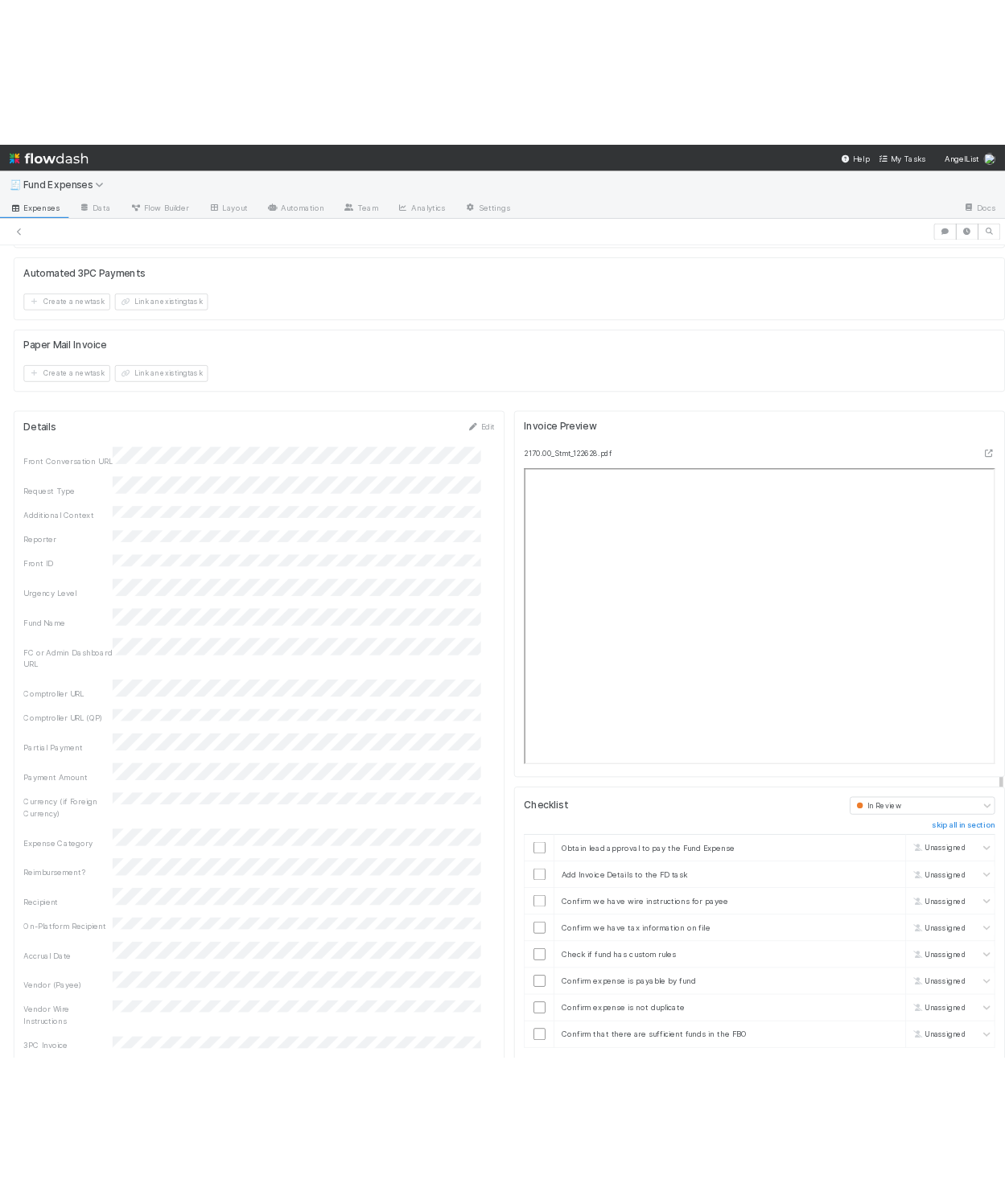
scroll to position [1257, 0]
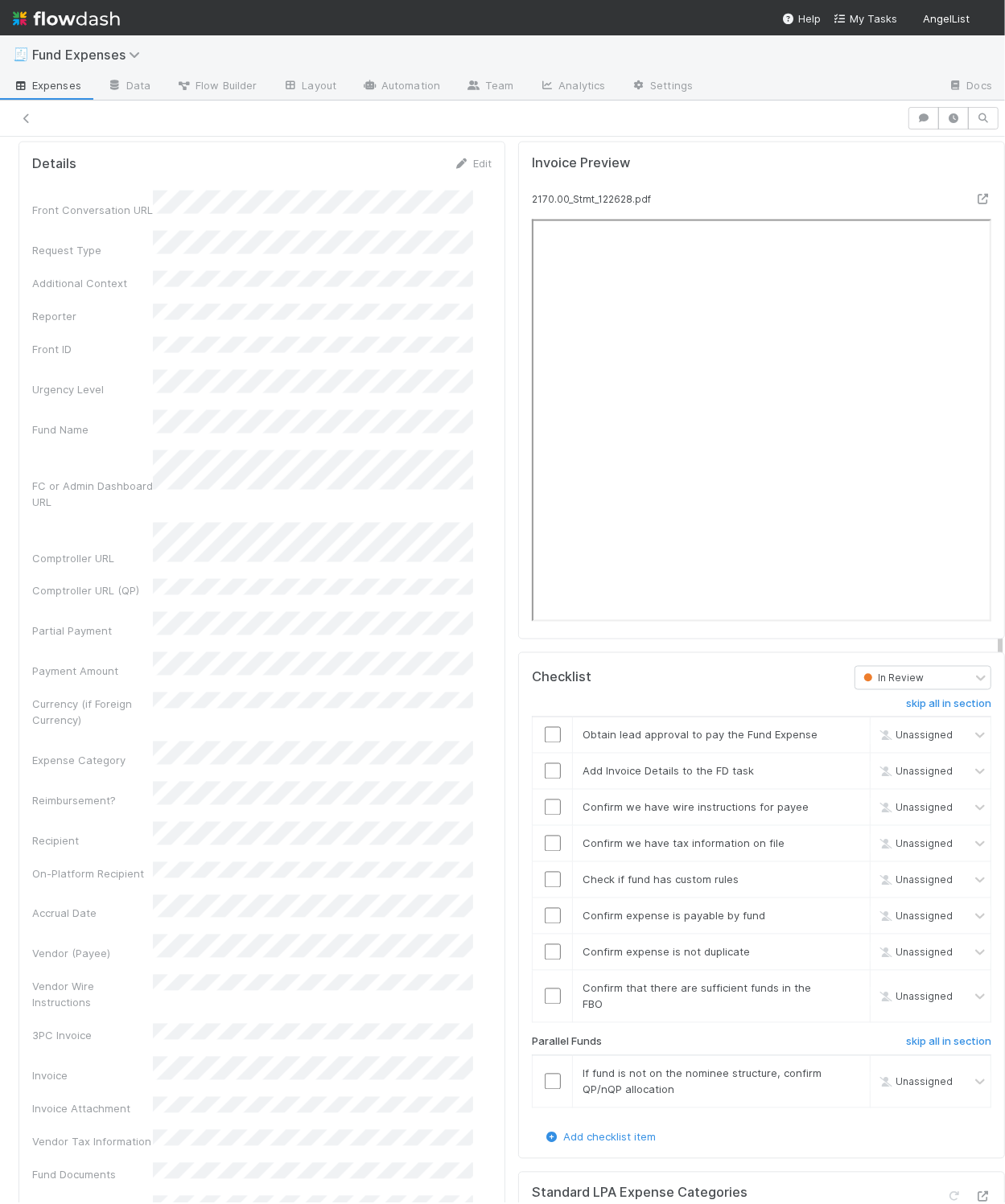
scroll to position [1538, 0]
click at [544, 741] on input "checkbox" at bounding box center [552, 732] width 16 height 16
click at [544, 777] on input "checkbox" at bounding box center [552, 769] width 16 height 16
click at [544, 814] on input "checkbox" at bounding box center [552, 805] width 16 height 16
click at [544, 850] on input "checkbox" at bounding box center [552, 841] width 16 height 16
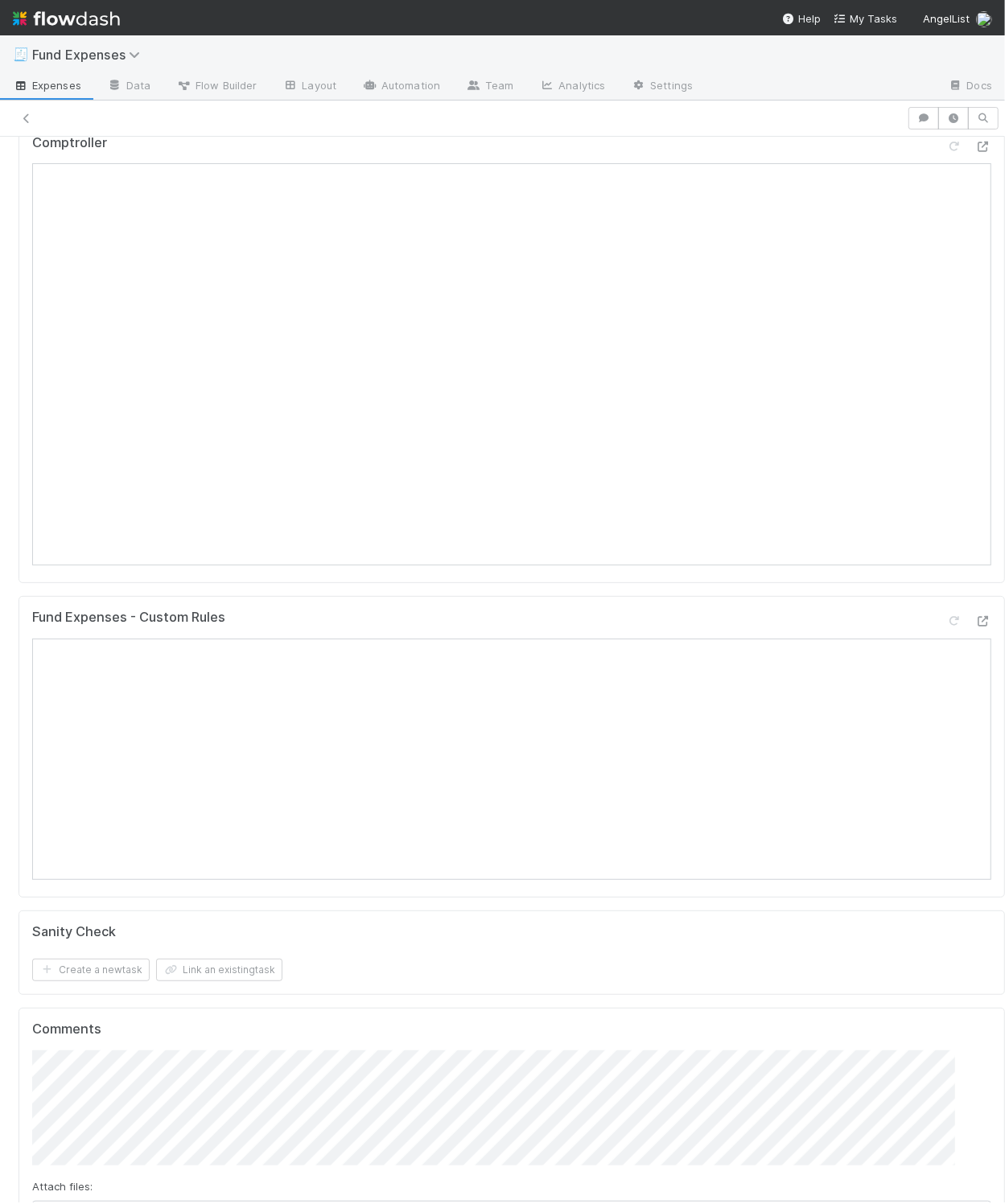
scroll to position [154, 0]
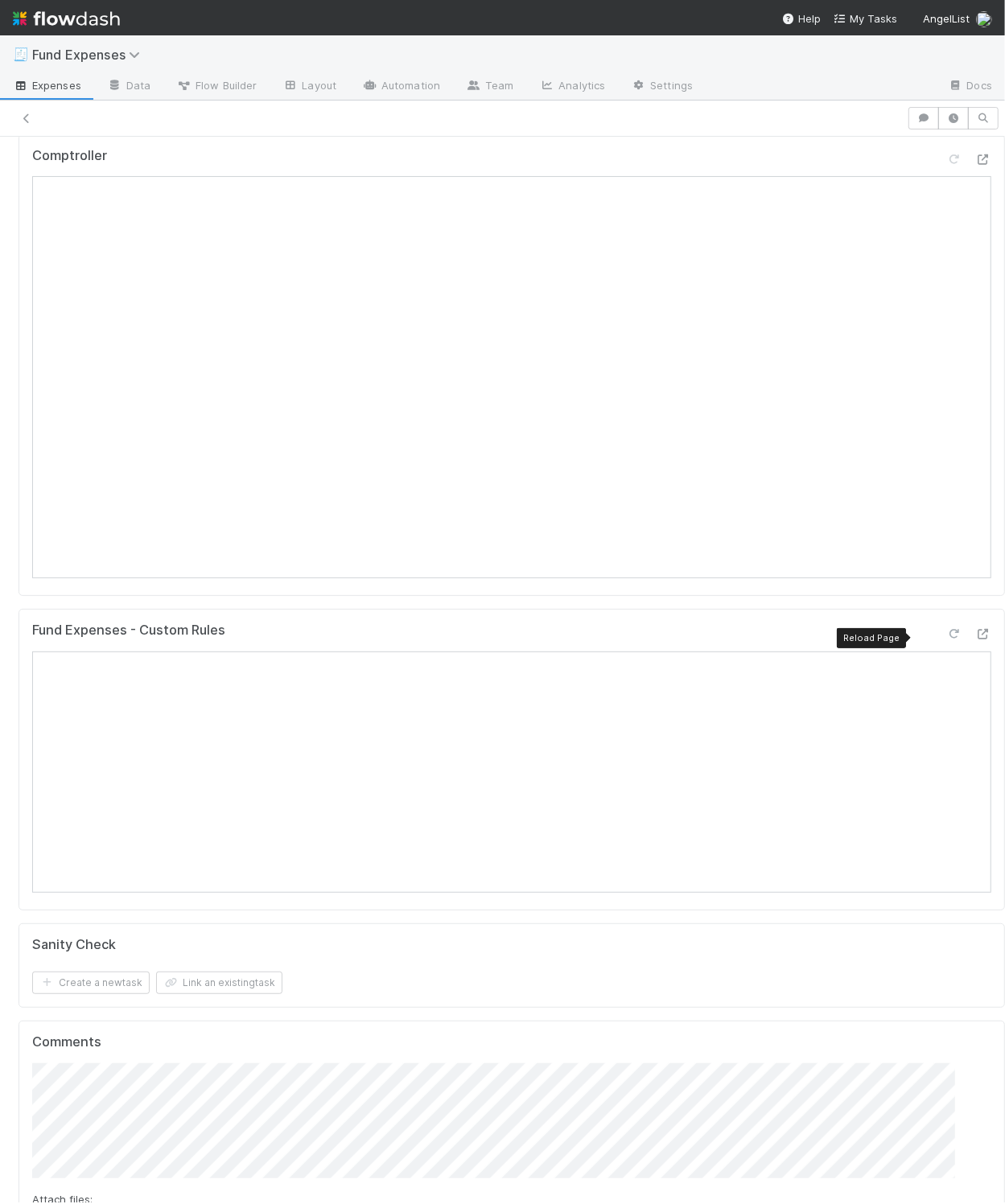
click at [946, 634] on icon at bounding box center [954, 634] width 16 height 10
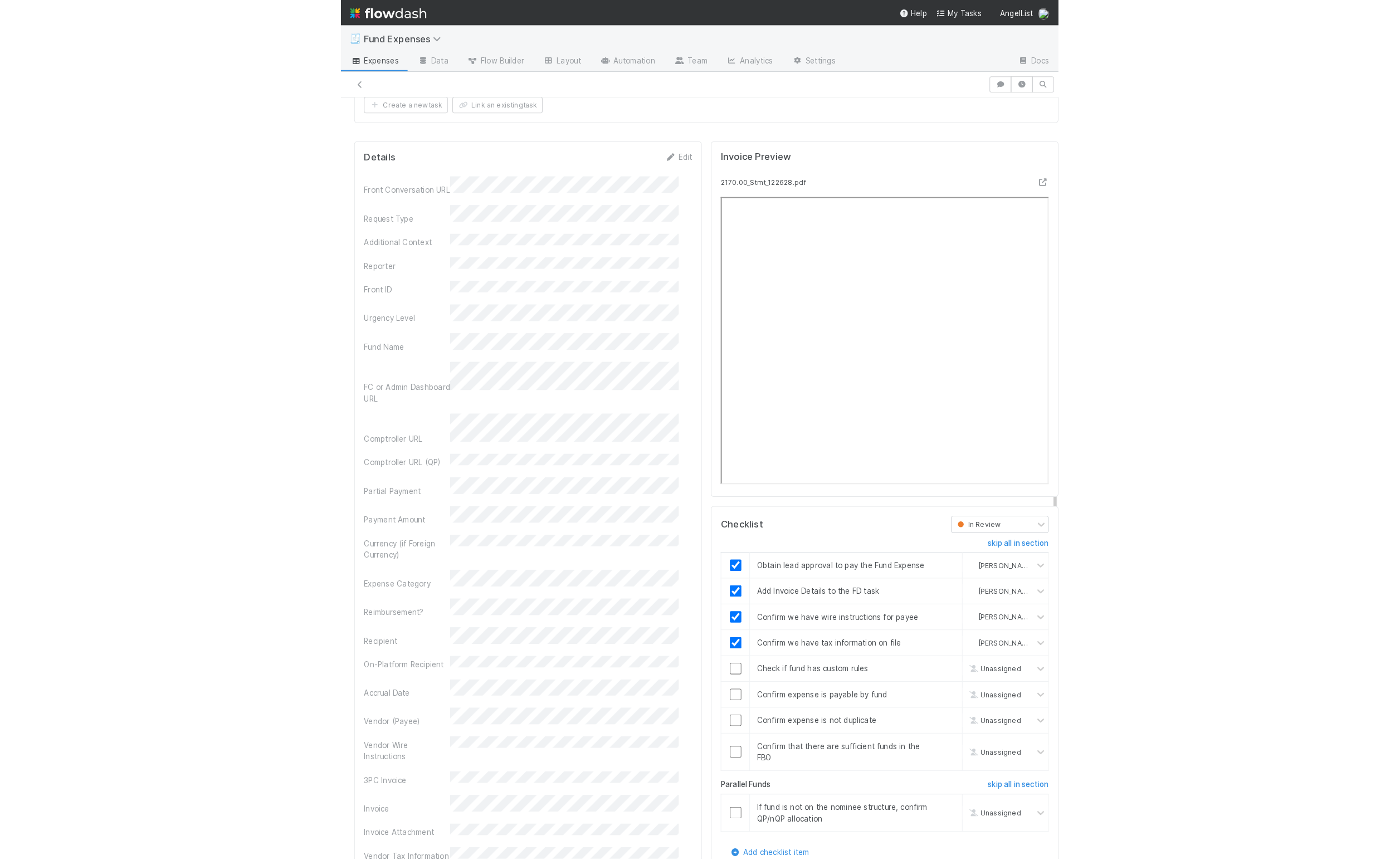
scroll to position [1030, 0]
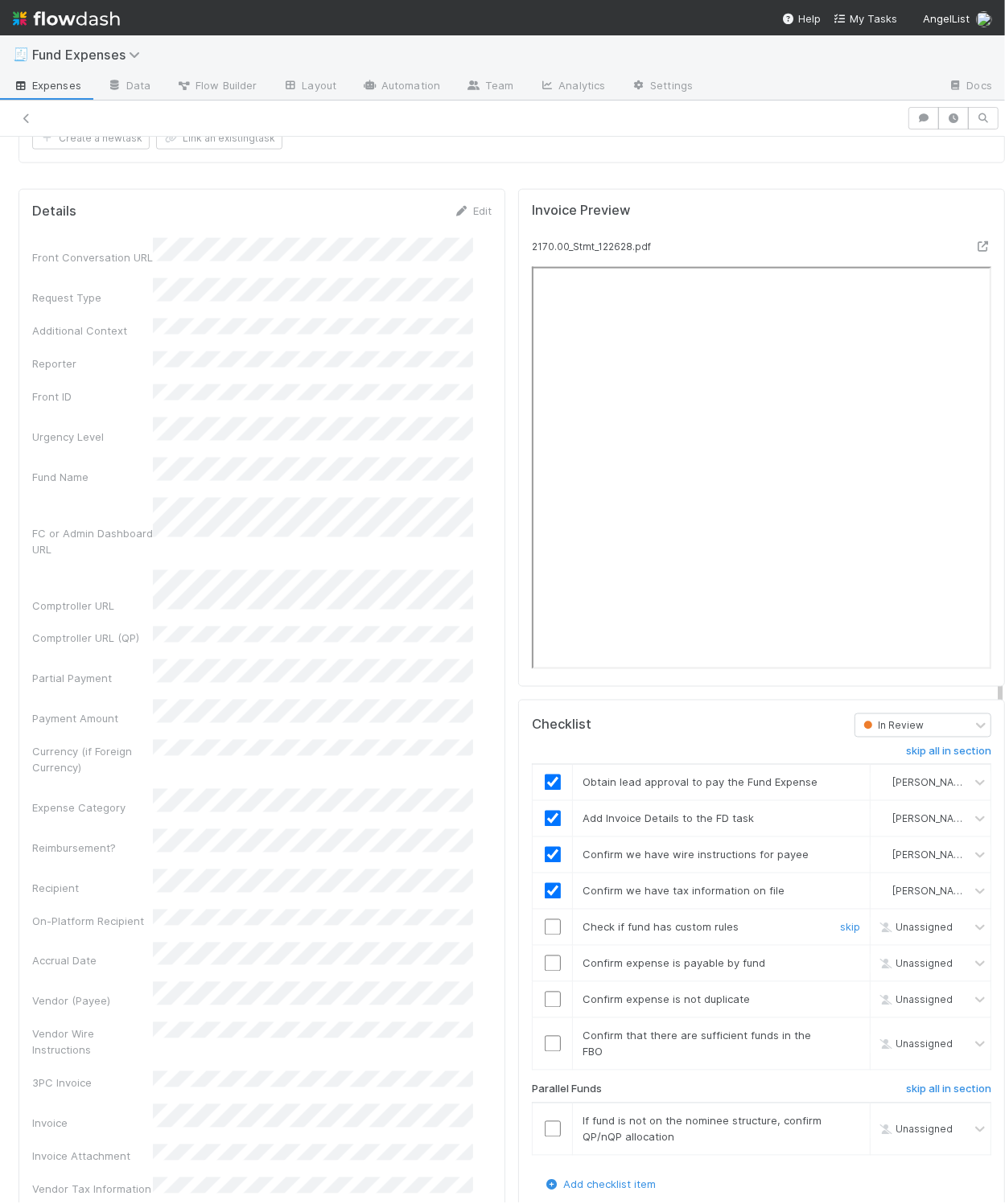
click at [544, 936] on input "checkbox" at bounding box center [552, 927] width 16 height 16
checkbox input "true"
click at [840, 1128] on link "skip" at bounding box center [850, 1122] width 21 height 13
click at [544, 972] on input "checkbox" at bounding box center [552, 964] width 16 height 16
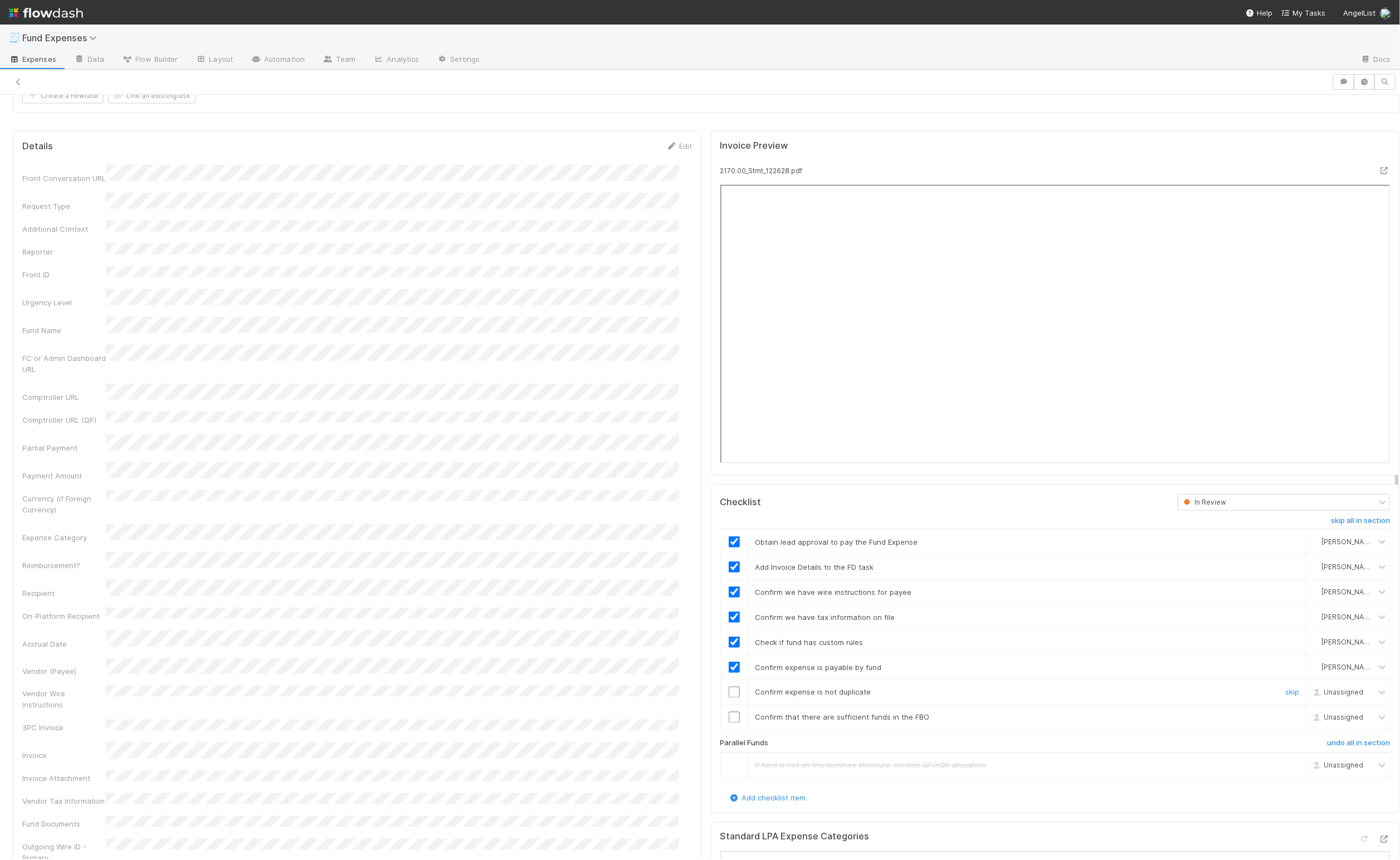
click at [695, 698] on input "checkbox" at bounding box center [734, 692] width 11 height 11
click at [695, 723] on input "checkbox" at bounding box center [734, 717] width 11 height 11
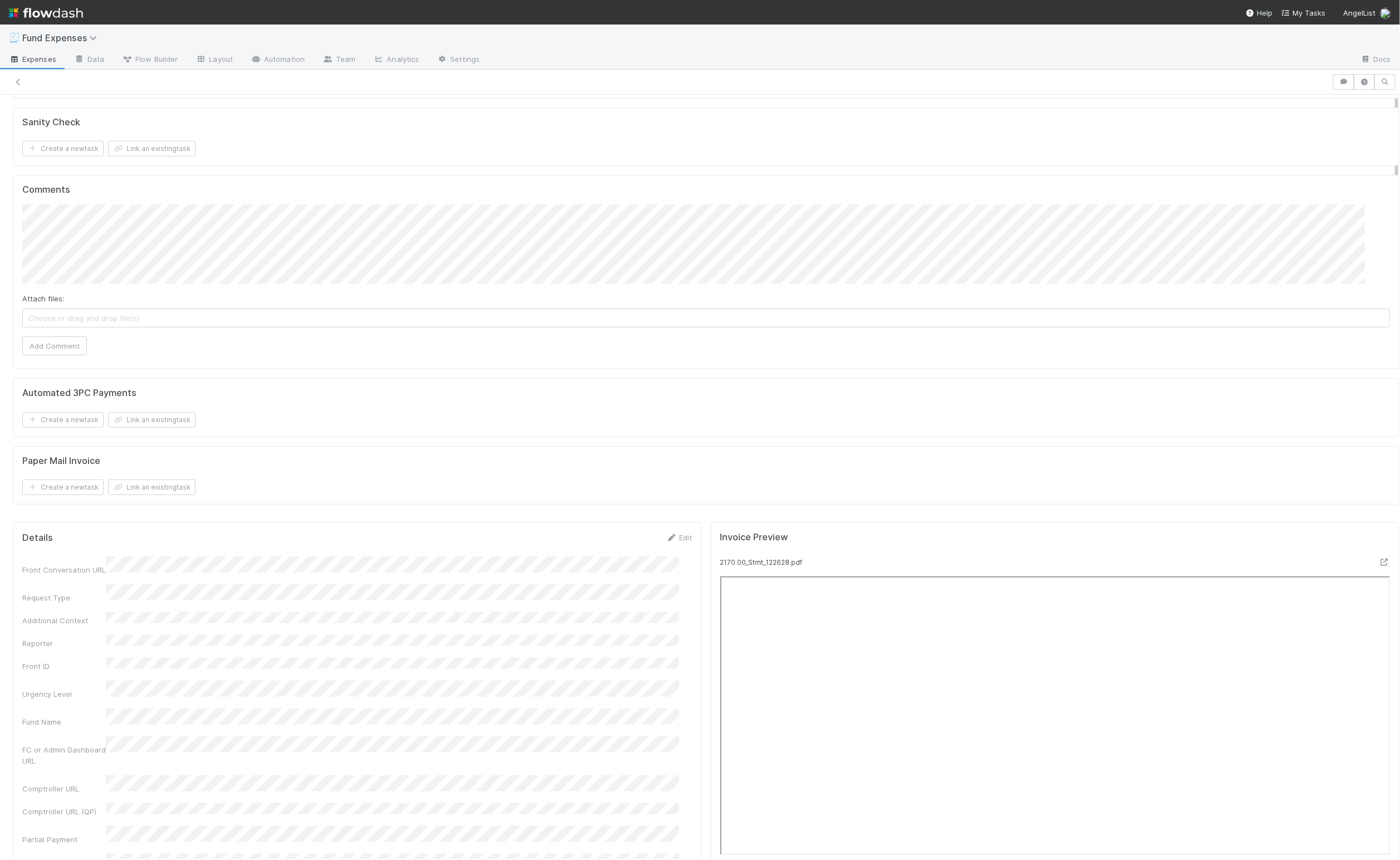
scroll to position [0, 0]
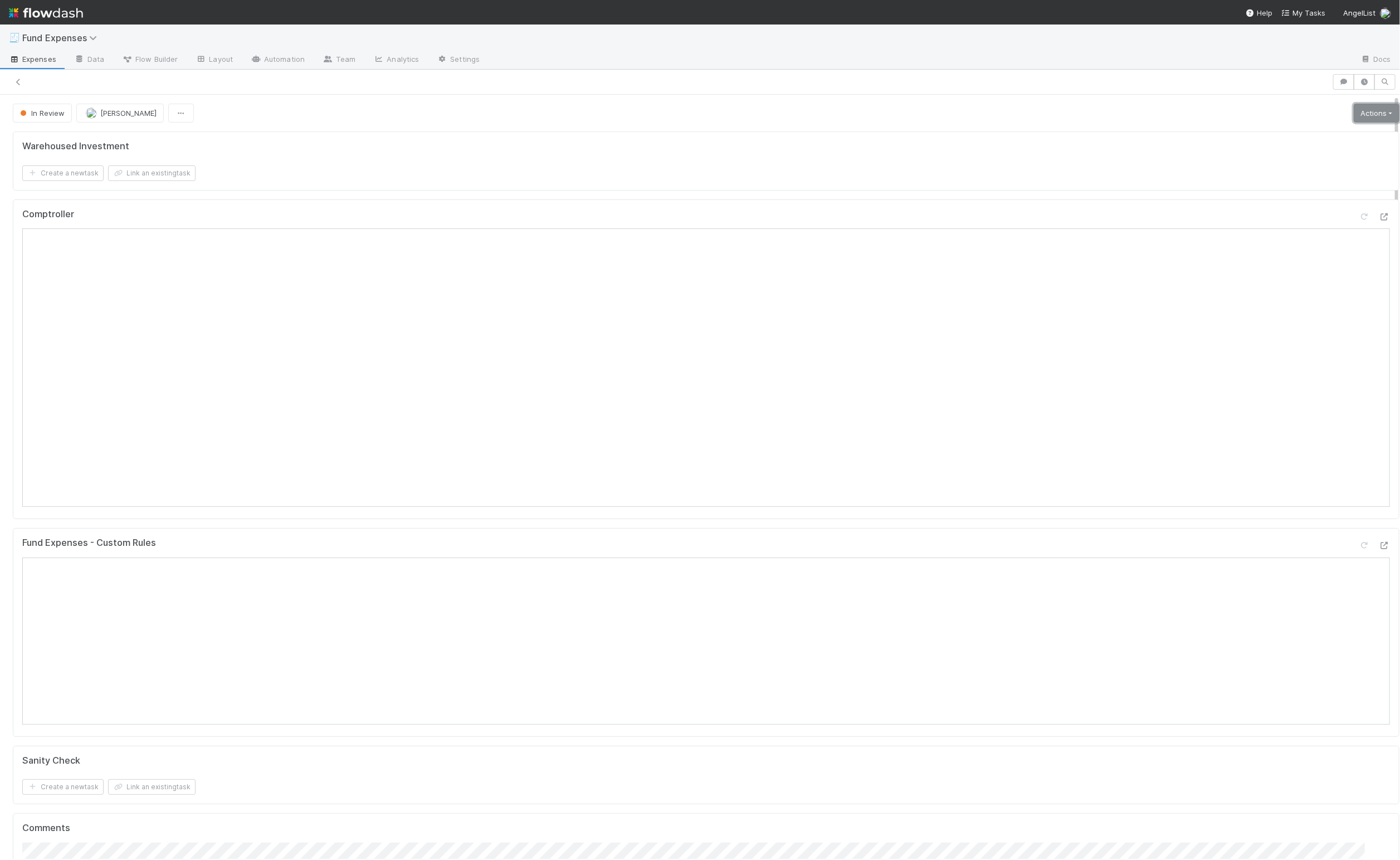
click at [695, 114] on link "Actions" at bounding box center [1376, 113] width 46 height 19
click at [695, 138] on button "Move to Transfer money" at bounding box center [1306, 137] width 193 height 15
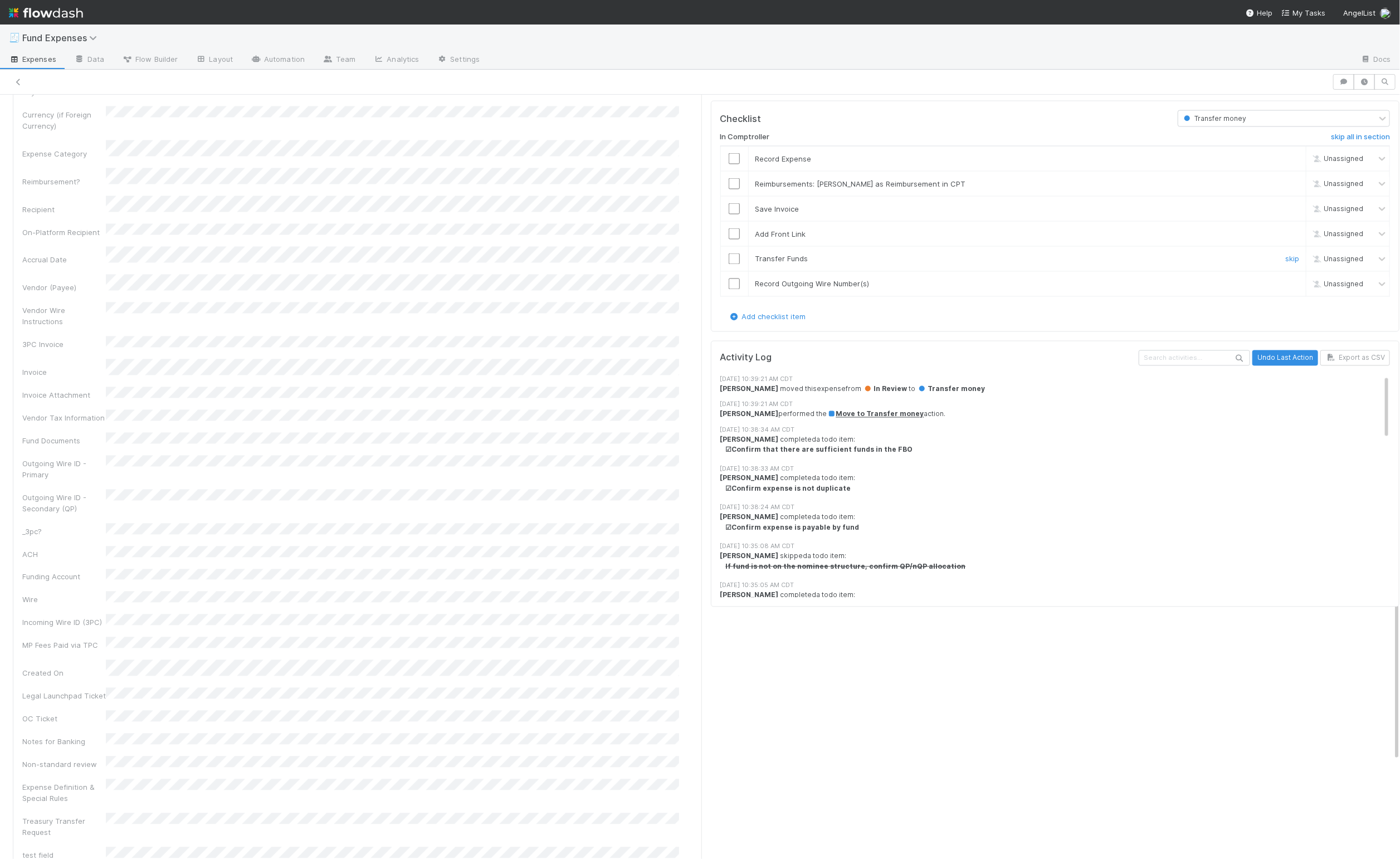
scroll to position [1435, 0]
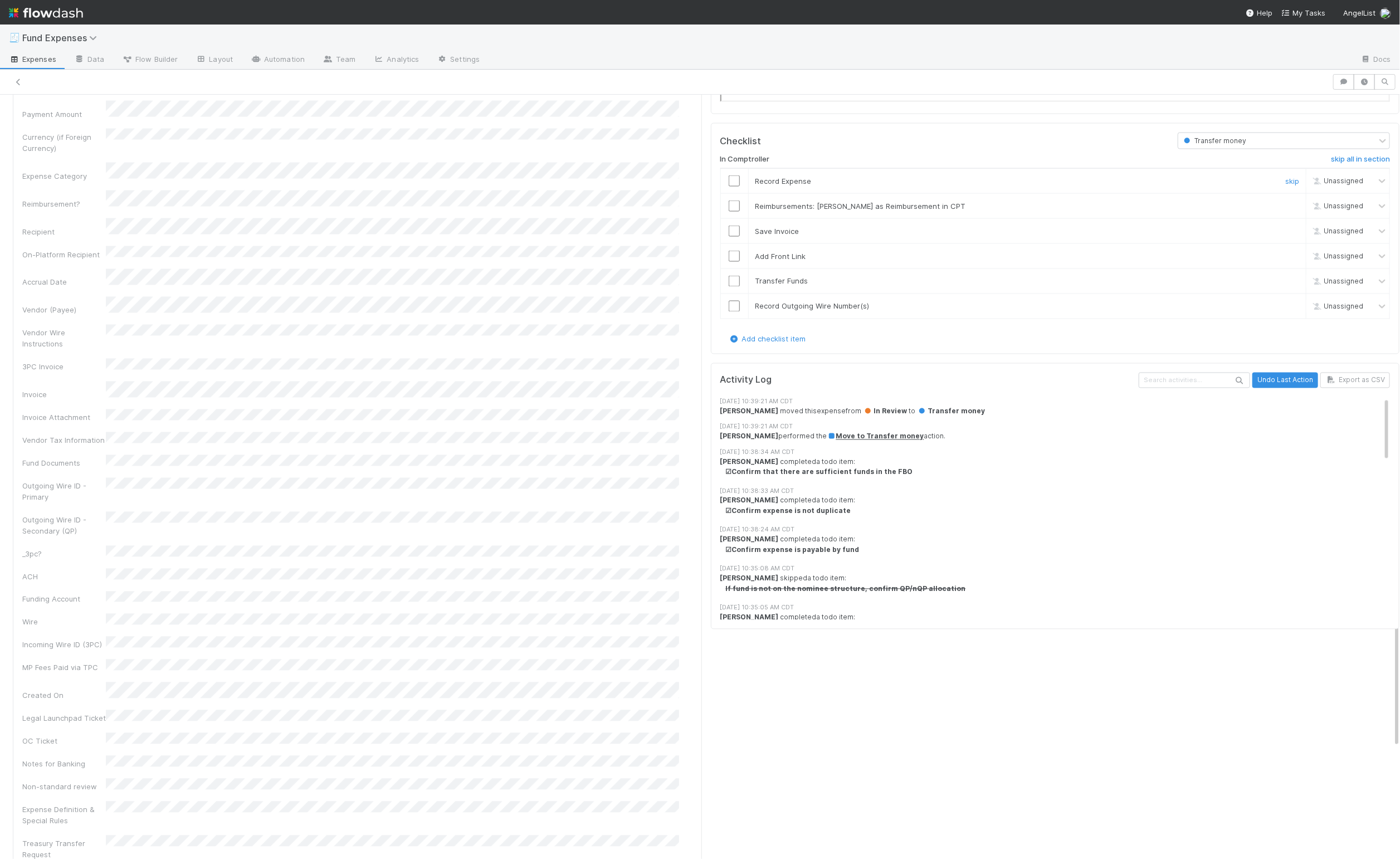
click at [695, 186] on input "checkbox" at bounding box center [734, 181] width 11 height 11
click at [695, 212] on div "skip" at bounding box center [1290, 206] width 34 height 11
click at [695, 210] on link "skip" at bounding box center [1292, 206] width 14 height 9
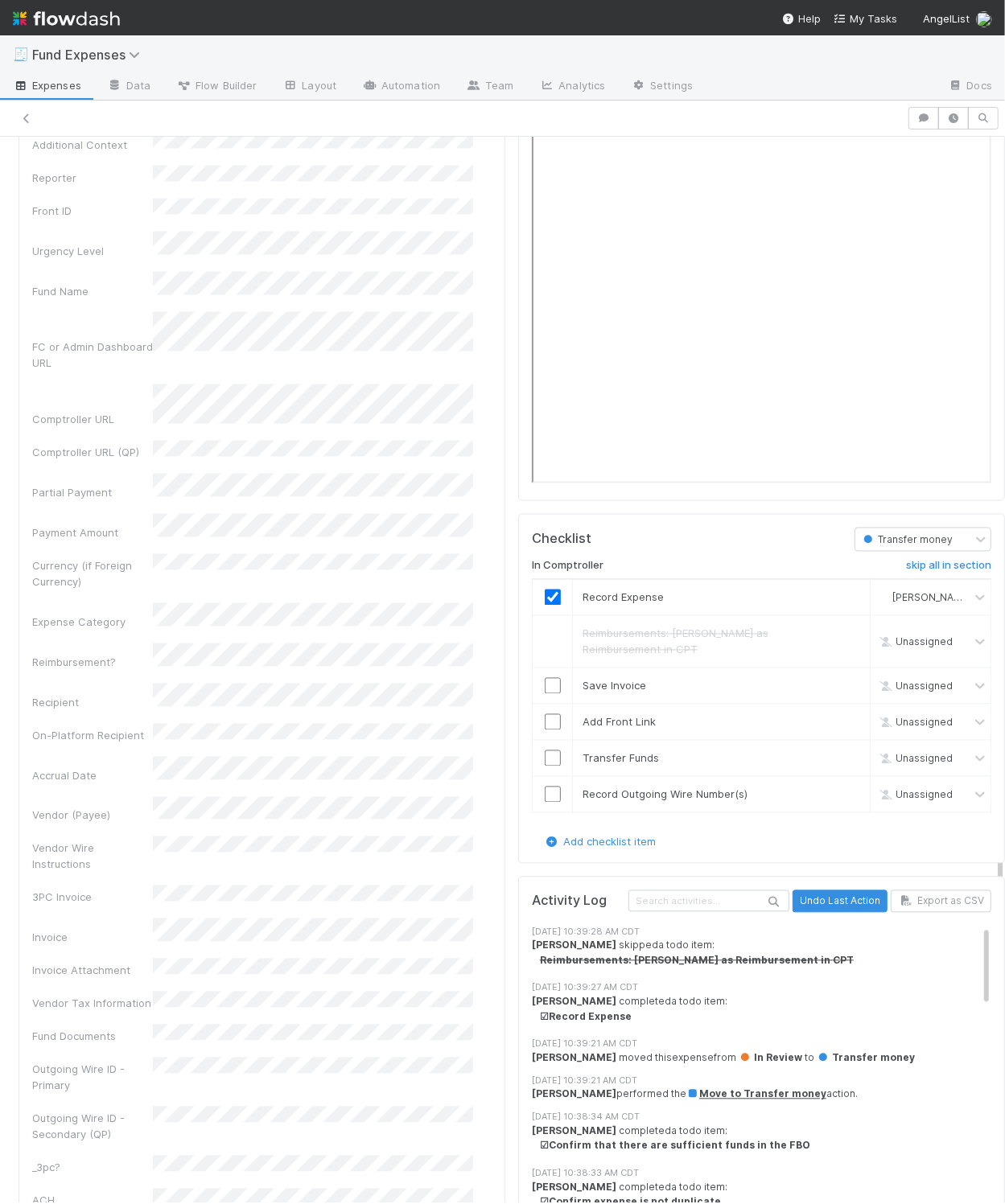
scroll to position [1778, 0]
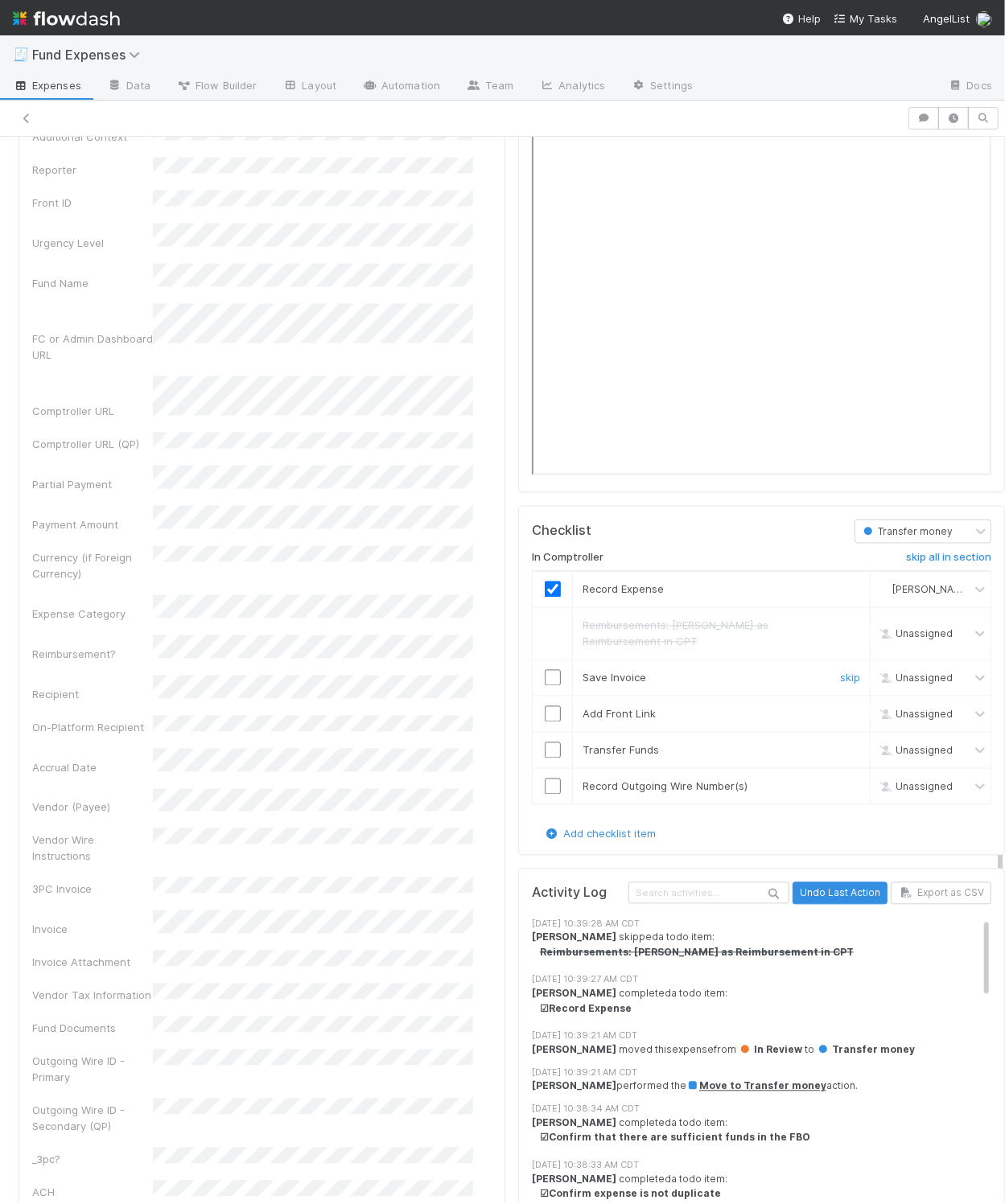
click at [544, 686] on input "checkbox" at bounding box center [552, 677] width 16 height 16
click at [544, 722] on input "checkbox" at bounding box center [552, 714] width 16 height 16
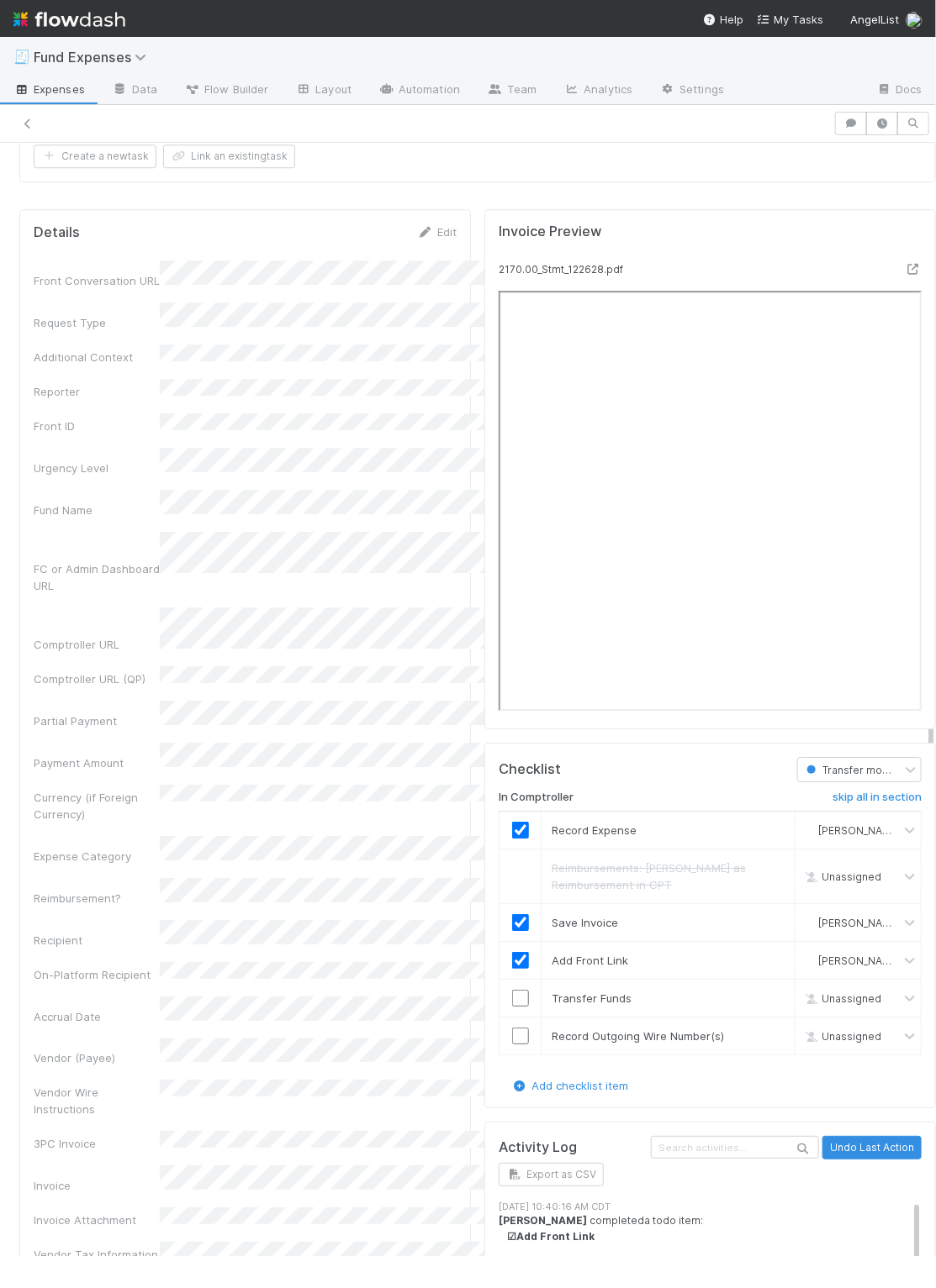
scroll to position [1643, 0]
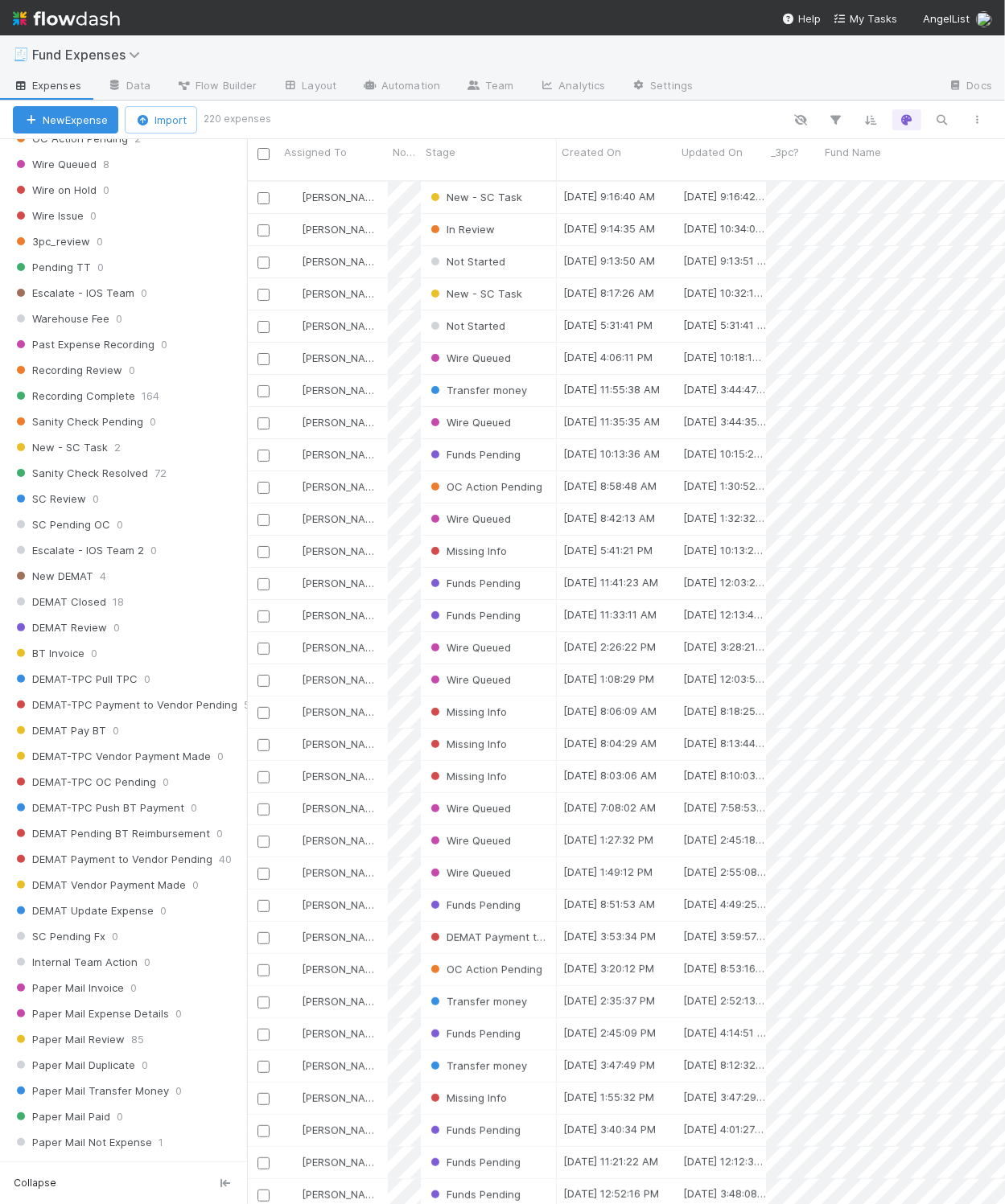
scroll to position [1372, 0]
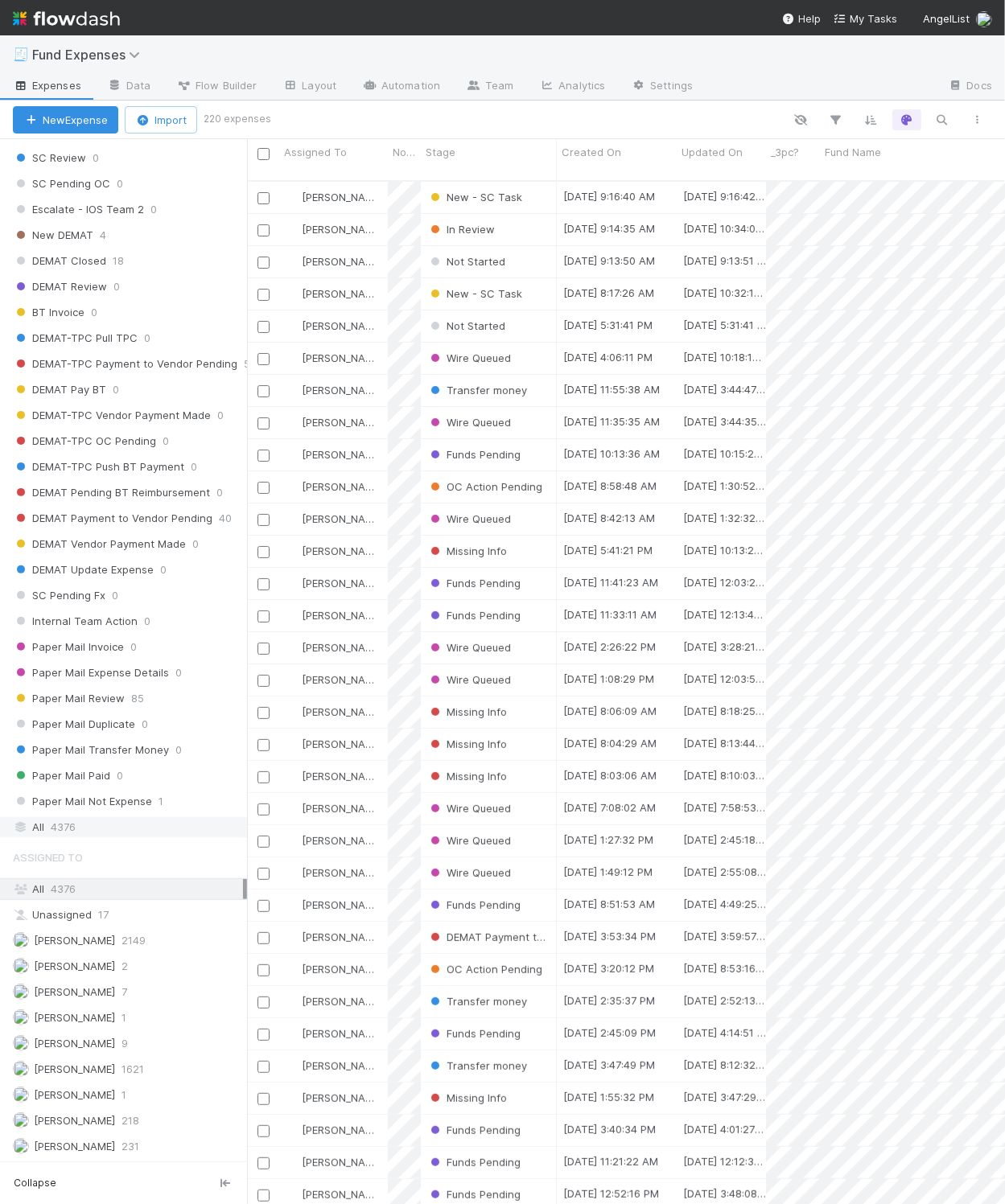
click at [77, 817] on div "All 4376" at bounding box center [128, 828] width 230 height 21
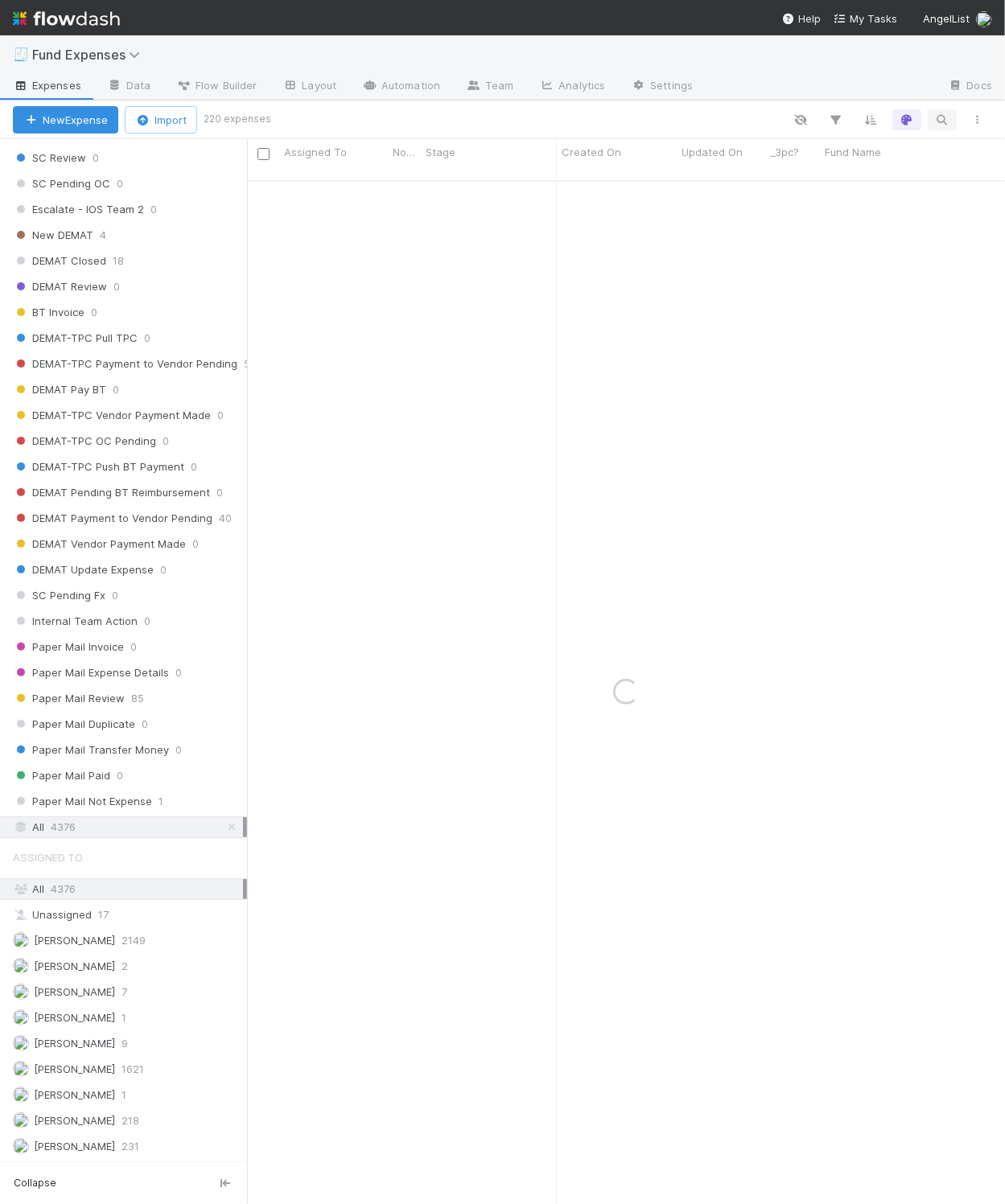
click at [943, 102] on div "New Expense Import 220 expenses" at bounding box center [502, 119] width 1005 height 38
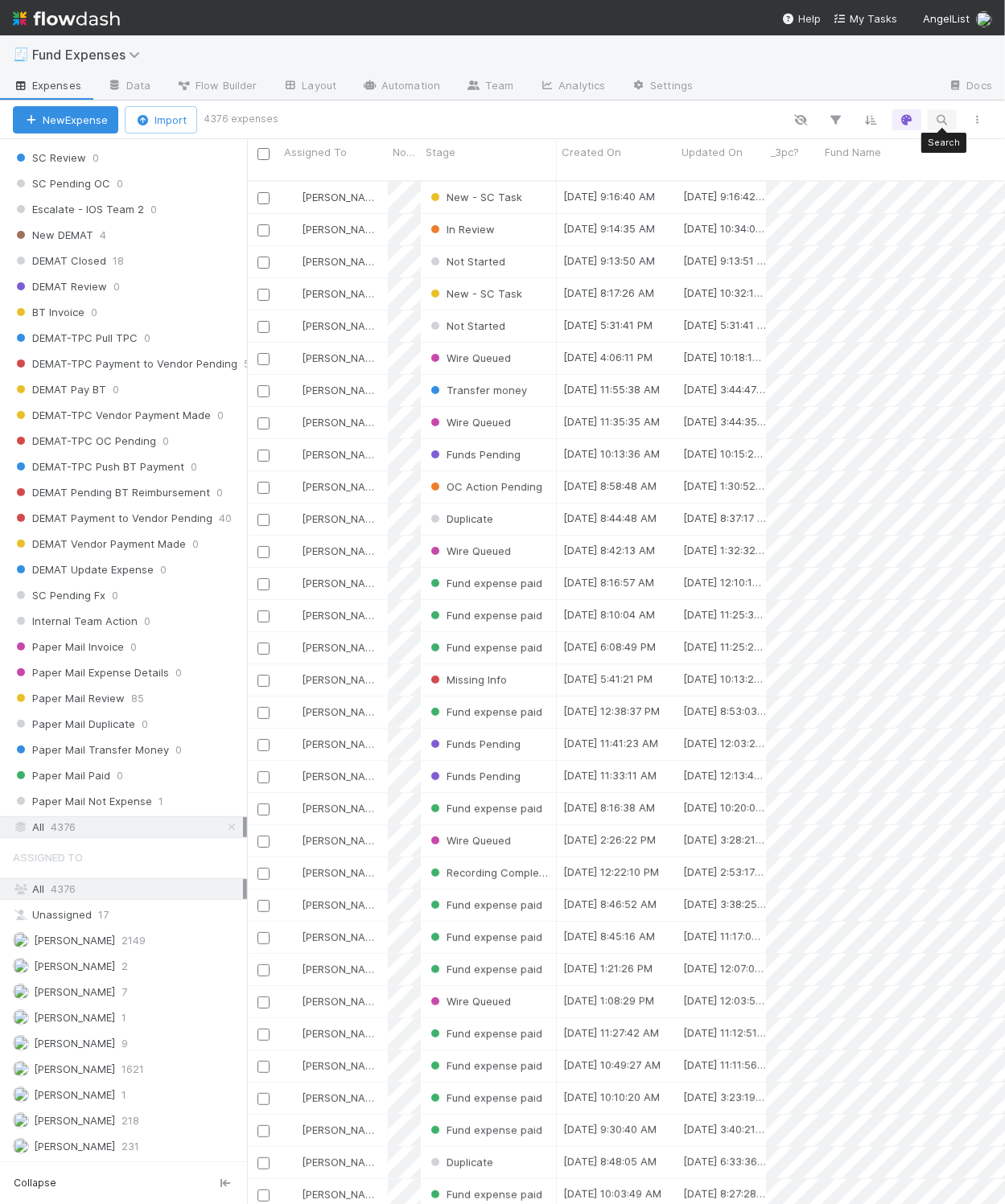
scroll to position [1017, 740]
click at [945, 115] on icon "button" at bounding box center [942, 120] width 16 height 15
click at [800, 93] on input at bounding box center [858, 92] width 161 height 20
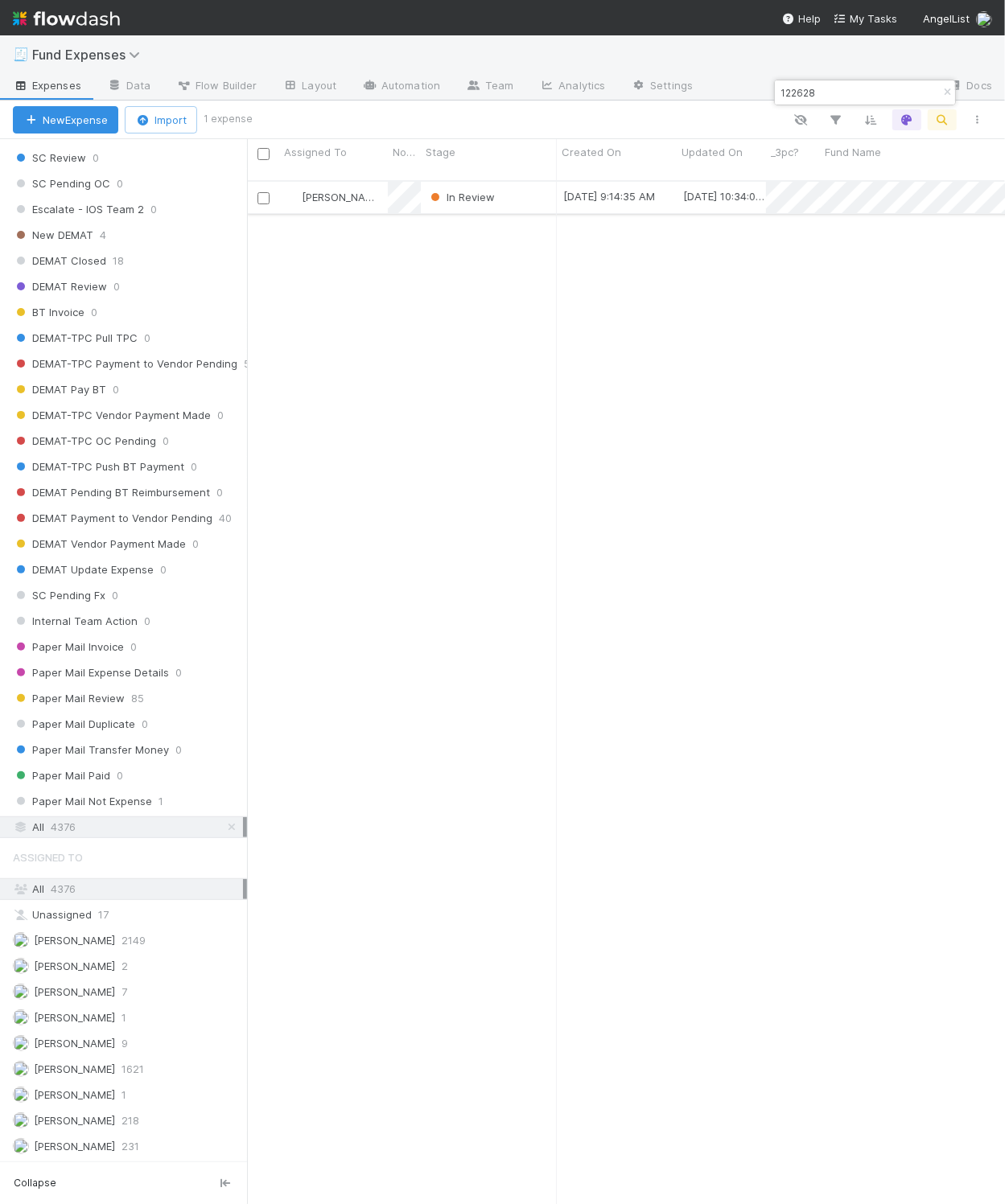
type input "122628"
click at [539, 191] on div "In Review" at bounding box center [489, 198] width 136 height 32
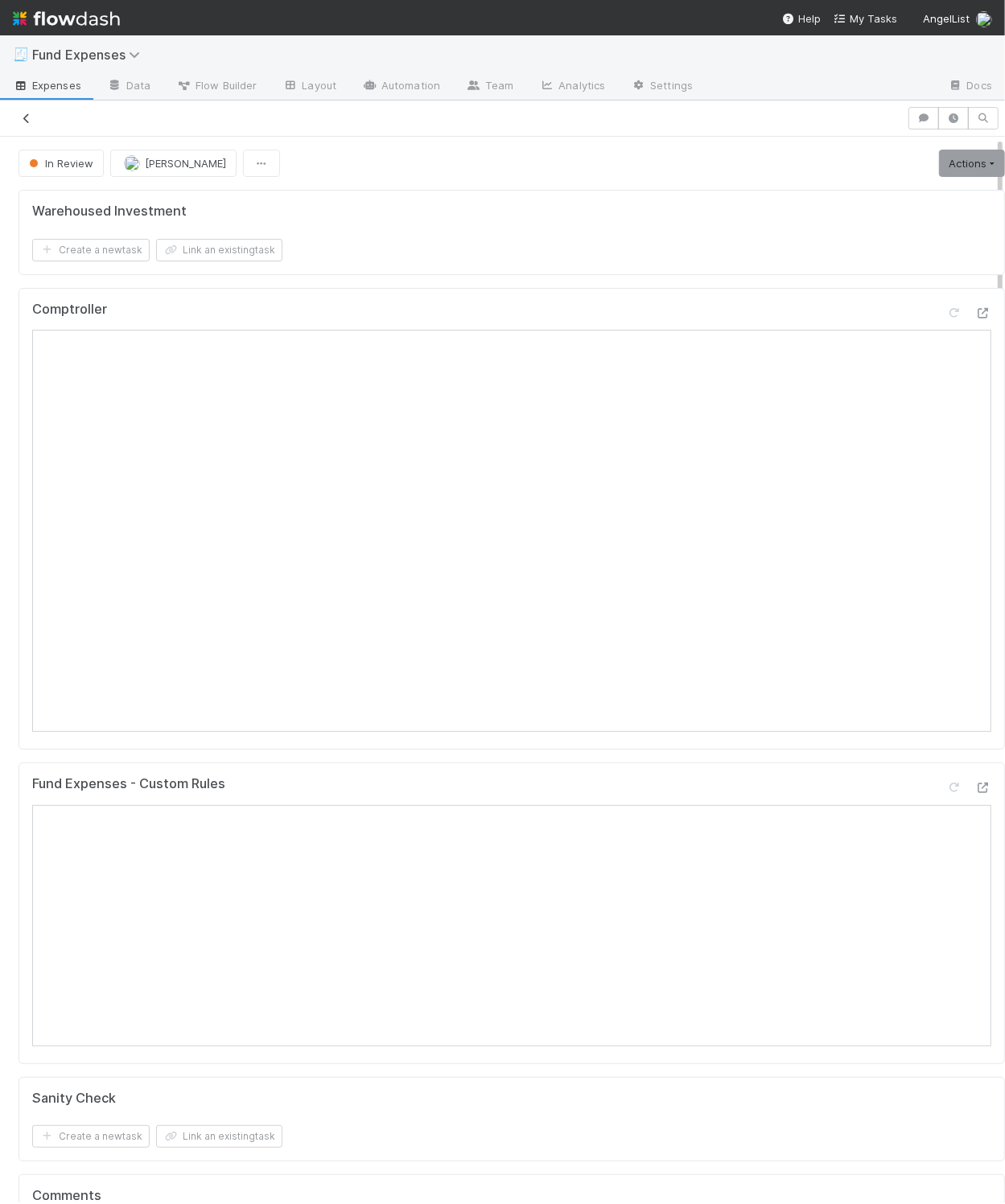
click at [29, 116] on icon at bounding box center [26, 118] width 16 height 10
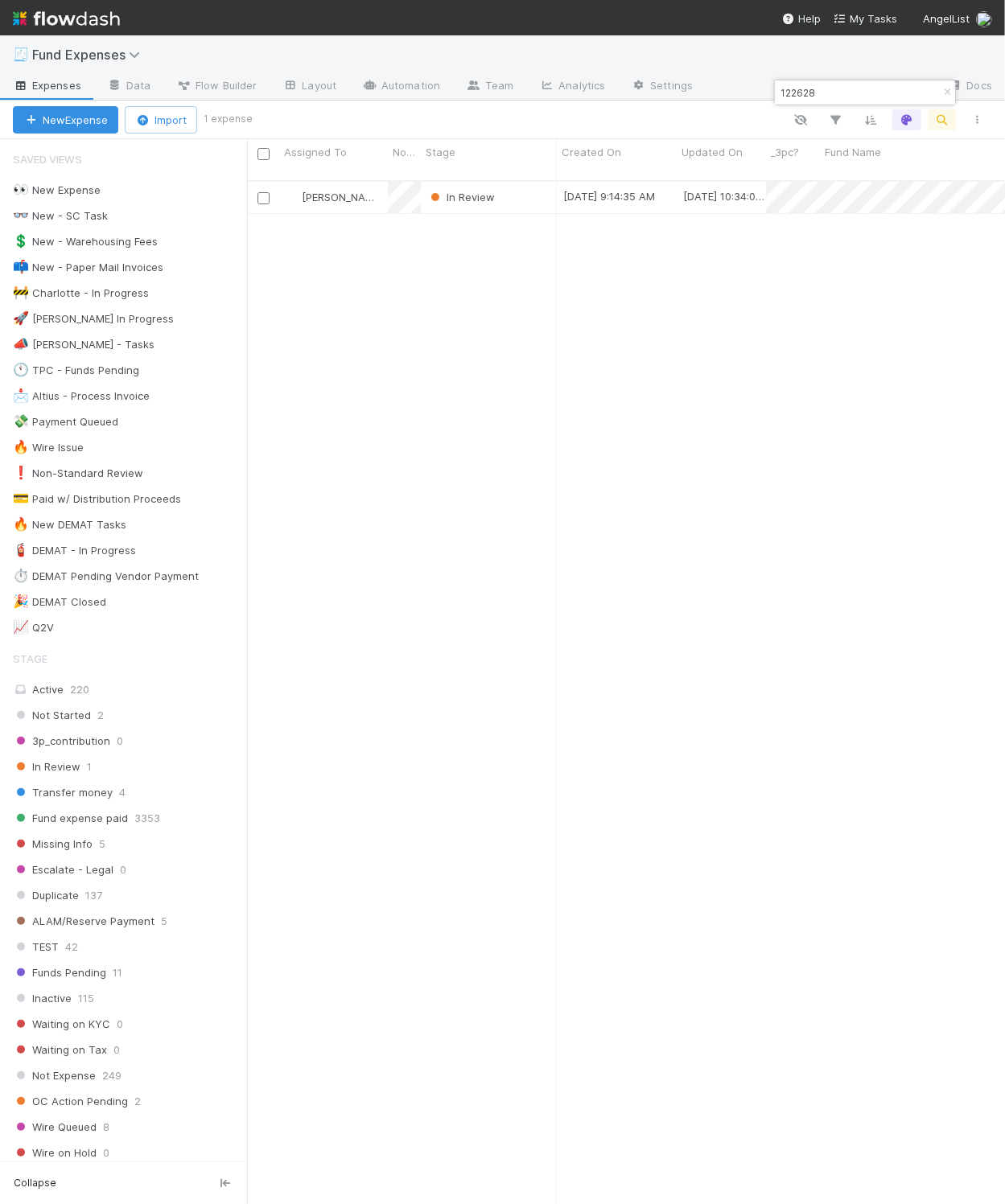
scroll to position [1017, 740]
